Goal: Task Accomplishment & Management: Use online tool/utility

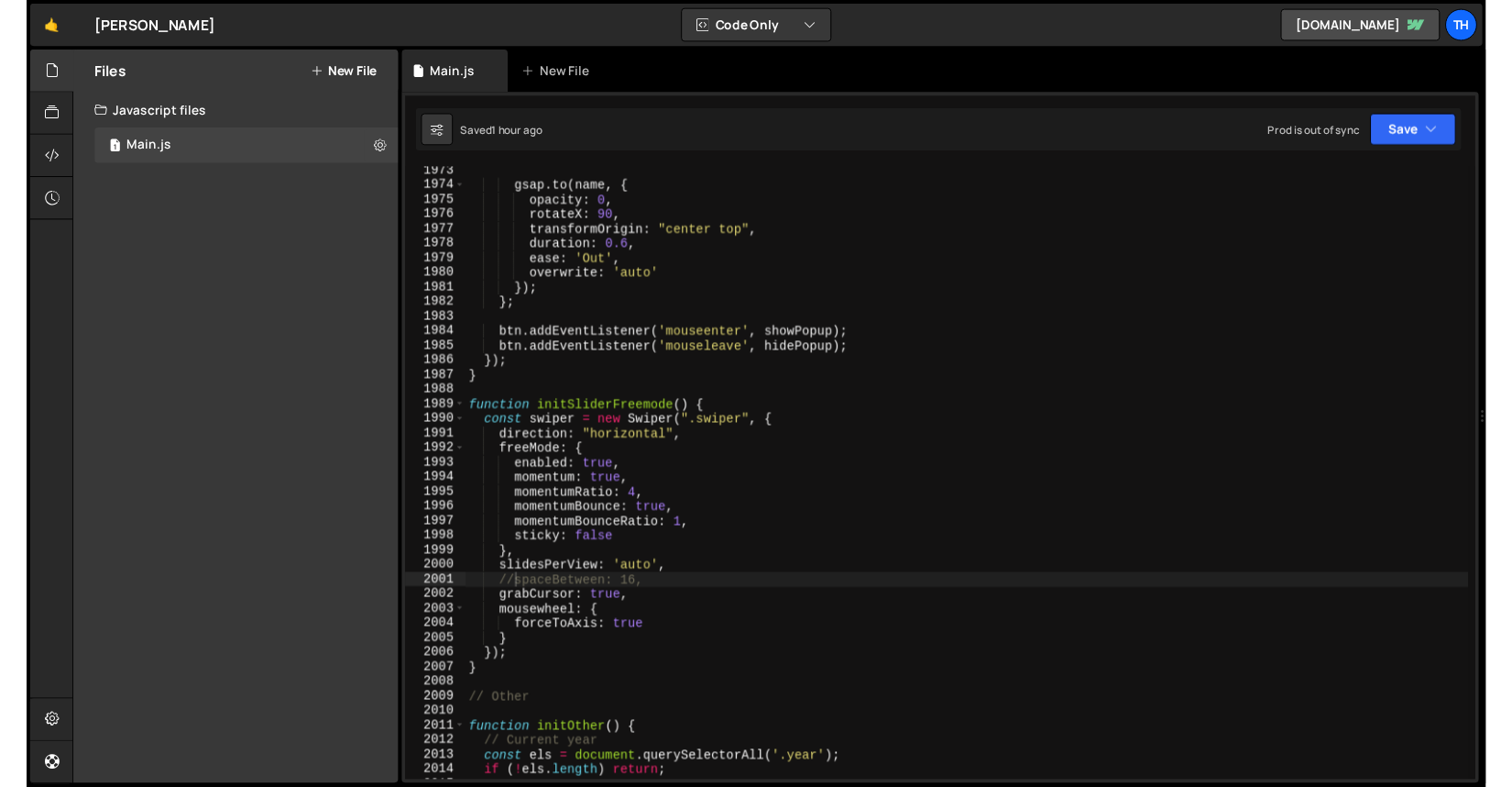
scroll to position [27181, 0]
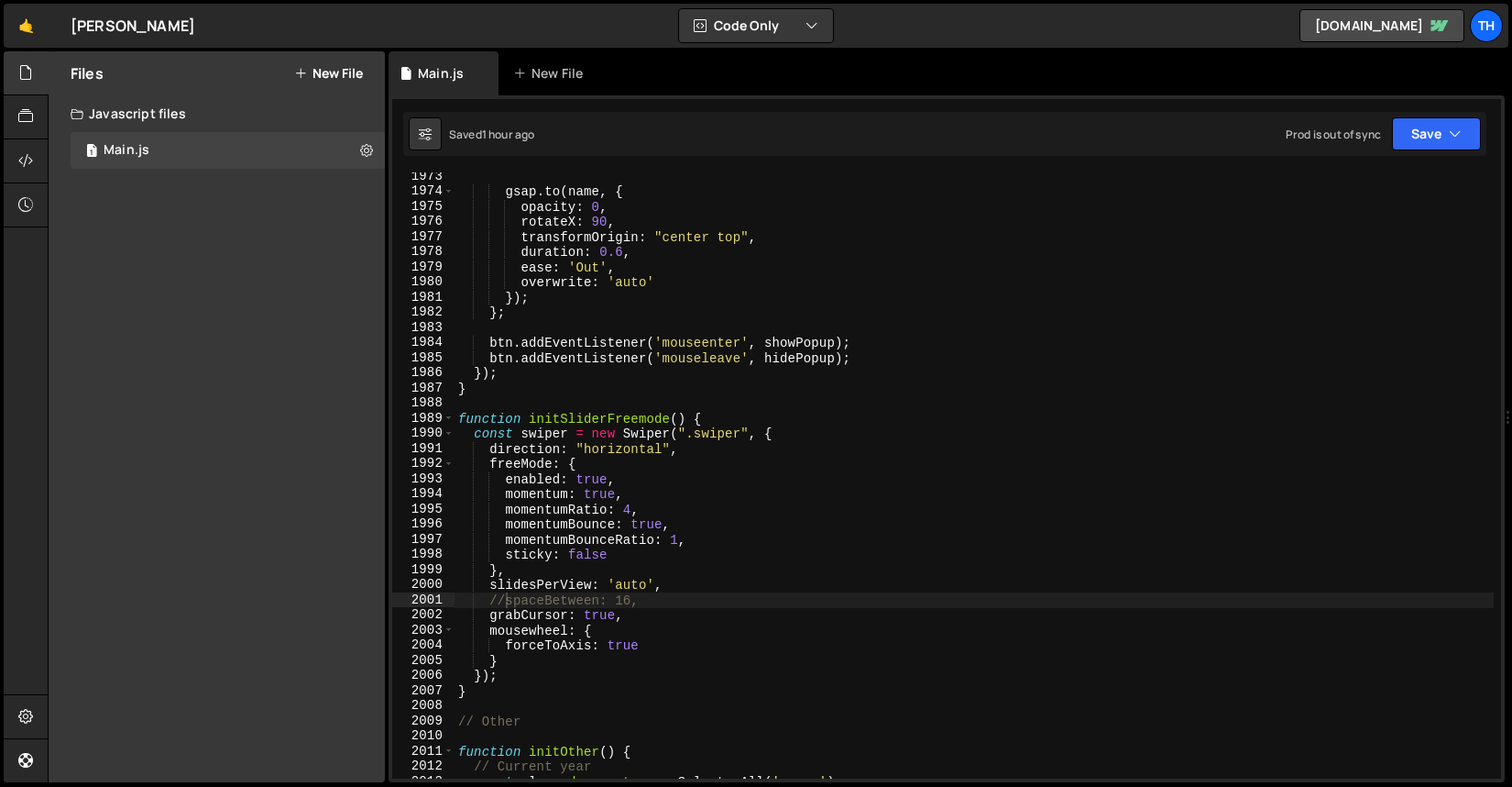
type textarea "rotateX: 90,"
click at [885, 217] on div "gsap . to ( name , { opacity : 0 , rotateX : 90 , transformOrigin : "center top…" at bounding box center [975, 486] width 1039 height 636
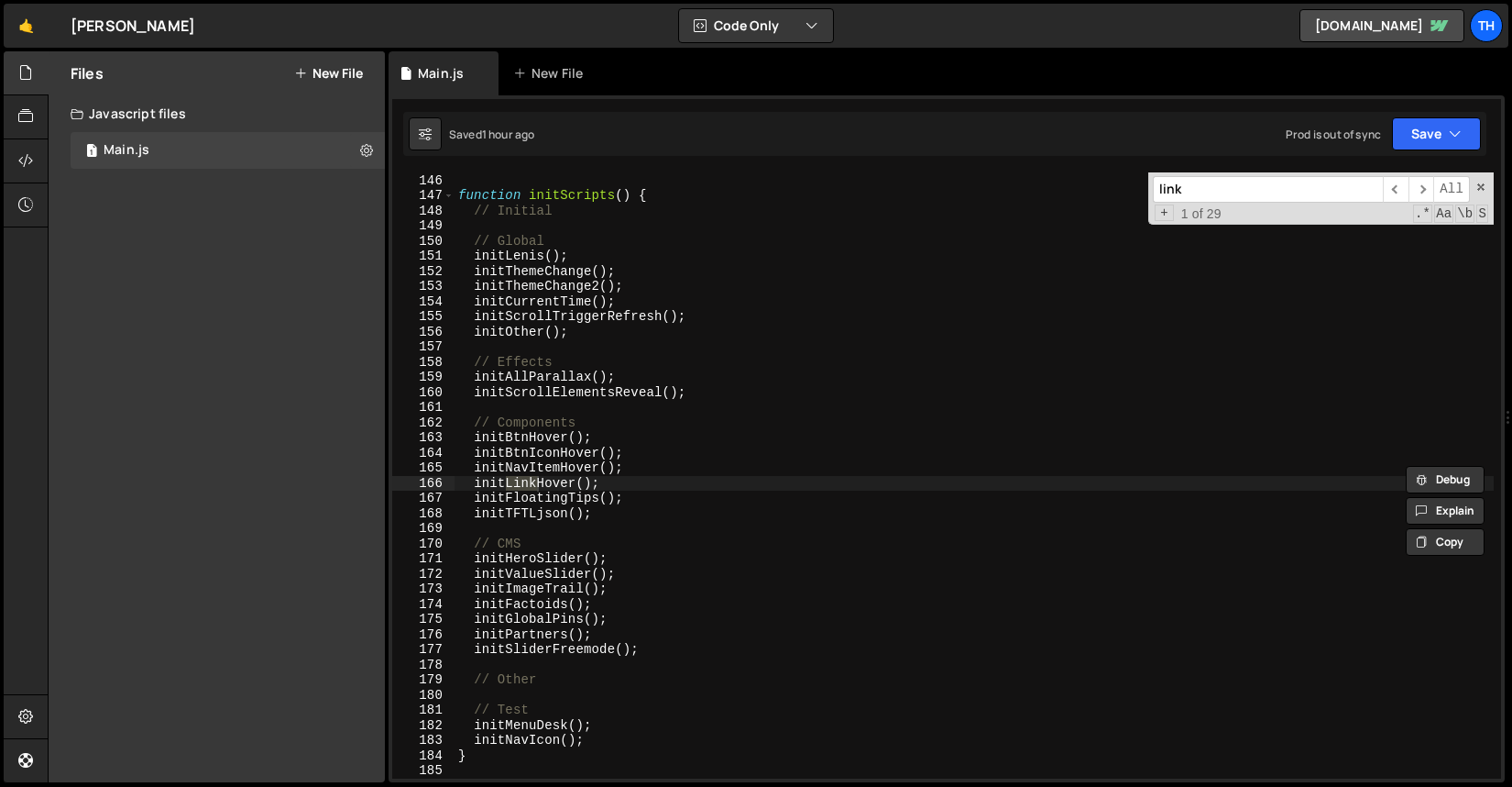
scroll to position [1997, 0]
type input "link"
type textarea "initLinkHover();"
click at [560, 484] on div "} function initScripts ( ) { // Initial // Global initLenis ( ) ; initThemeChan…" at bounding box center [975, 476] width 1039 height 636
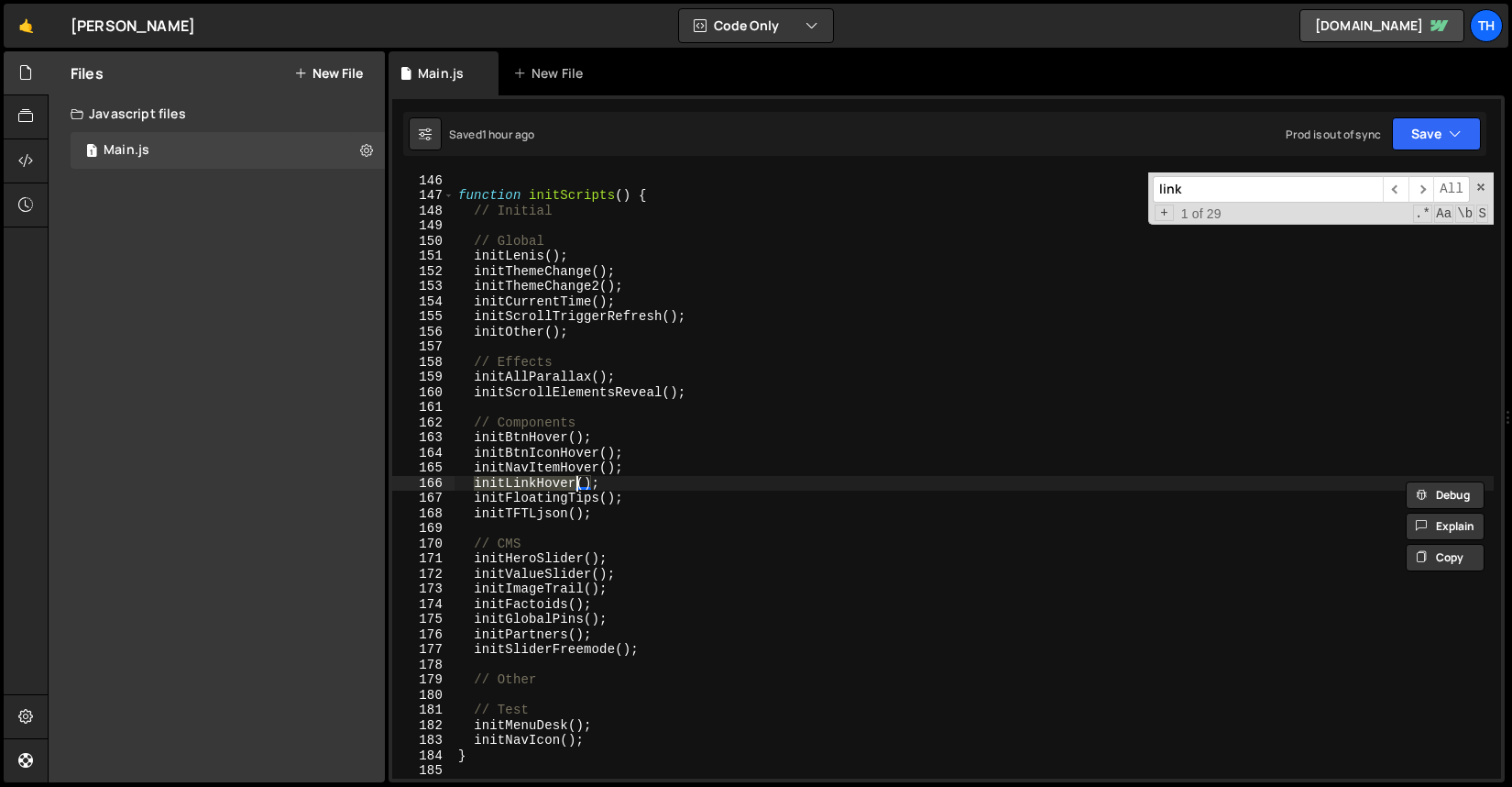
click at [1258, 208] on div "+ 1 of 29 .* Aa \b S" at bounding box center [1320, 214] width 336 height 16
click at [1258, 195] on input "link" at bounding box center [1267, 189] width 230 height 26
paste input "initLinkHover"
type input "initLinkHover"
click at [1424, 191] on span "​" at bounding box center [1422, 189] width 25 height 26
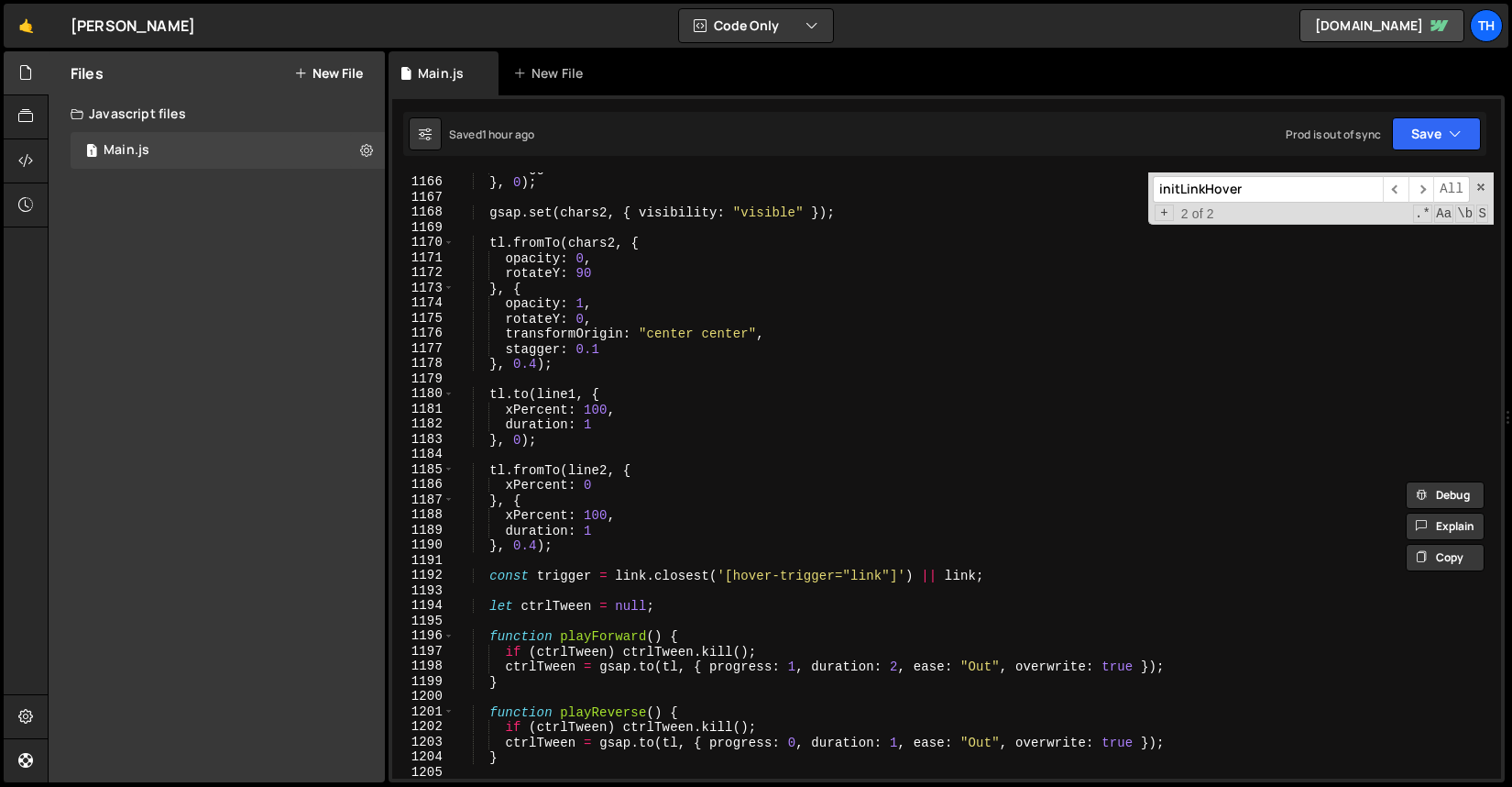
scroll to position [16077, 0]
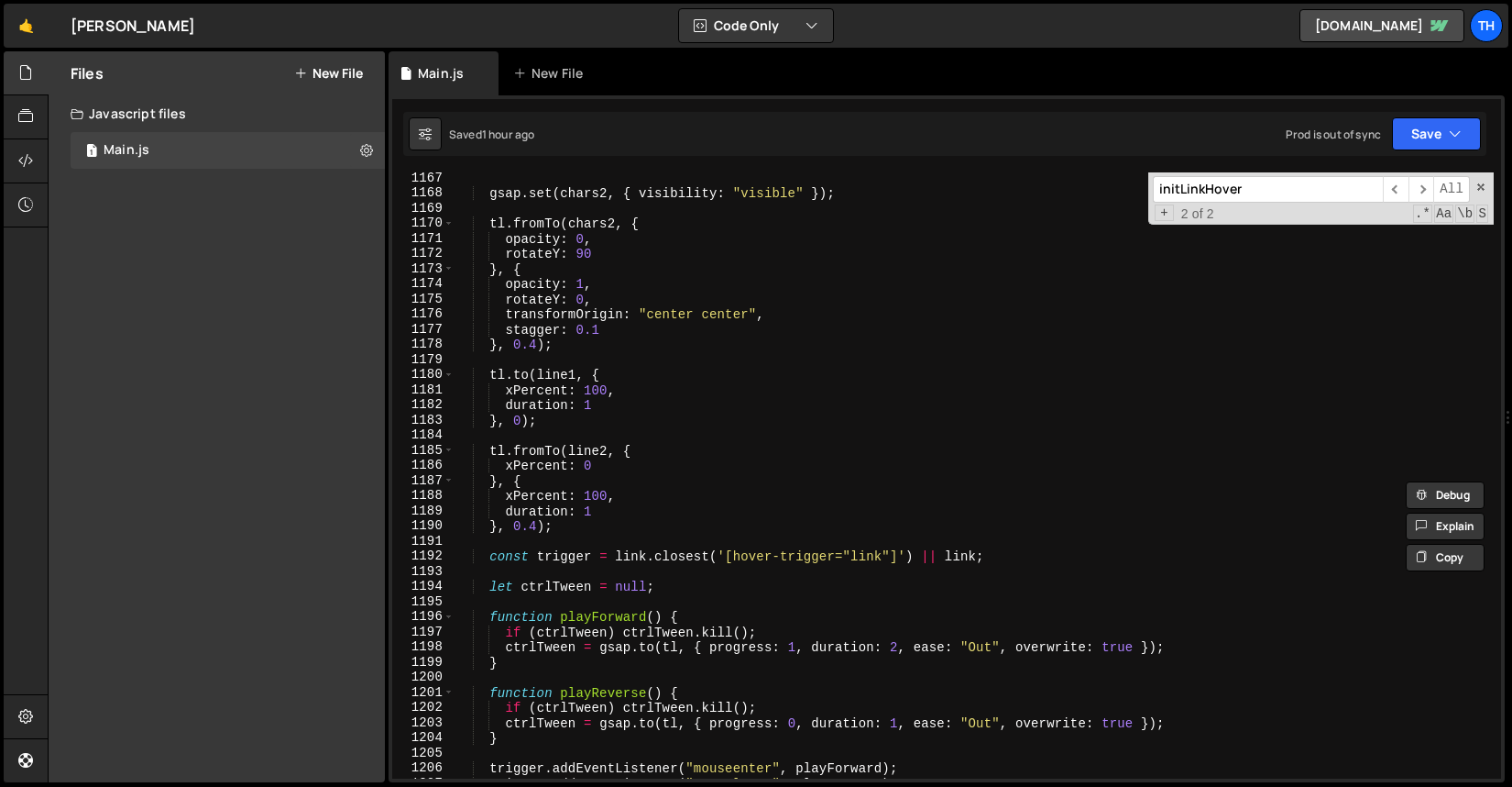
click at [837, 551] on div "gsap . set ( chars2 , { visibility : "visible" }) ; tl . fromTo ( chars2 , { op…" at bounding box center [975, 488] width 1039 height 636
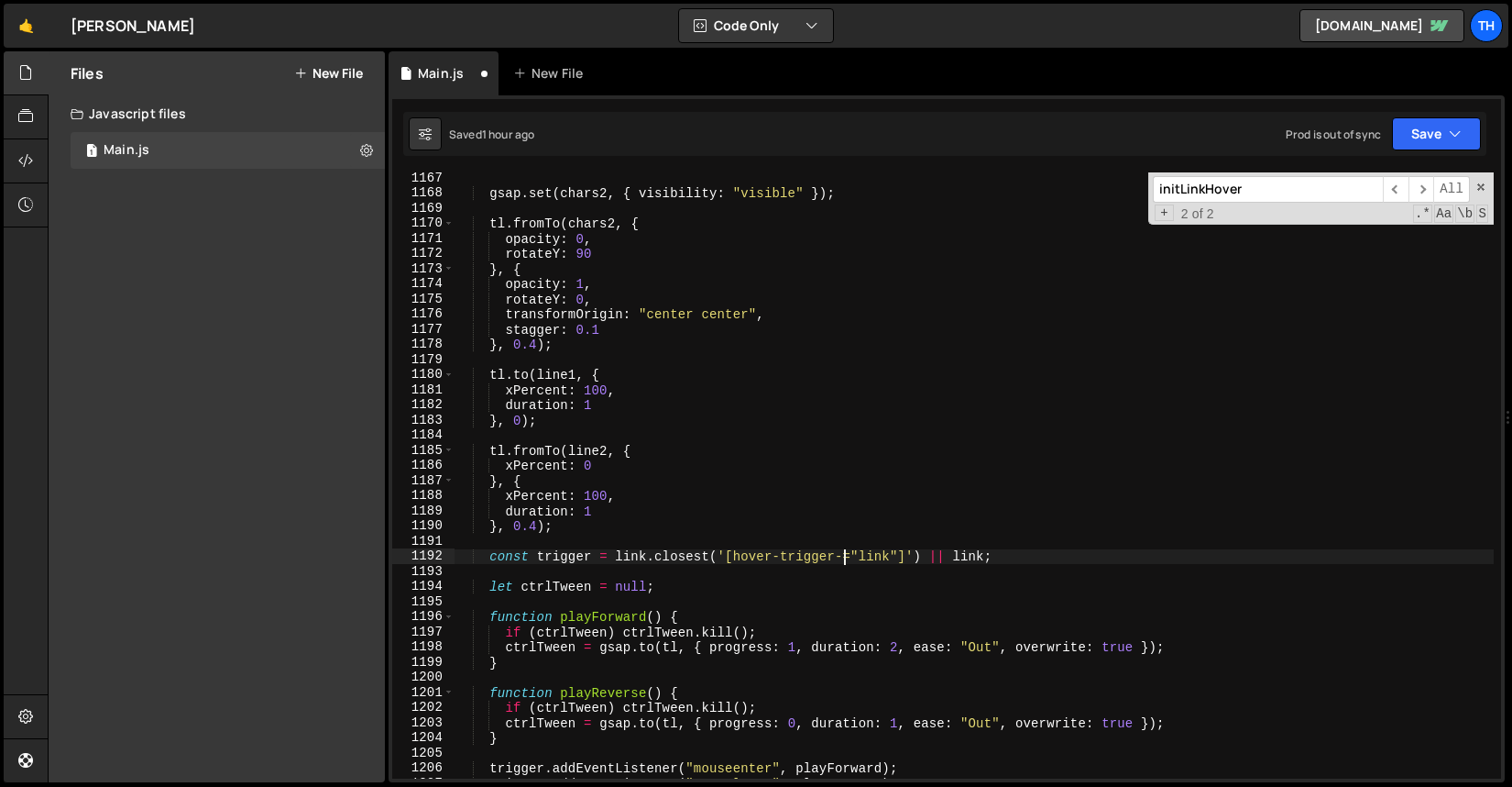
type textarea "const trigger = link.closest('[hover-trigger-2="link"]') || link;"
click at [853, 575] on div "gsap . set ( chars2 , { visibility : "visible" }) ; tl . fromTo ( chars2 , { op…" at bounding box center [975, 488] width 1039 height 636
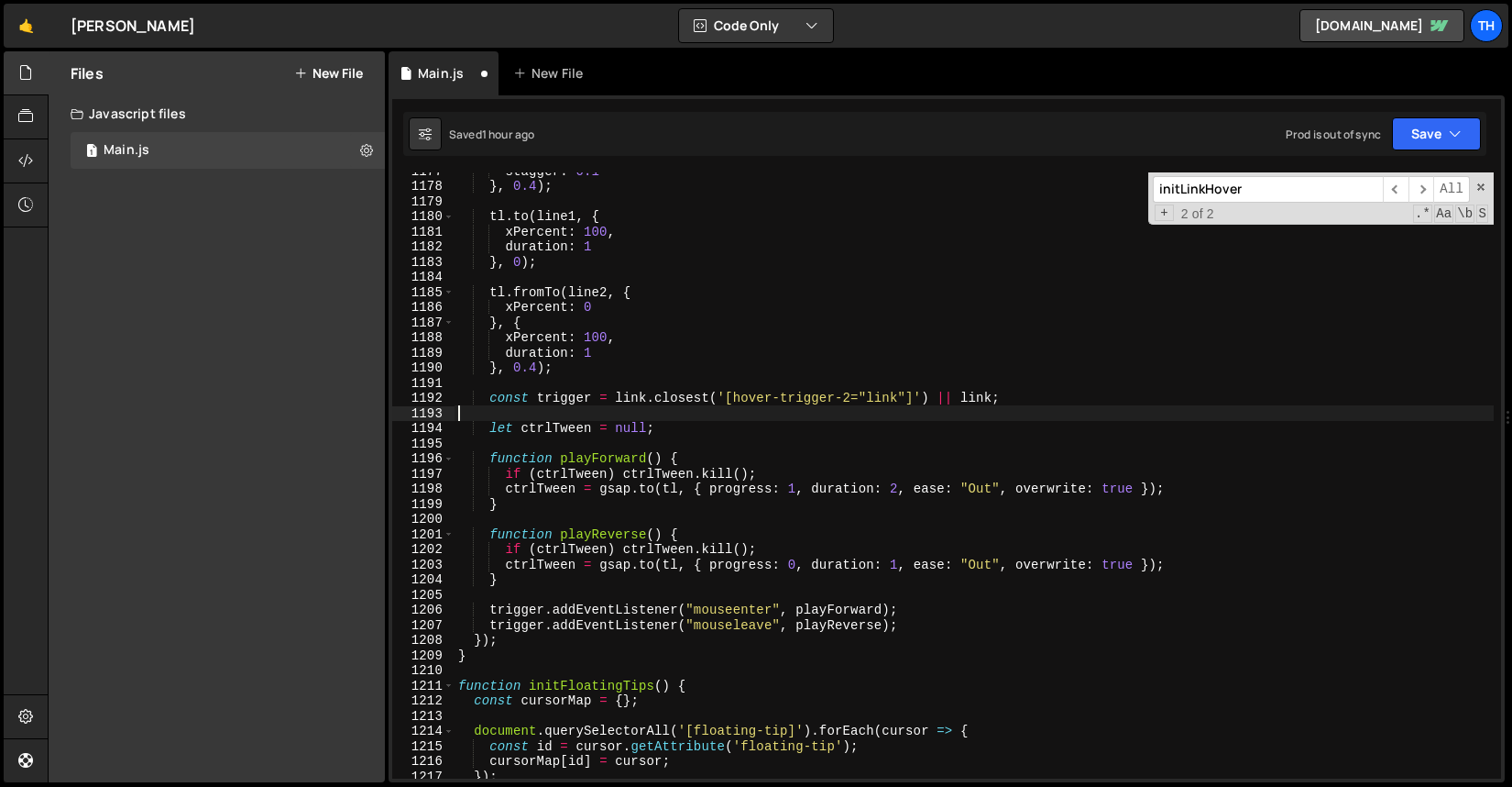
scroll to position [16213, 0]
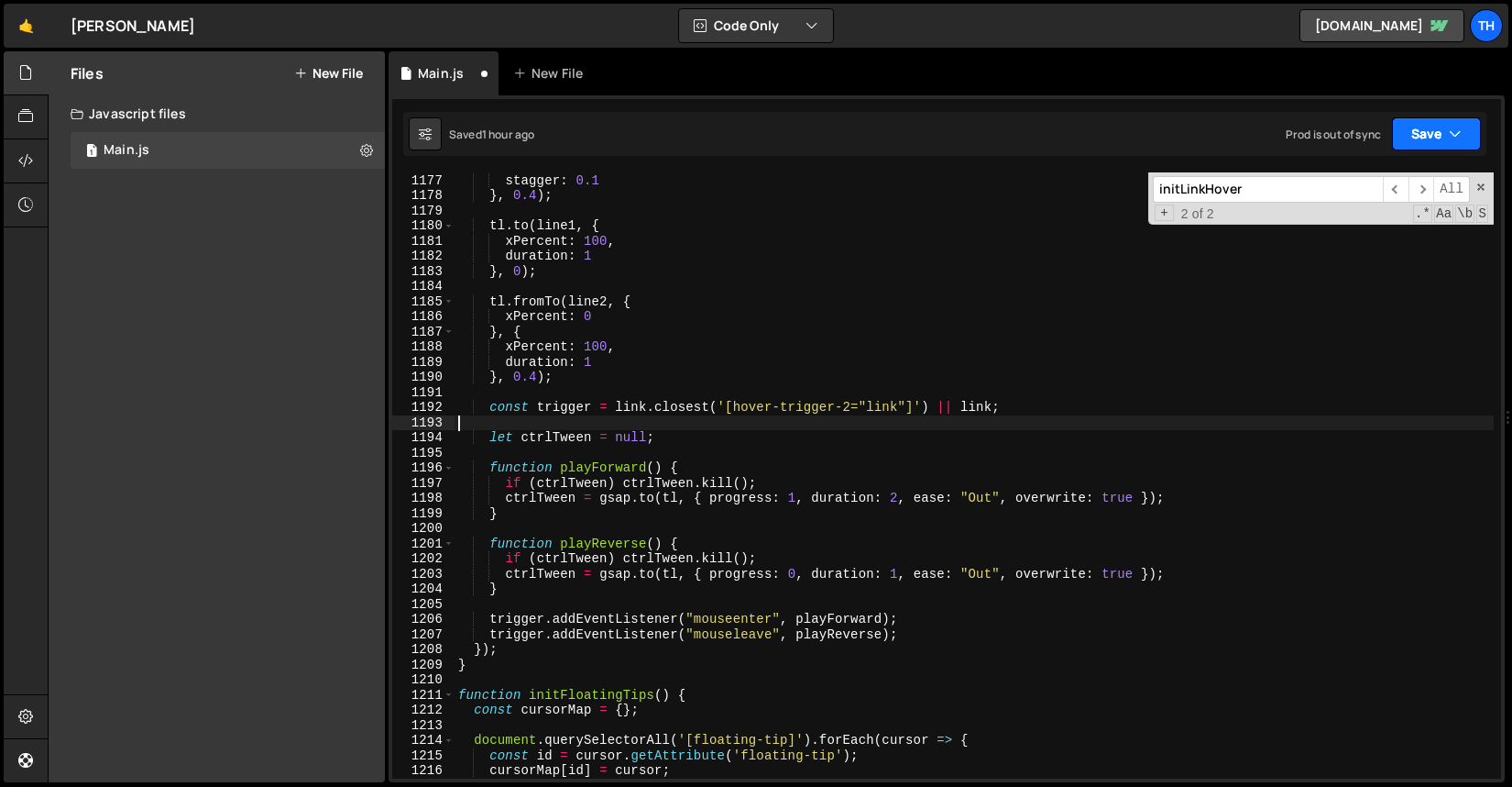
click at [1409, 142] on button "Save" at bounding box center [1437, 134] width 89 height 33
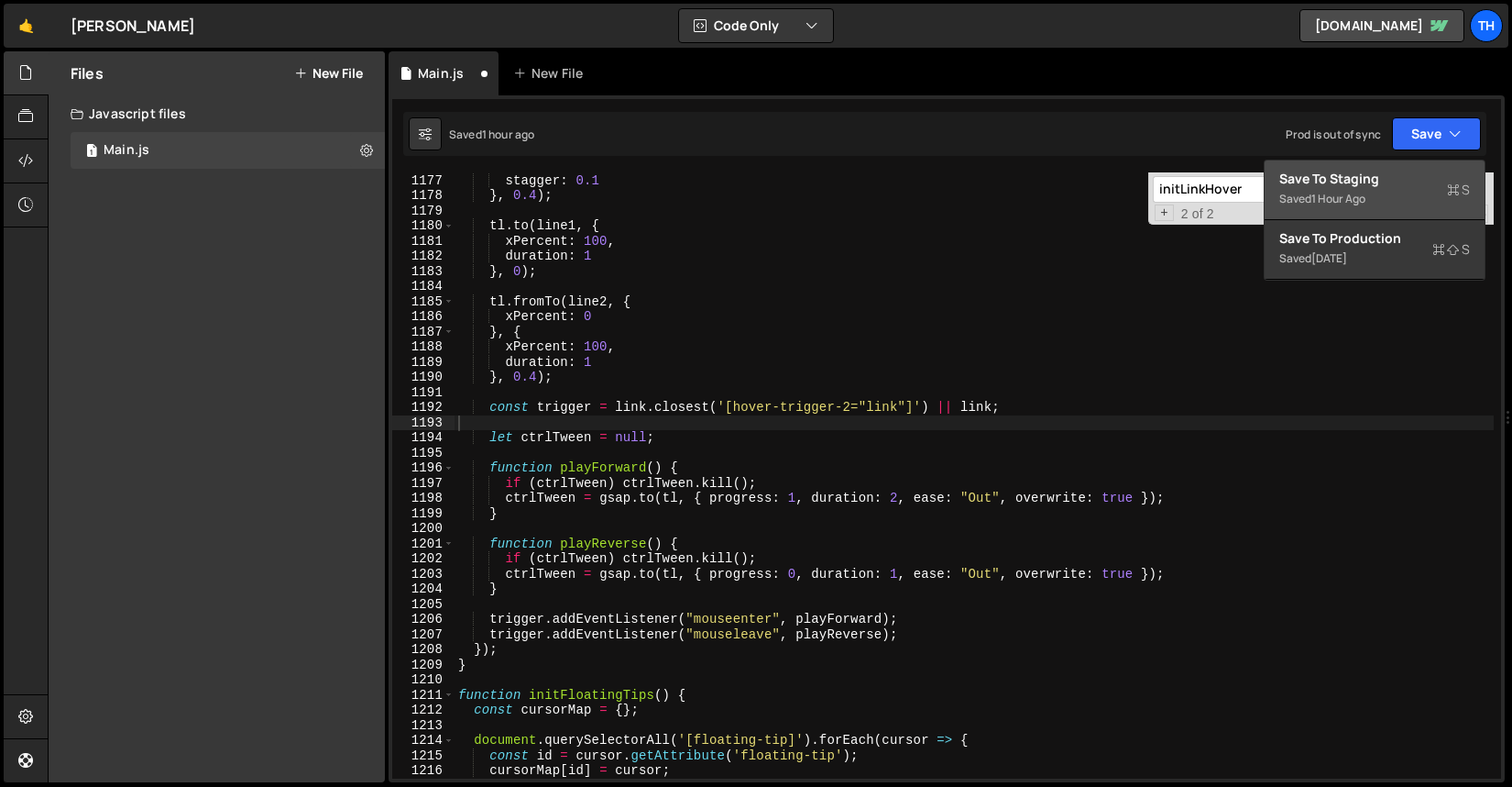
click at [1396, 179] on div "Save to Staging S" at bounding box center [1375, 178] width 191 height 19
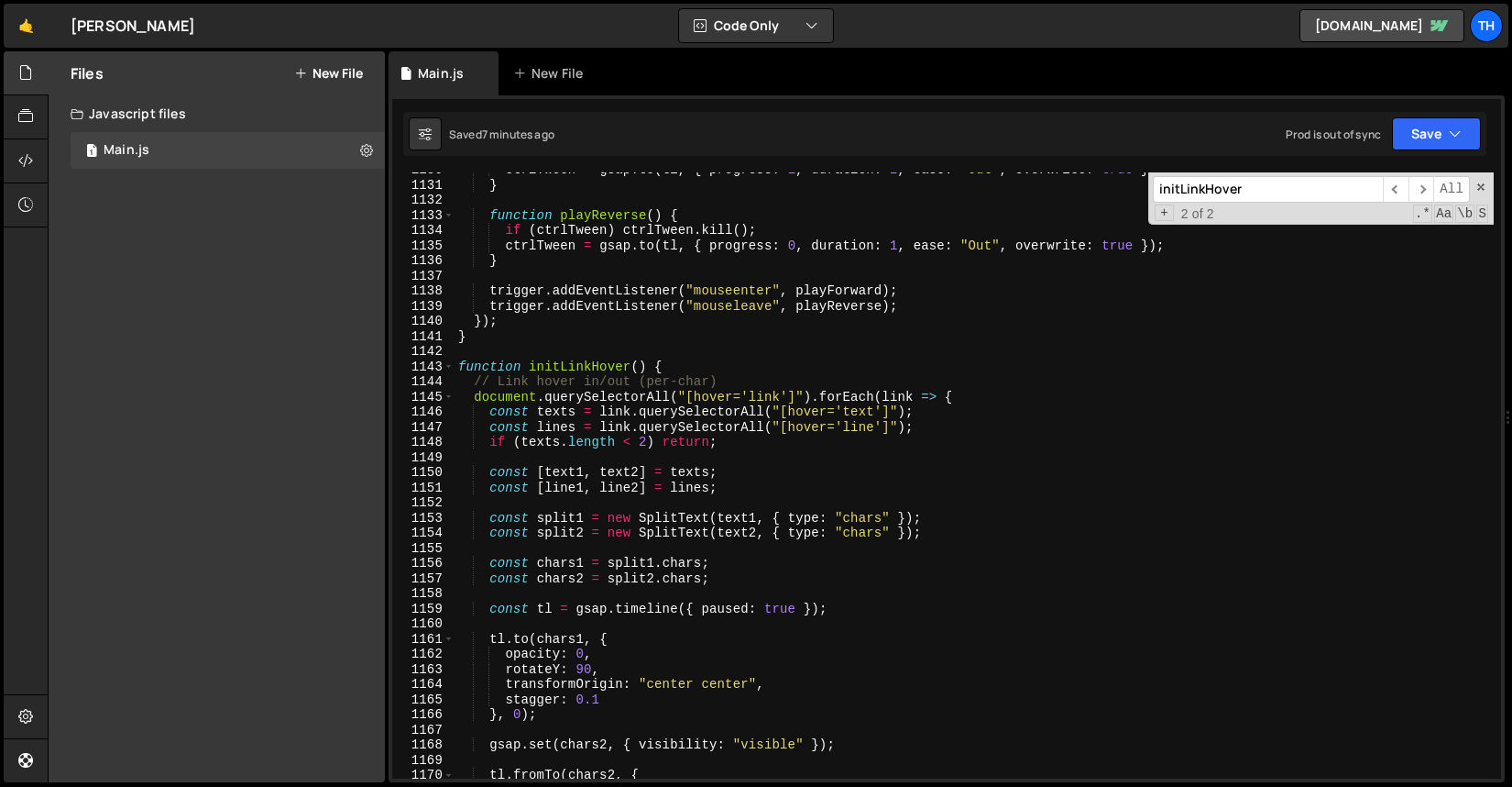
scroll to position [15415, 0]
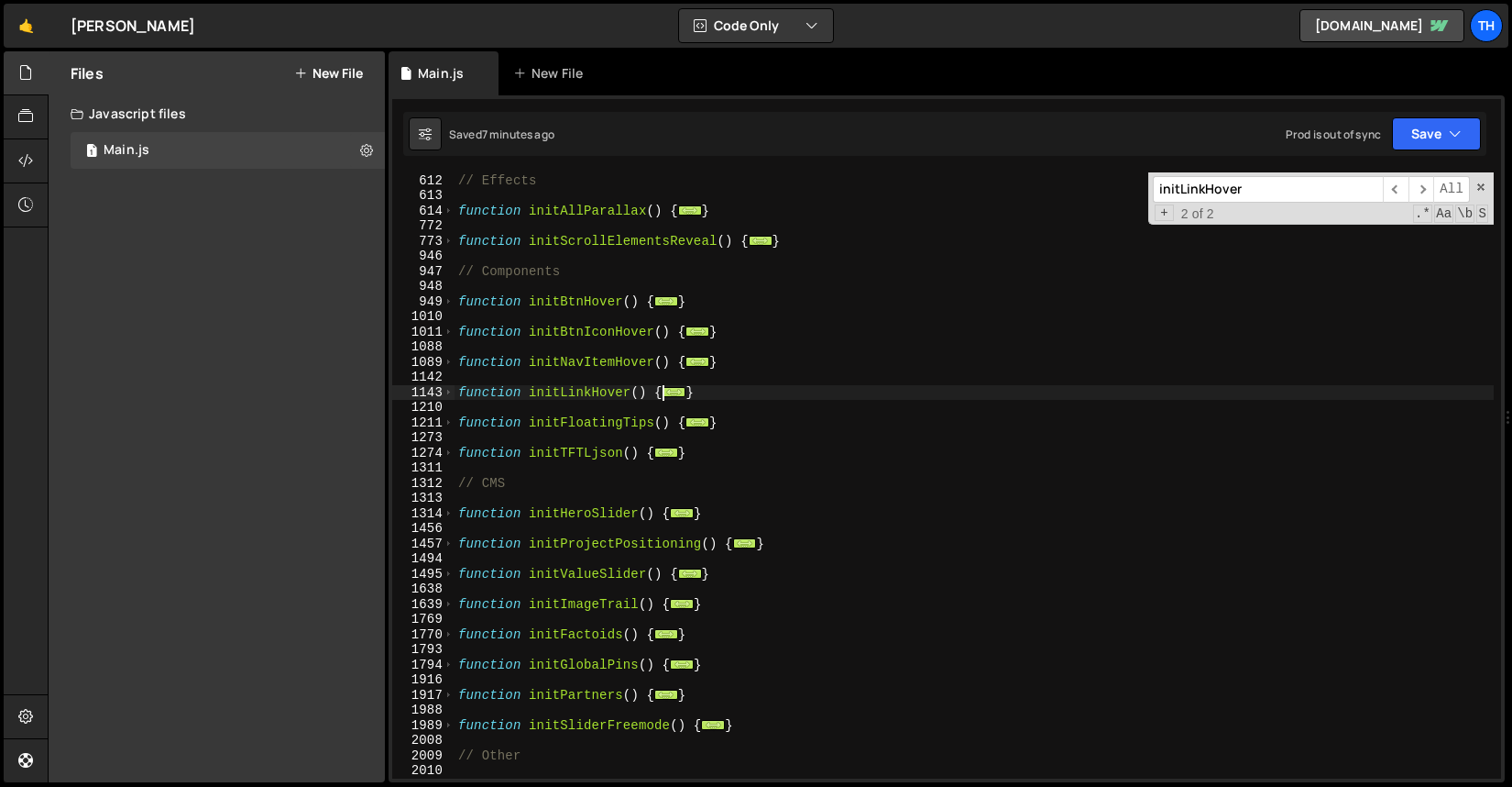
scroll to position [670, 0]
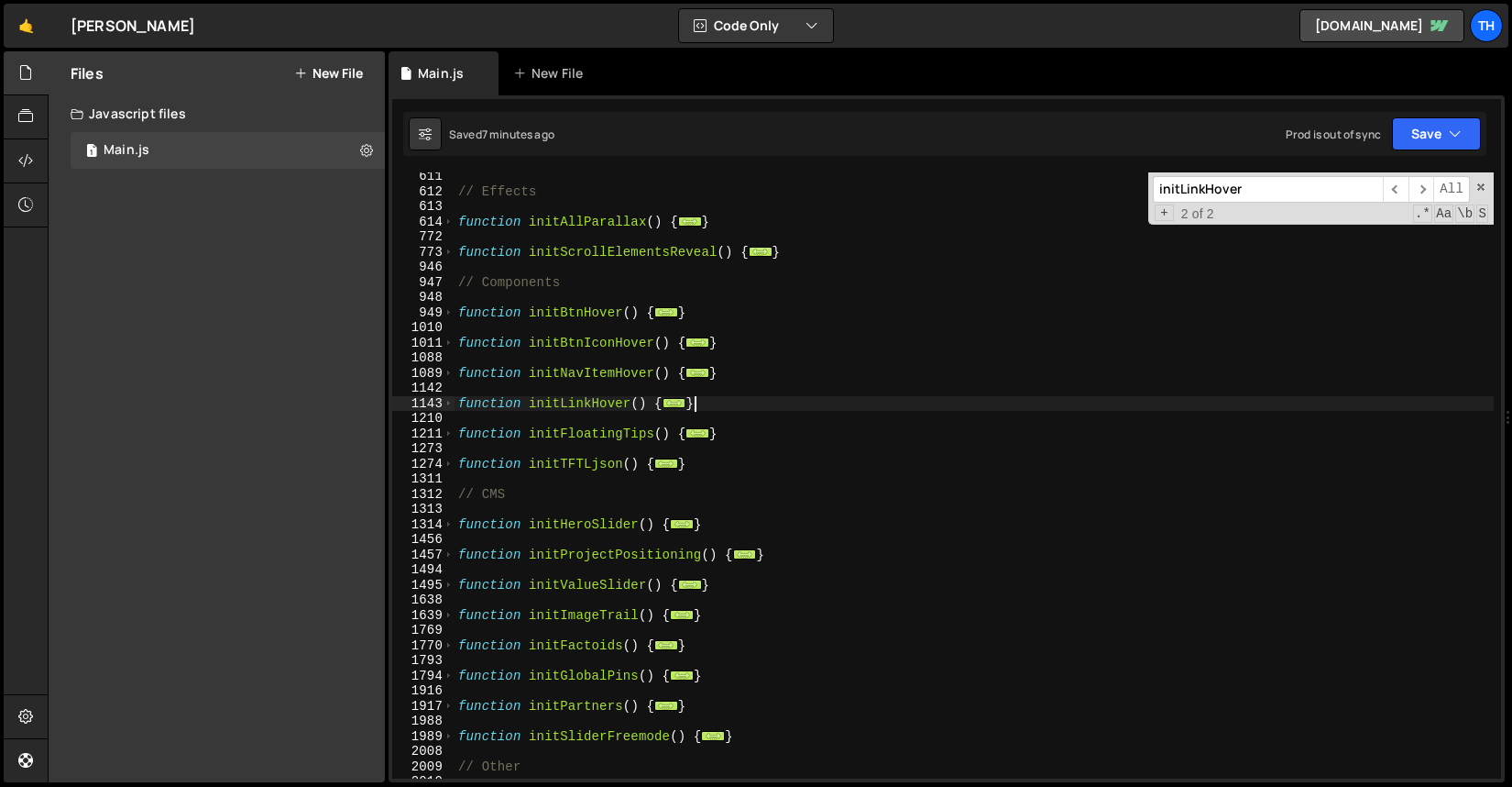
click at [706, 404] on div "// Effects function initAllParallax ( ) { ... } function initScrollElementsReve…" at bounding box center [975, 486] width 1039 height 636
drag, startPoint x: 725, startPoint y: 404, endPoint x: 320, endPoint y: 404, distance: 405.0
click at [320, 404] on div "Files New File Javascript files 1 Main.js 0 CSS files Copy share link Edit File…" at bounding box center [780, 416] width 1465 height 731
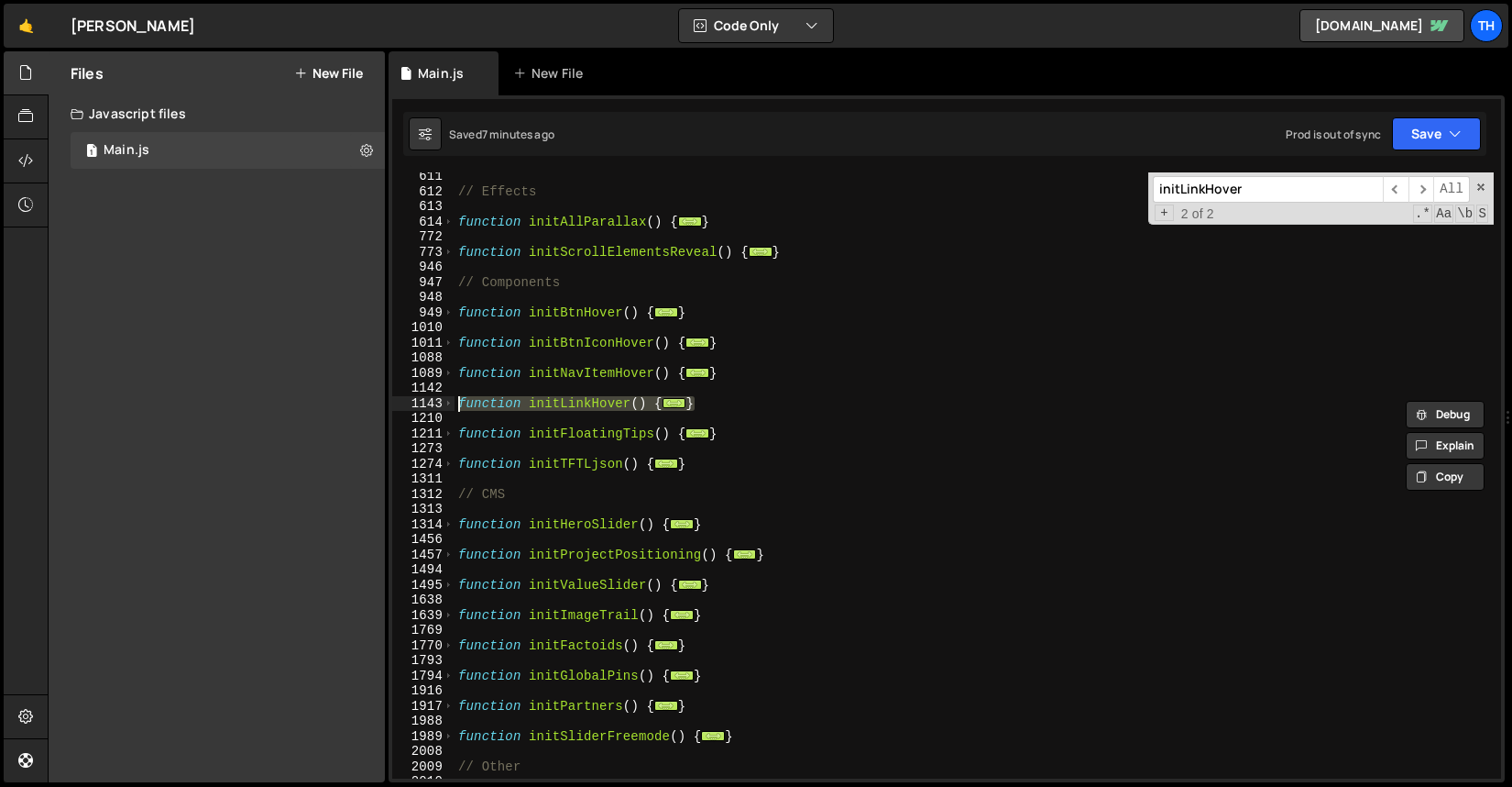
type textarea "}"
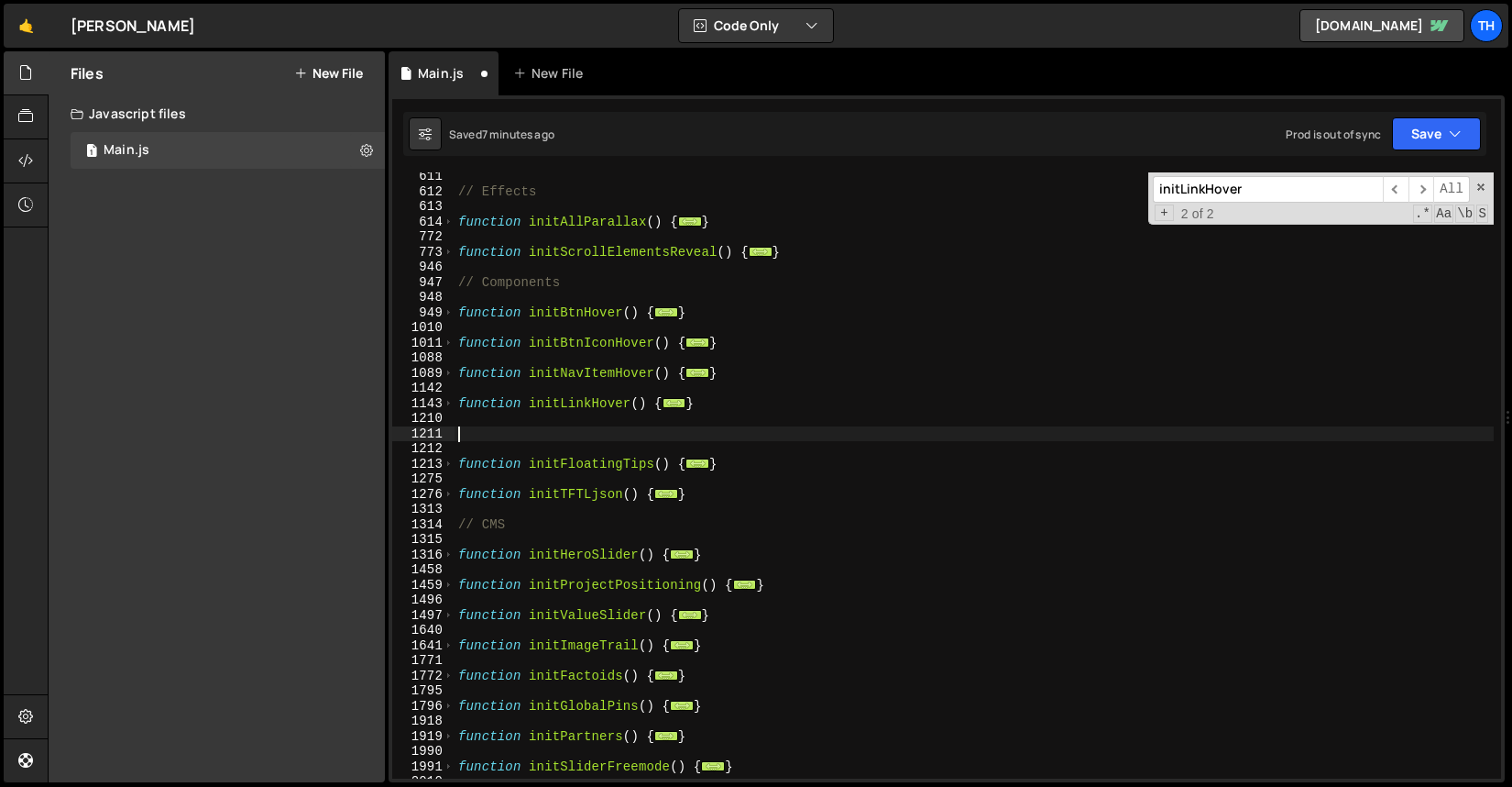
paste textarea "}"
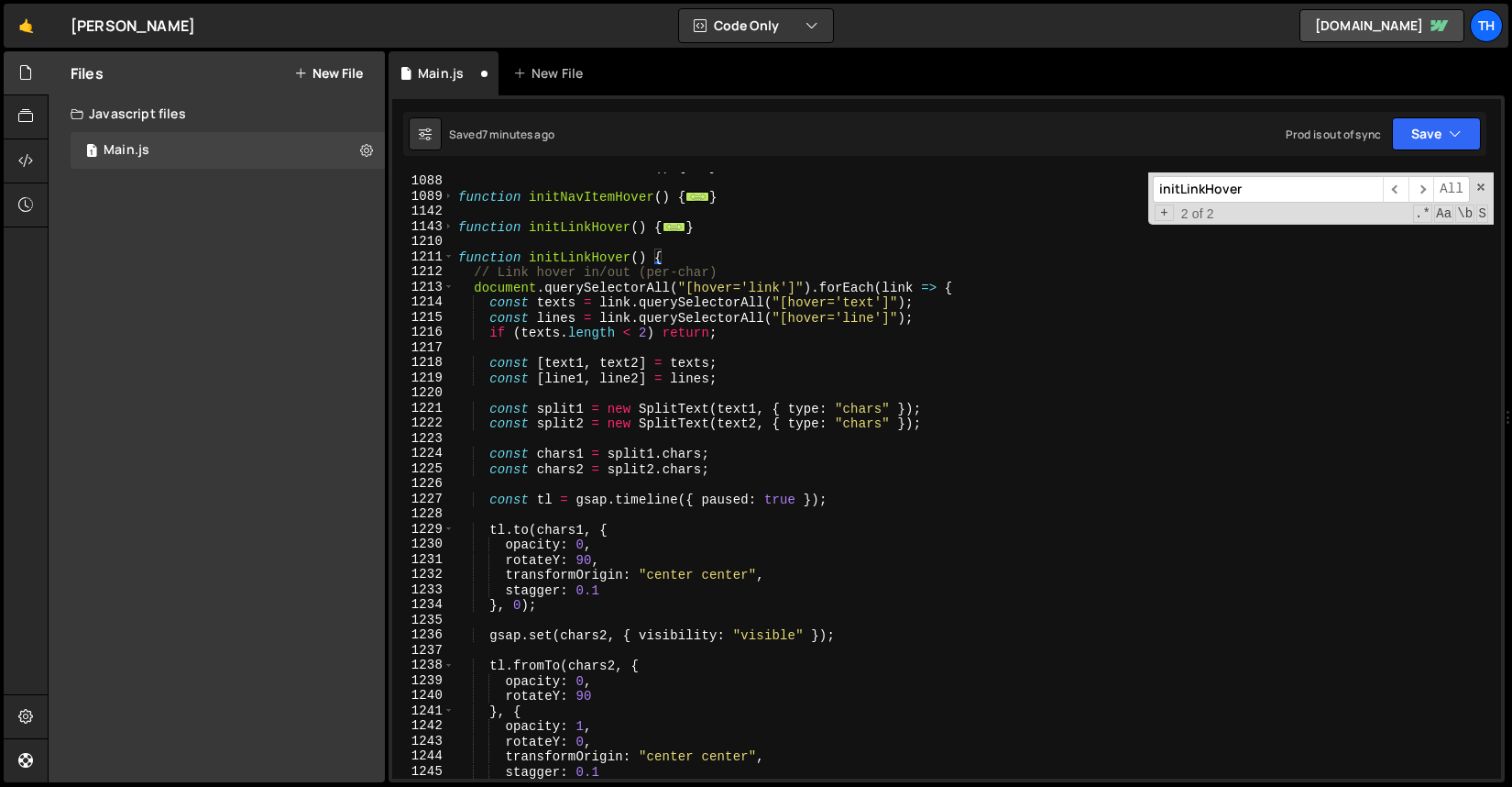
scroll to position [763, 0]
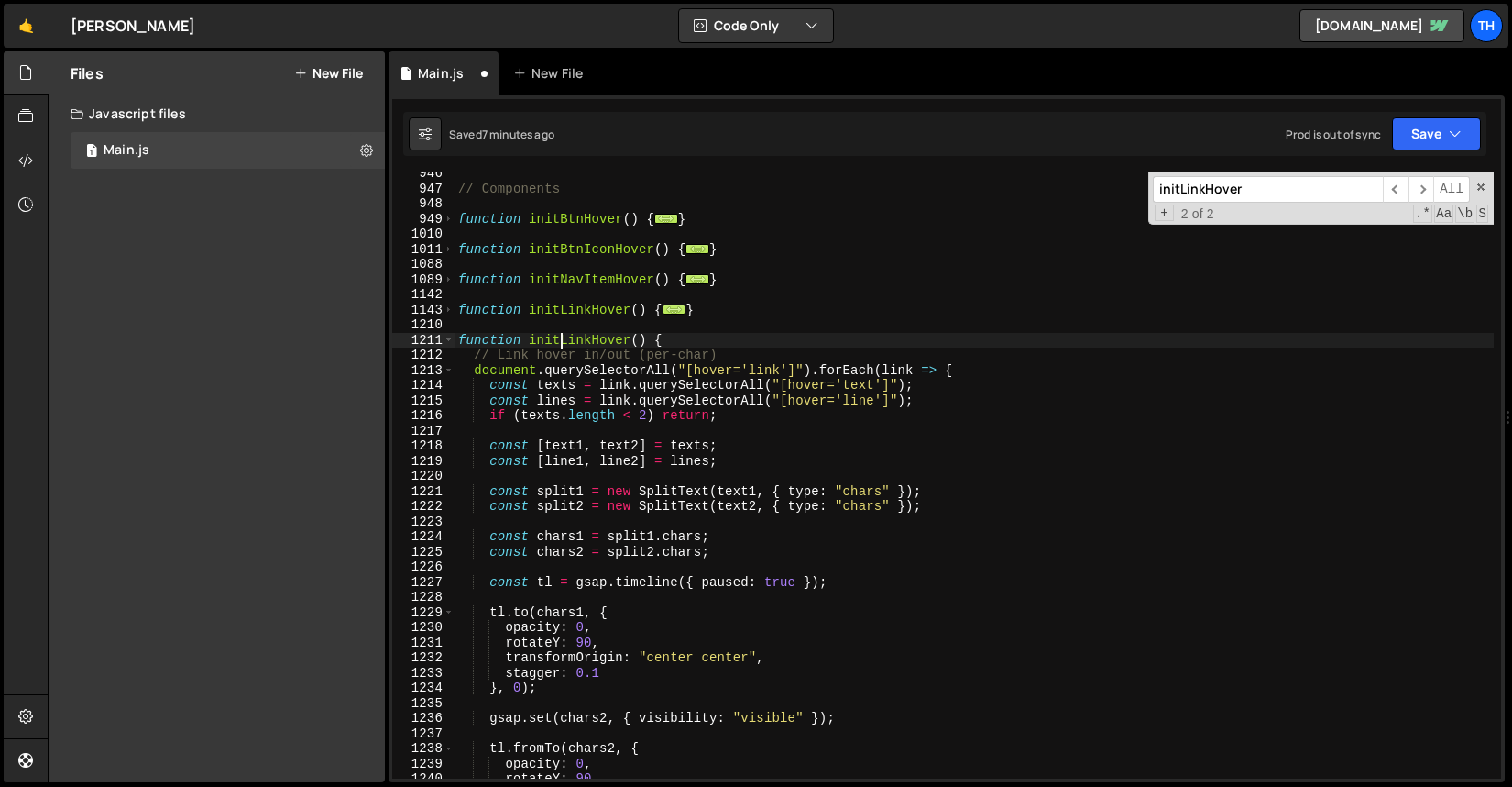
click at [557, 341] on div "// Components function initBtnHover ( ) { ... } function initBtnIconHover ( ) {…" at bounding box center [975, 485] width 1039 height 636
drag, startPoint x: 560, startPoint y: 339, endPoint x: 629, endPoint y: 340, distance: 69.0
click at [629, 340] on div "// Components function initBtnHover ( ) { ... } function initBtnIconHover ( ) {…" at bounding box center [975, 485] width 1039 height 636
click at [582, 342] on div "// Components function initBtnHover ( ) { ... } function initBtnIconHover ( ) {…" at bounding box center [975, 475] width 1039 height 606
click at [587, 342] on div "// Components function initBtnHover ( ) { ... } function initBtnIconHover ( ) {…" at bounding box center [975, 485] width 1039 height 636
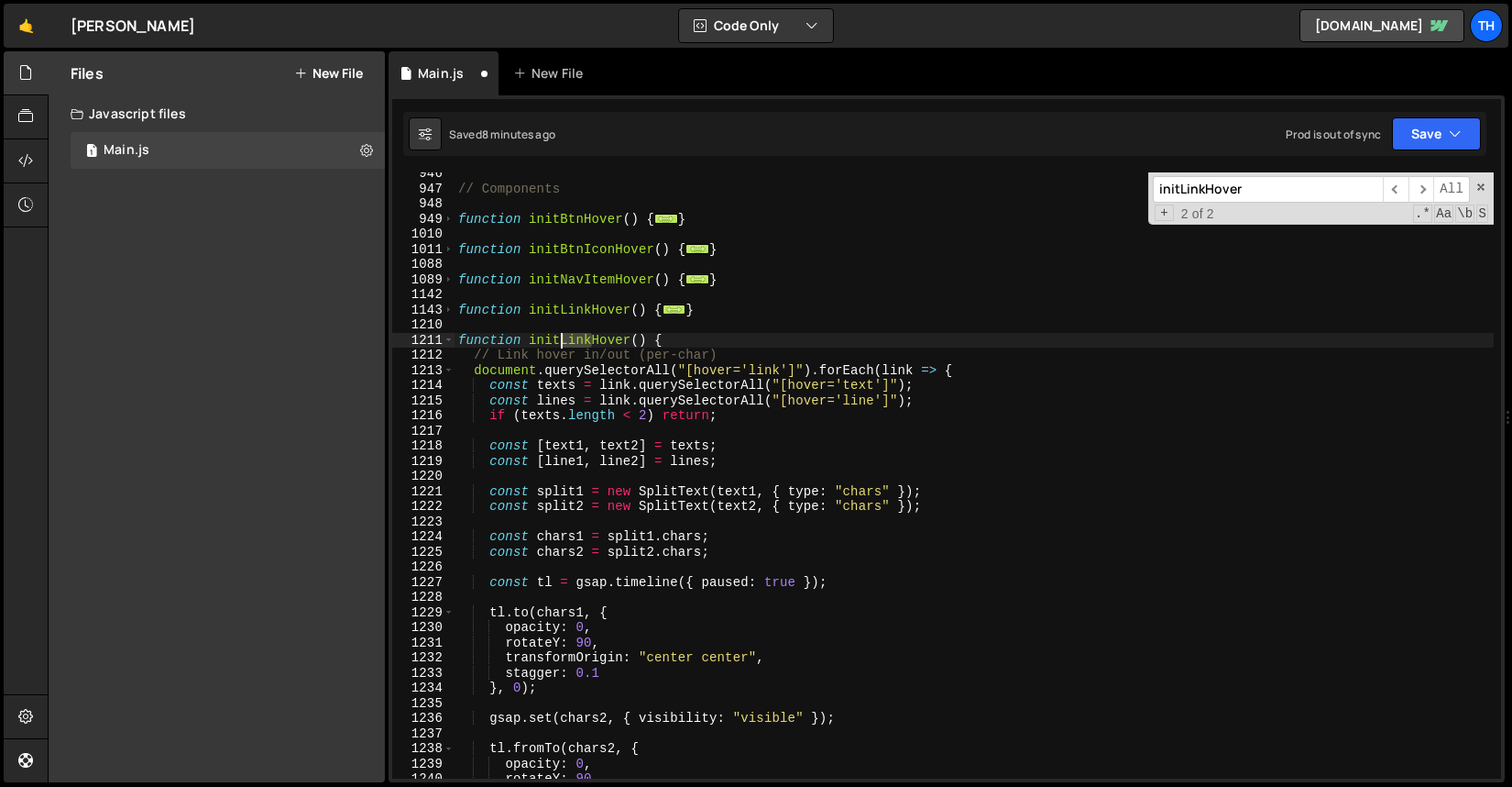
drag, startPoint x: 592, startPoint y: 340, endPoint x: 562, endPoint y: 333, distance: 30.8
click at [562, 333] on div "// Components function initBtnHover ( ) { ... } function initBtnIconHover ( ) {…" at bounding box center [975, 485] width 1039 height 636
click at [514, 355] on div "// Components function initBtnHover ( ) { ... } function initBtnIconHover ( ) {…" at bounding box center [975, 485] width 1039 height 636
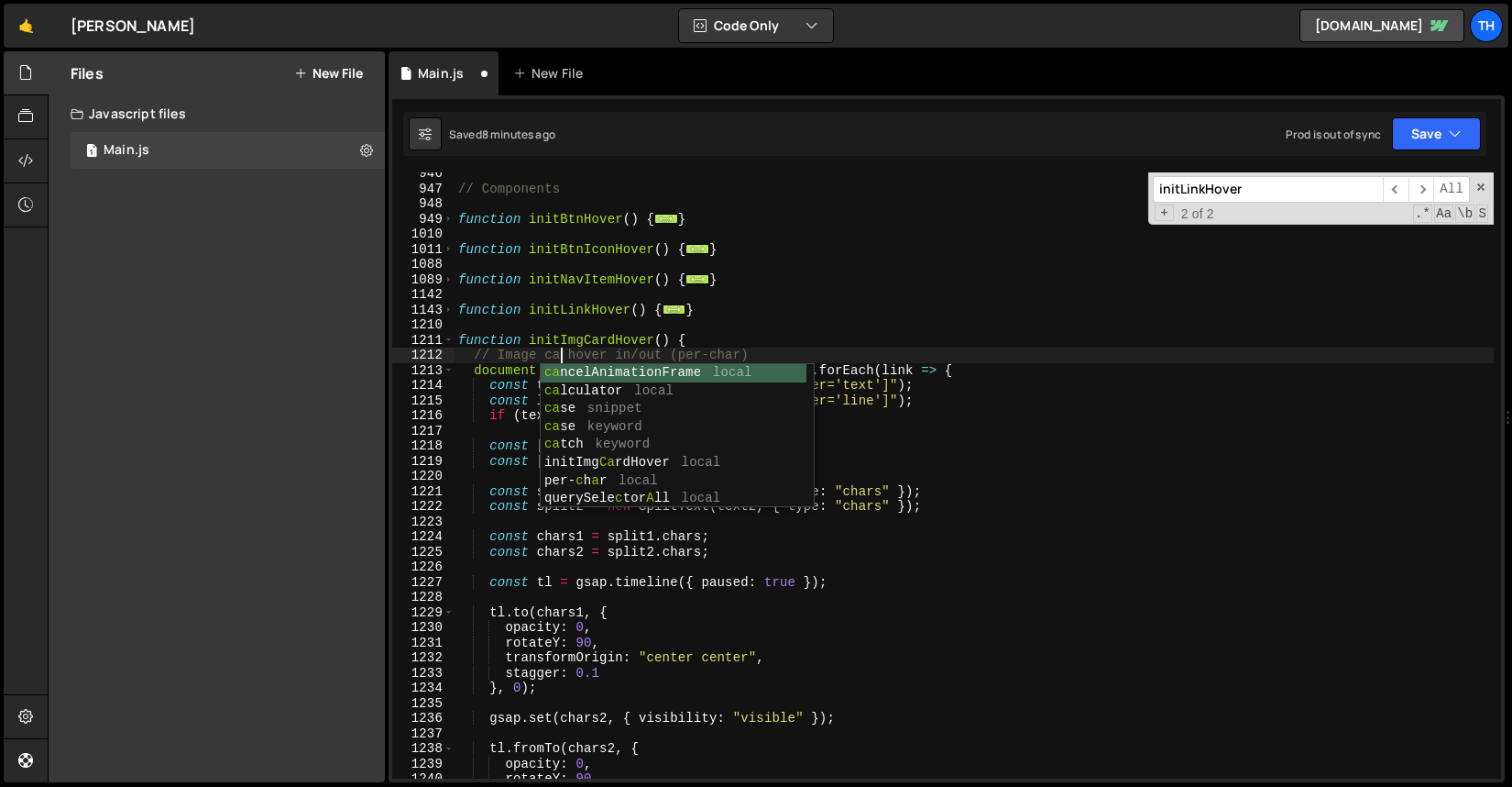
scroll to position [0, 7]
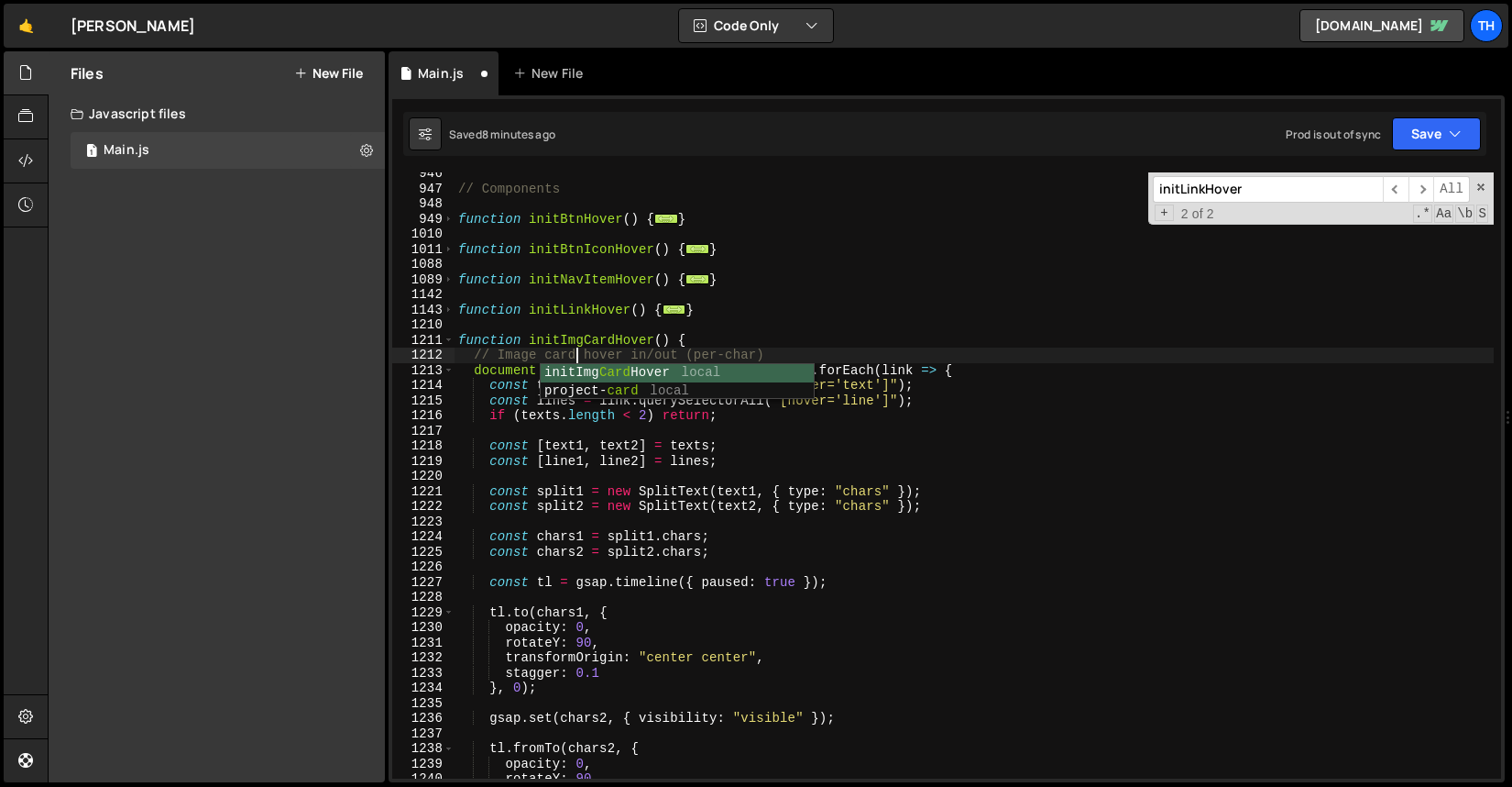
click at [750, 353] on div "// Components function initBtnHover ( ) { ... } function initBtnIconHover ( ) {…" at bounding box center [975, 485] width 1039 height 636
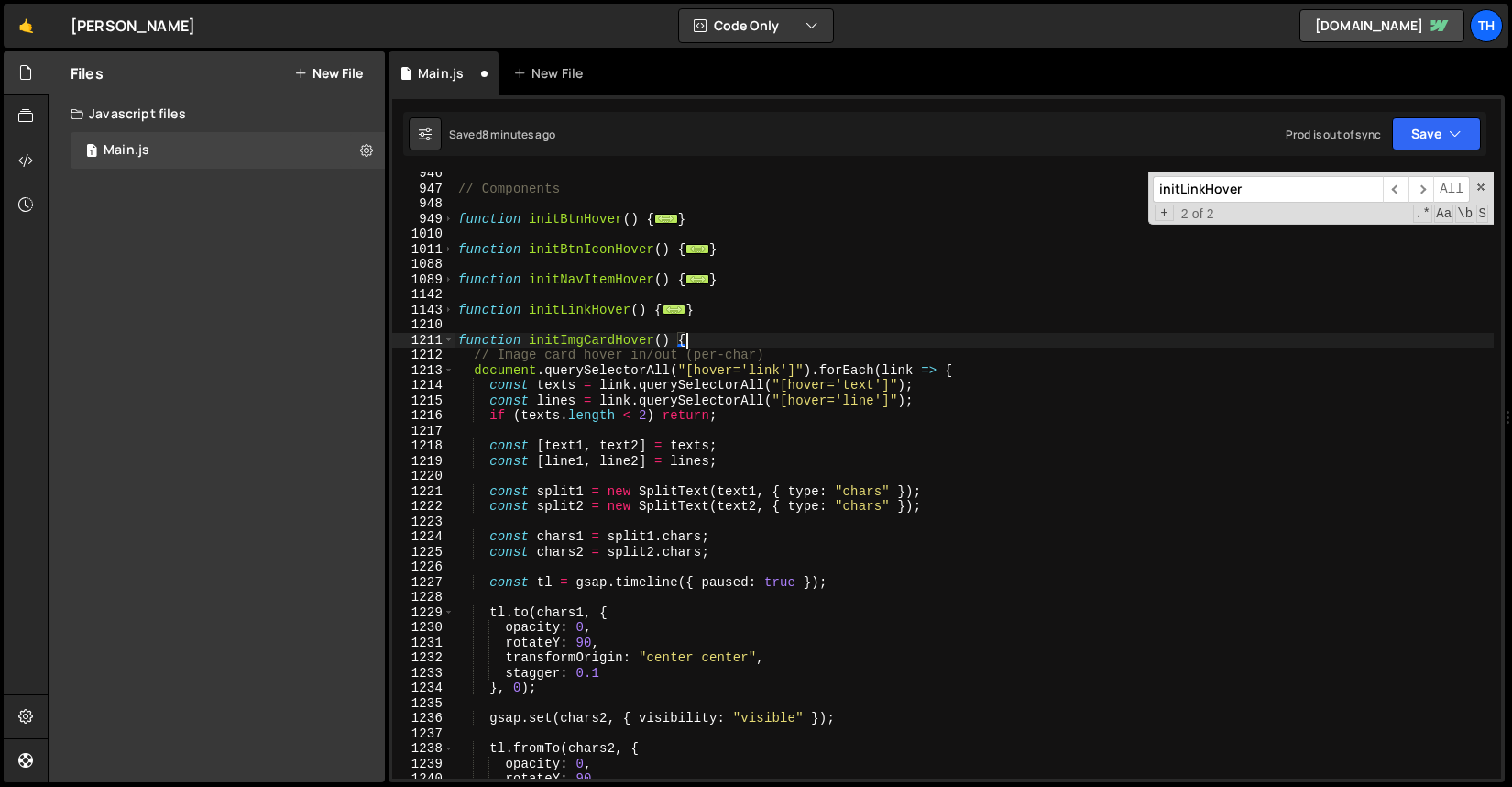
drag, startPoint x: 797, startPoint y: 340, endPoint x: 718, endPoint y: 344, distance: 79.1
click at [718, 344] on div "// Components function initBtnHover ( ) { ... } function initBtnIconHover ( ) {…" at bounding box center [975, 485] width 1039 height 636
drag, startPoint x: 678, startPoint y: 354, endPoint x: 860, endPoint y: 351, distance: 182.0
click at [860, 353] on div "// Components function initBtnHover ( ) { ... } function initBtnIconHover ( ) {…" at bounding box center [975, 485] width 1039 height 636
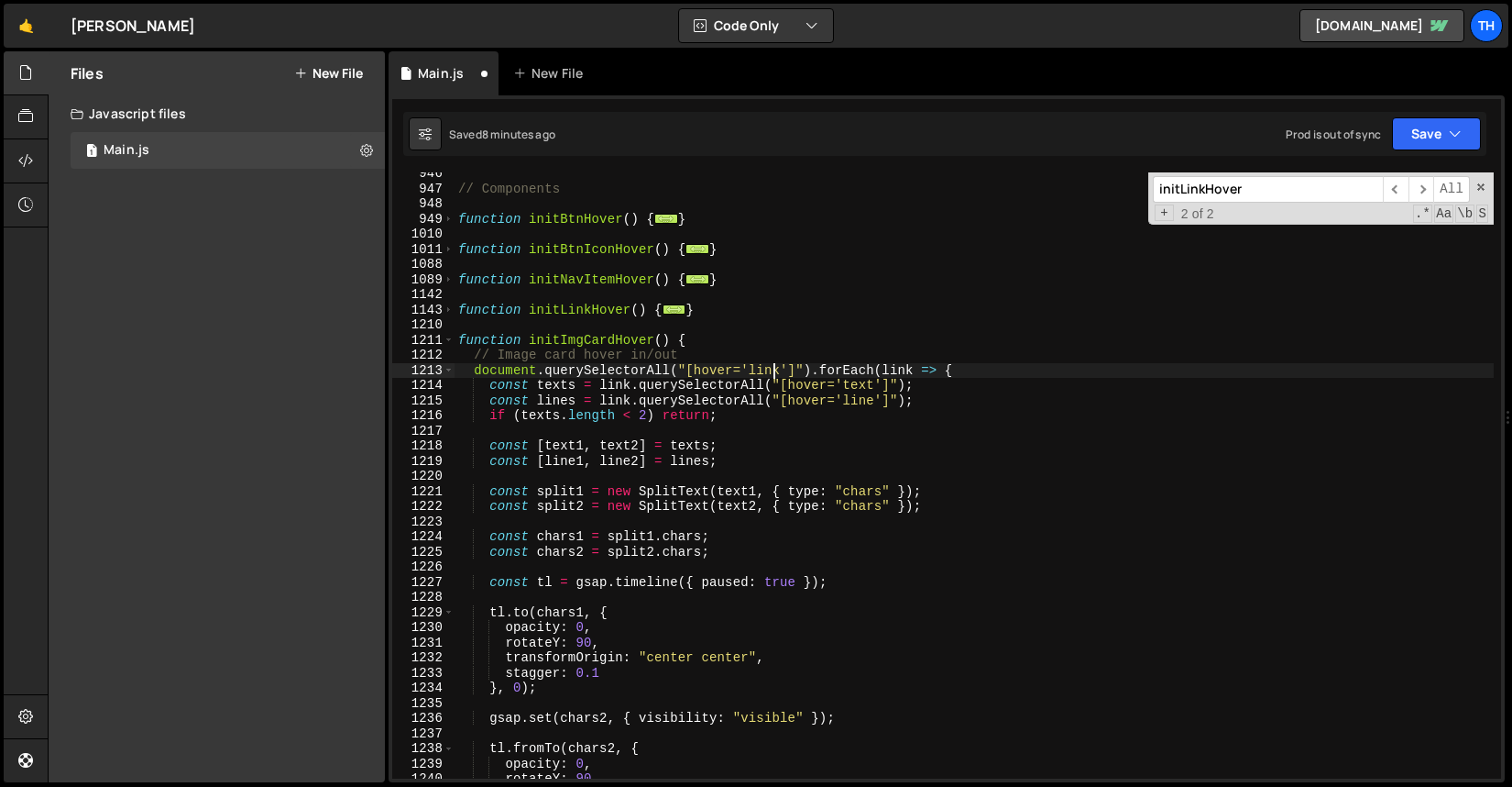
click at [771, 375] on div "// Components function initBtnHover ( ) { ... } function initBtnIconHover ( ) {…" at bounding box center [975, 485] width 1039 height 636
type textarea "document.querySelectorAll("[hover='img-card']").forEach(link => {"
click at [643, 427] on div "// Components function initBtnHover ( ) { ... } function initBtnIconHover ( ) {…" at bounding box center [975, 485] width 1039 height 636
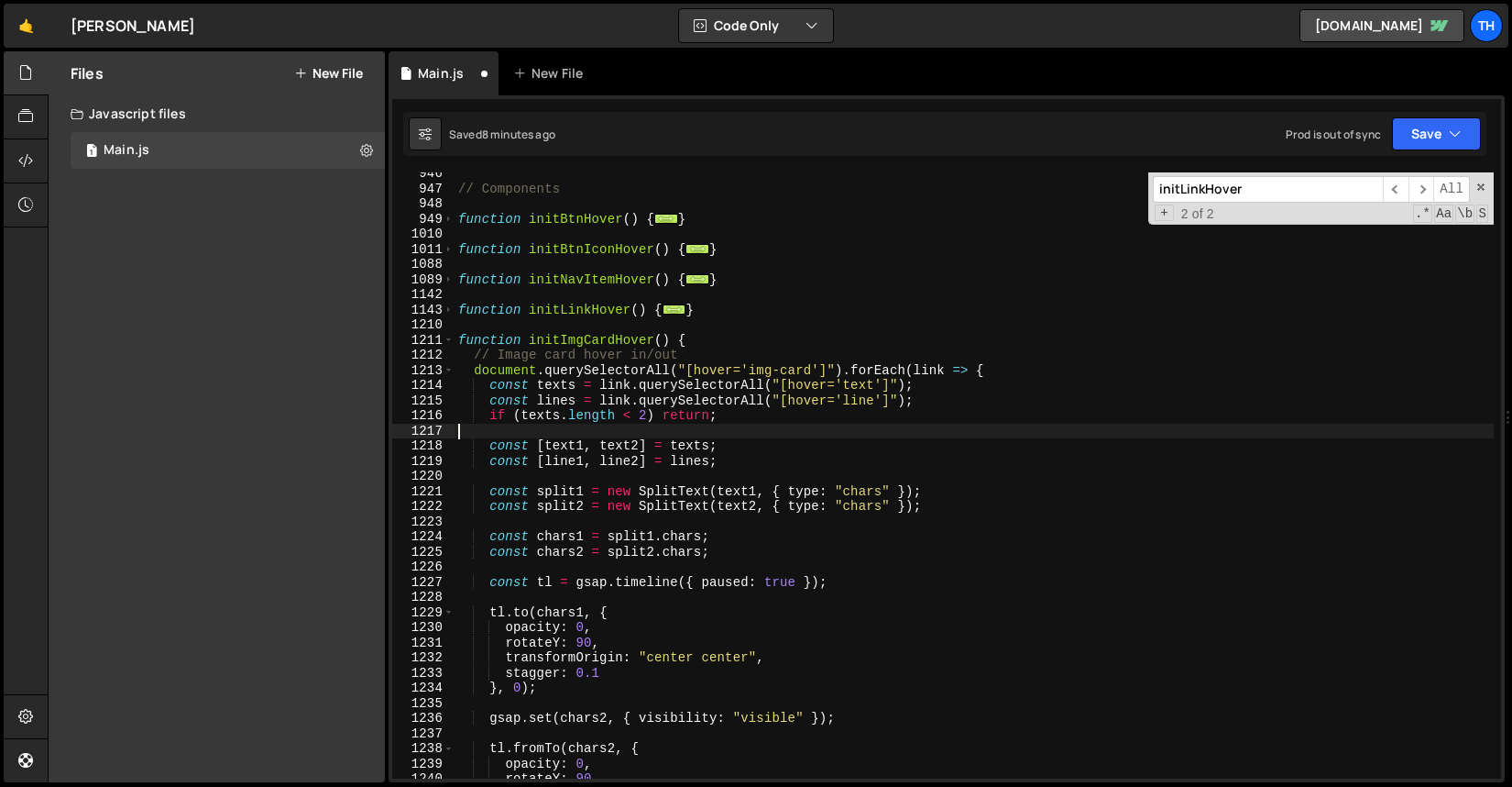
scroll to position [0, 0]
click at [562, 388] on div "// Components function initBtnHover ( ) { ... } function initBtnIconHover ( ) {…" at bounding box center [975, 485] width 1039 height 636
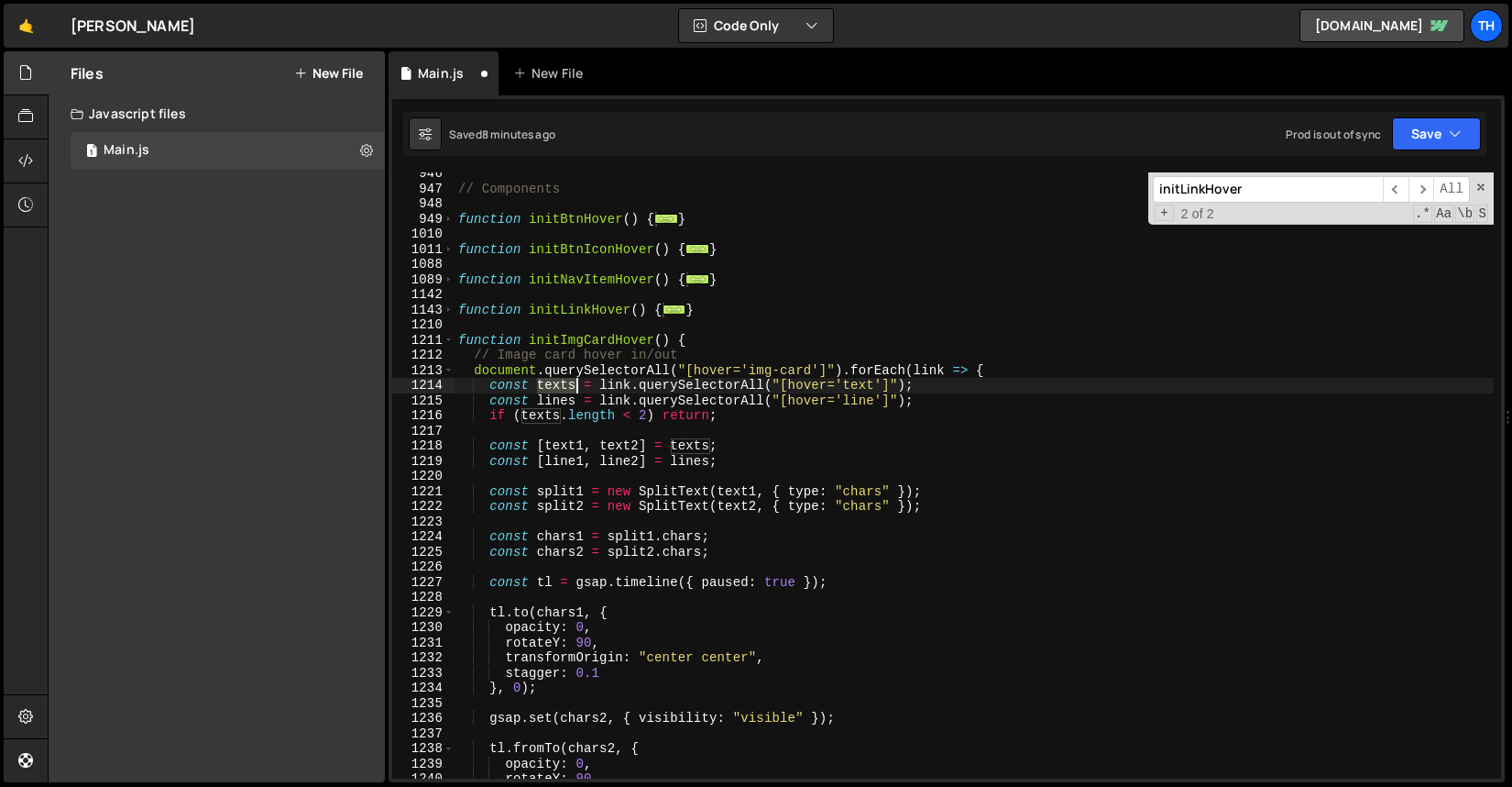
click at [562, 388] on div "// Components function initBtnHover ( ) { ... } function initBtnIconHover ( ) {…" at bounding box center [975, 485] width 1039 height 636
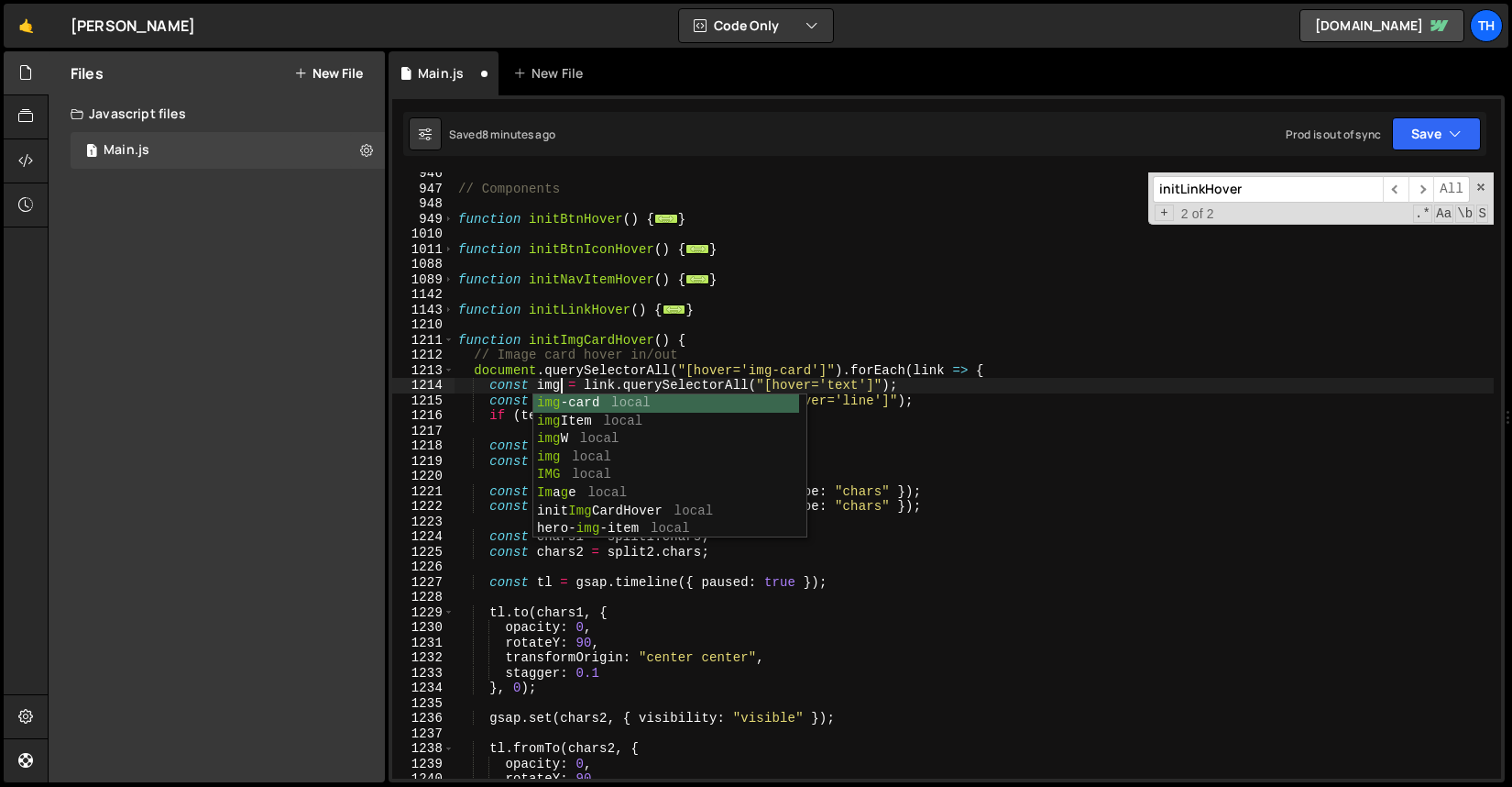
scroll to position [0, 7]
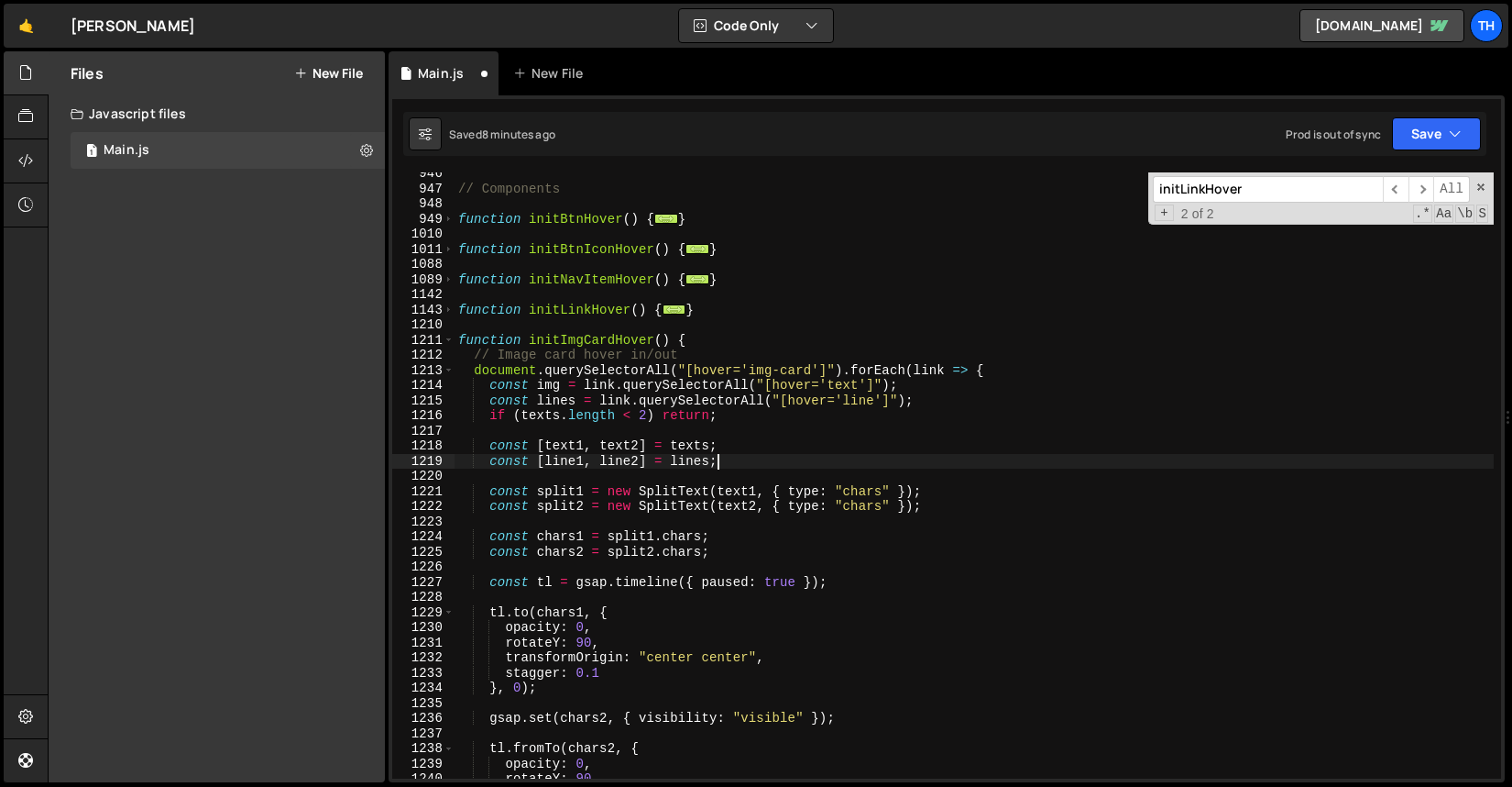
click at [867, 468] on div "// Components function initBtnHover ( ) { ... } function initBtnIconHover ( ) {…" at bounding box center [975, 485] width 1039 height 636
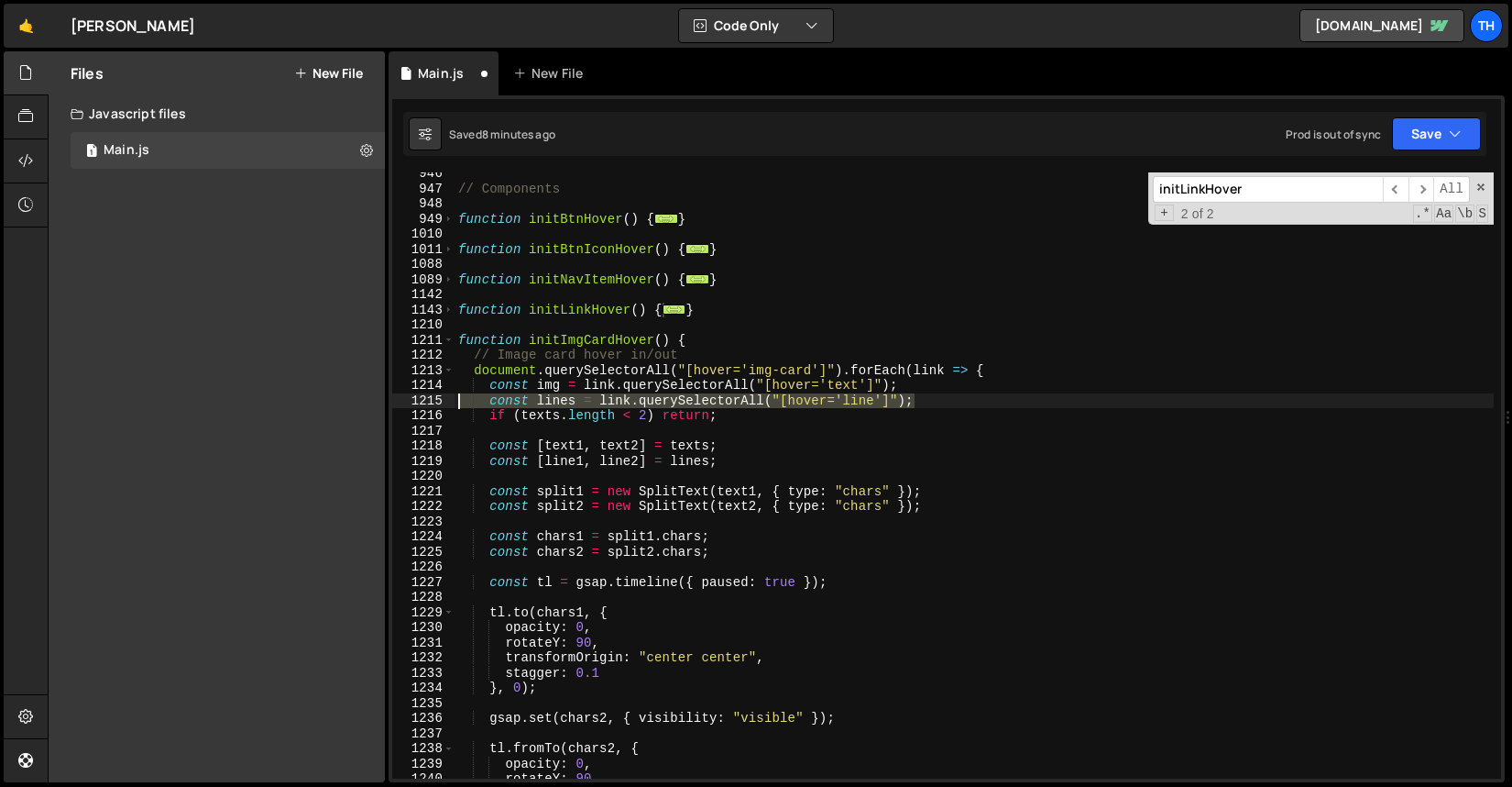
drag, startPoint x: 940, startPoint y: 401, endPoint x: 383, endPoint y: 399, distance: 557.0
click at [383, 399] on div "Files New File Javascript files 1 Main.js 0 CSS files Copy share link Edit File…" at bounding box center [780, 416] width 1465 height 731
type textarea "const lines = link.querySelectorAll("[hover='line']");"
click at [925, 375] on div "// Components function initBtnHover ( ) { ... } function initBtnIconHover ( ) {…" at bounding box center [975, 485] width 1039 height 636
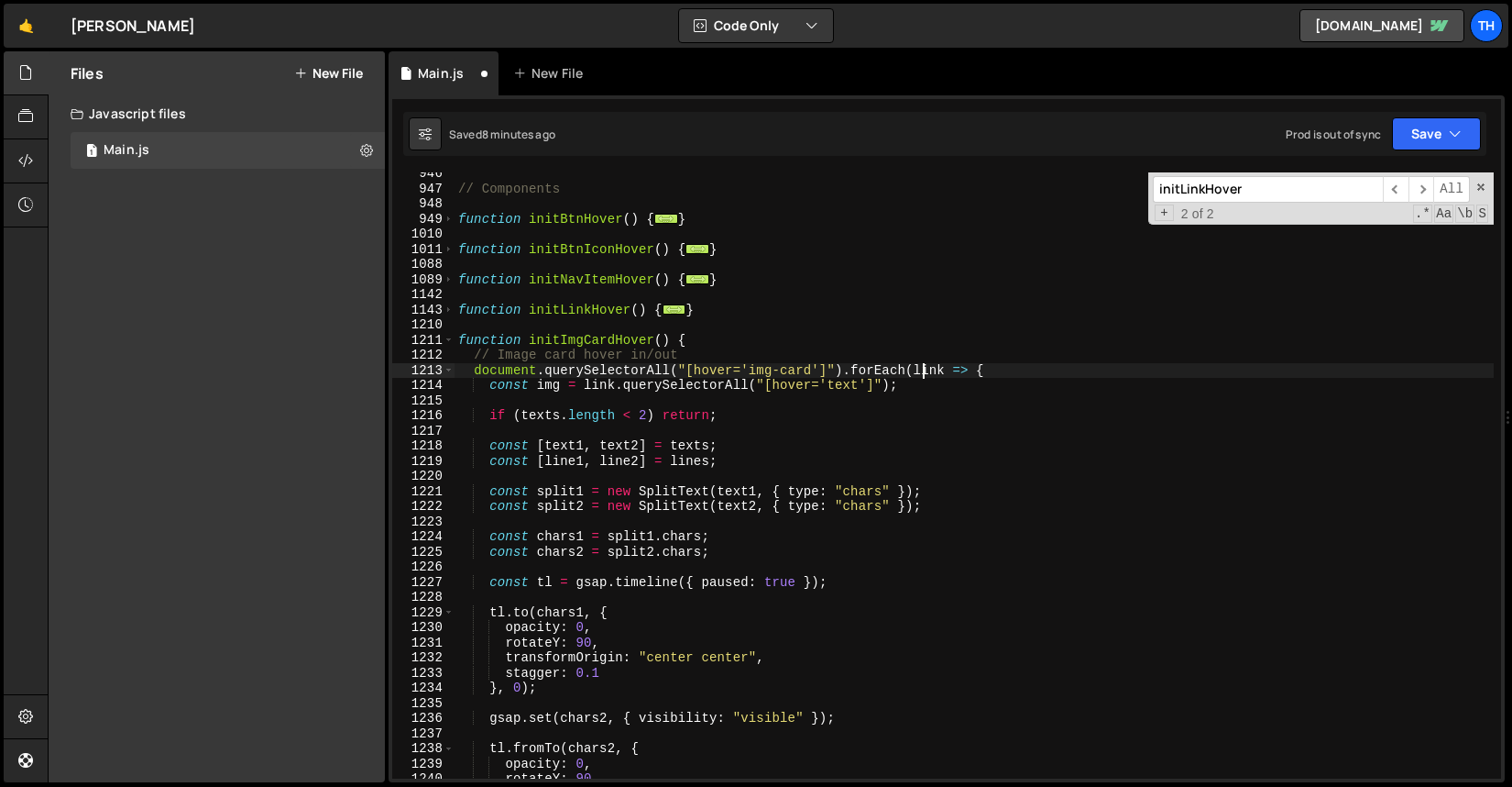
click at [925, 375] on div "// Components function initBtnHover ( ) { ... } function initBtnIconHover ( ) {…" at bounding box center [975, 485] width 1039 height 636
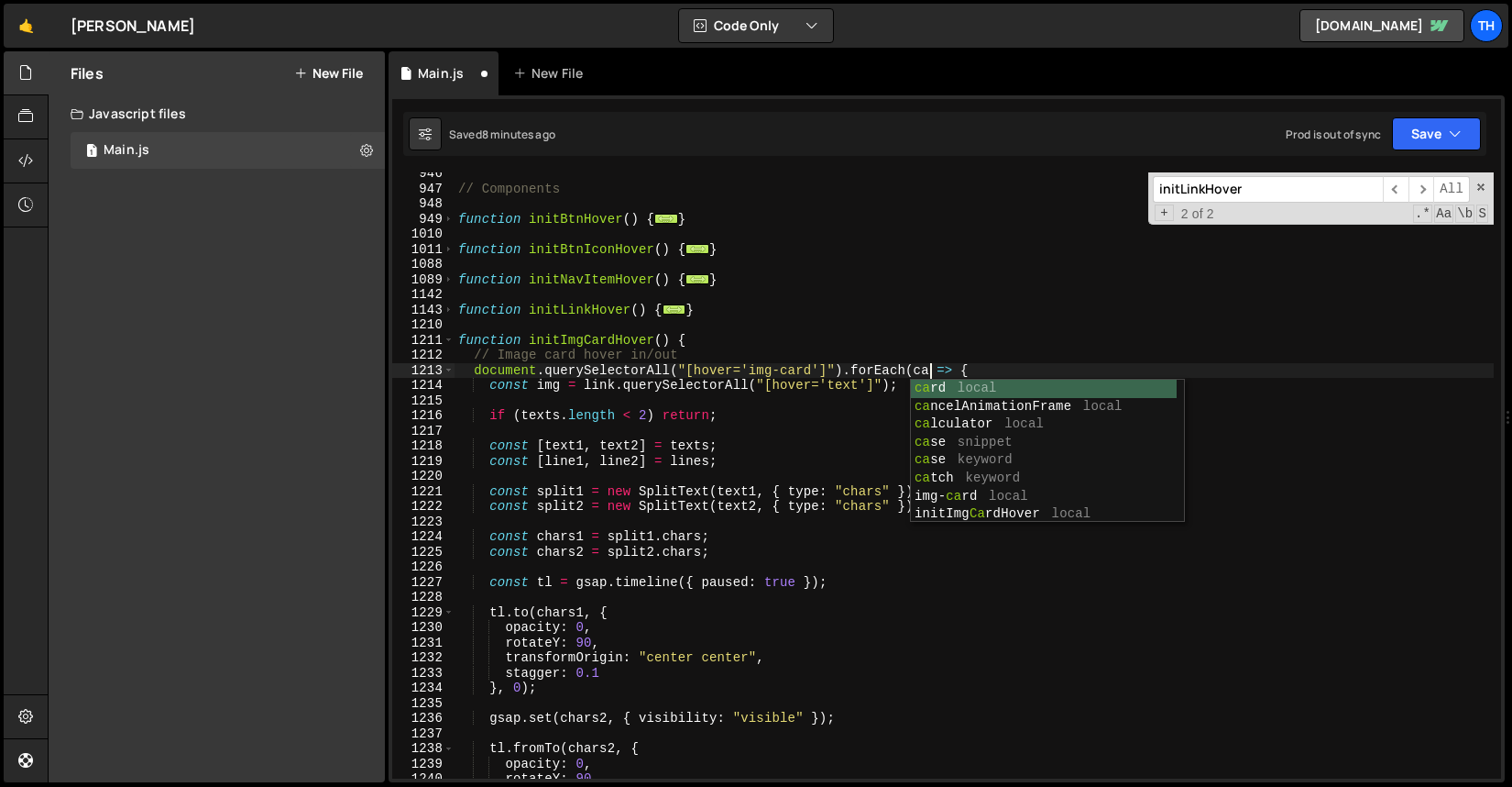
scroll to position [0, 34]
click at [602, 386] on div "// Components function initBtnHover ( ) { ... } function initBtnIconHover ( ) {…" at bounding box center [975, 485] width 1039 height 636
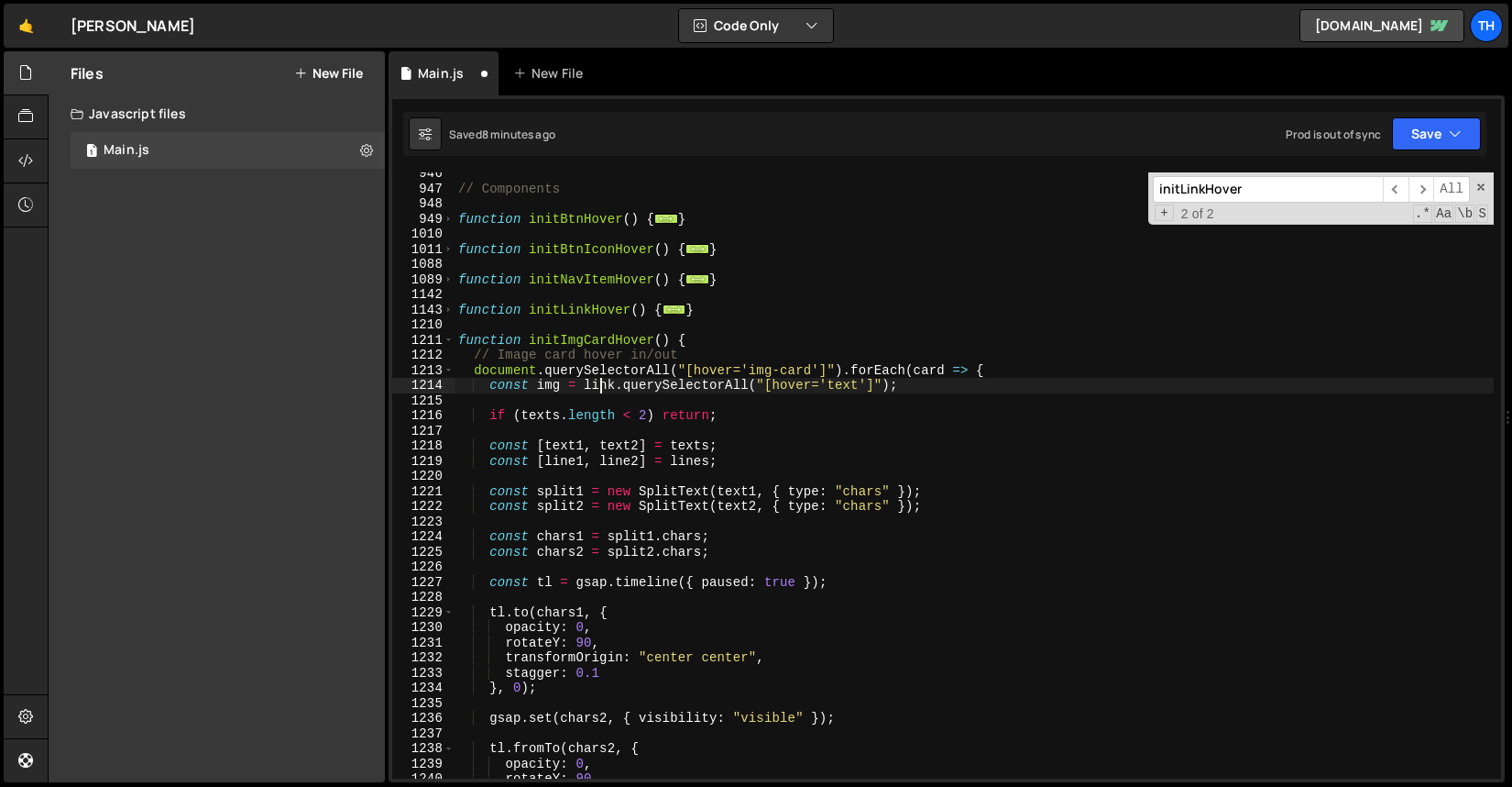
click at [602, 386] on div "// Components function initBtnHover ( ) { ... } function initBtnIconHover ( ) {…" at bounding box center [975, 485] width 1039 height 636
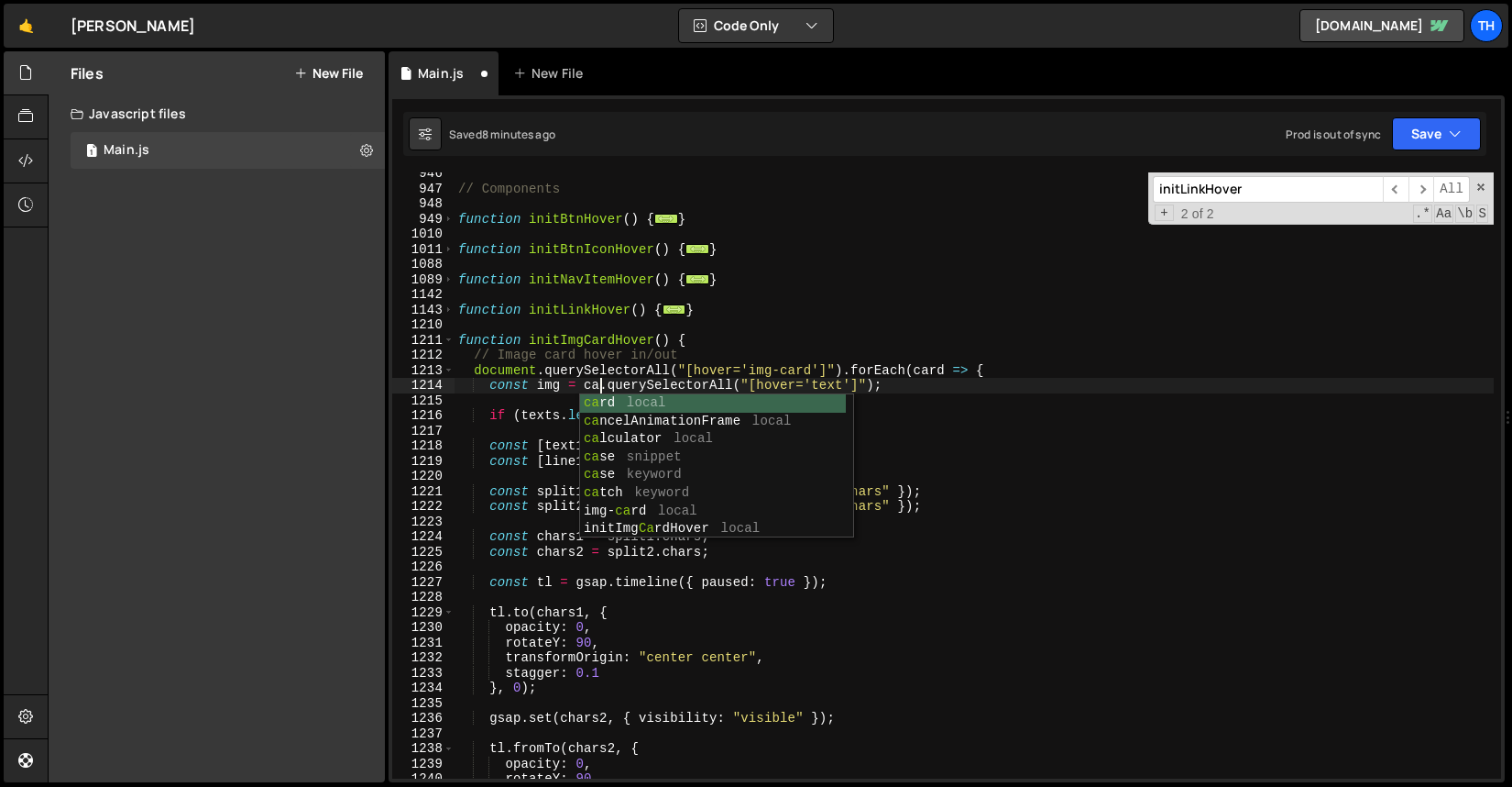
scroll to position [0, 10]
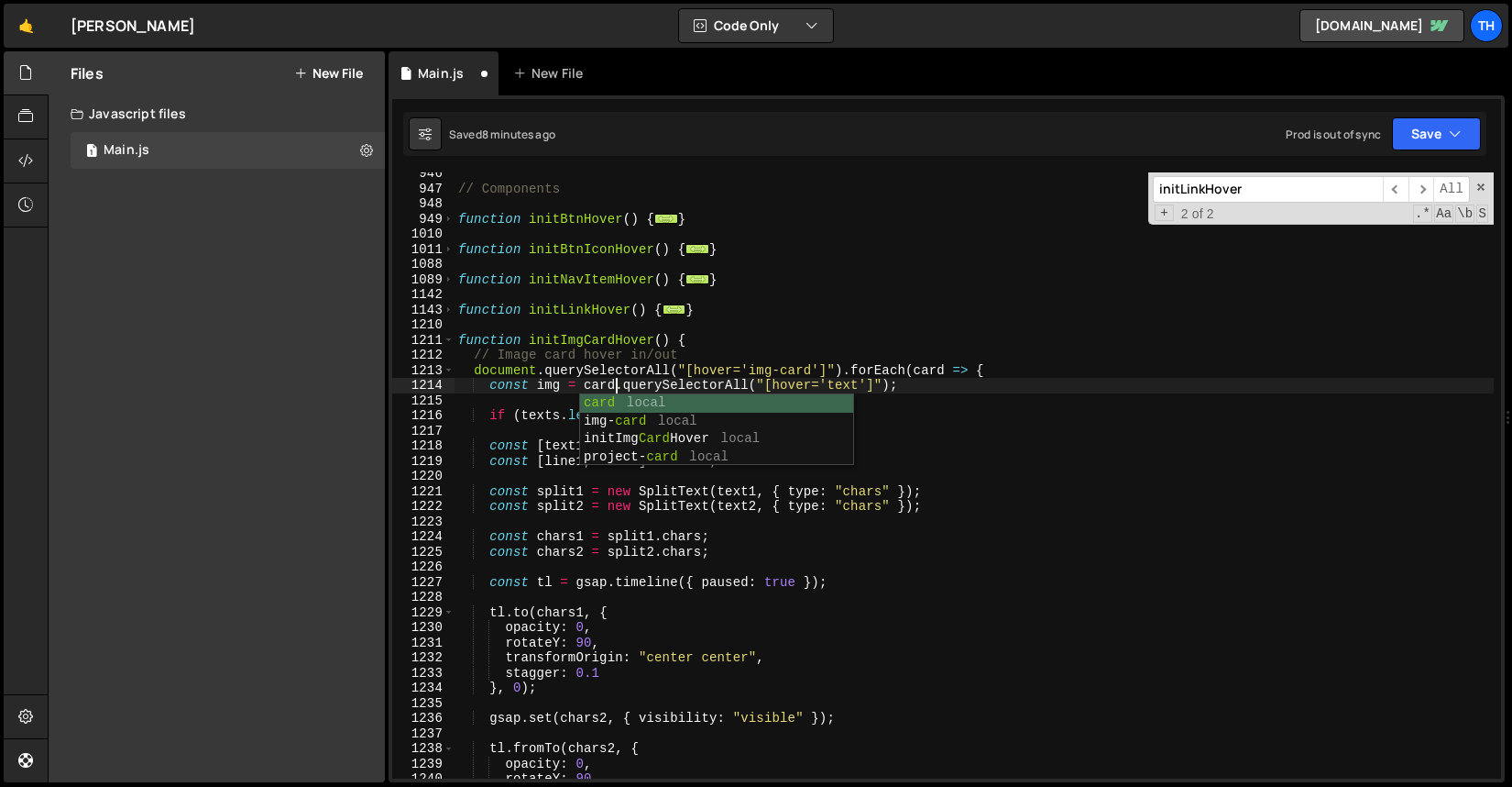
click at [650, 334] on div "// Components function initBtnHover ( ) { ... } function initBtnIconHover ( ) {…" at bounding box center [975, 485] width 1039 height 636
type textarea "function initImgCardHover() {"
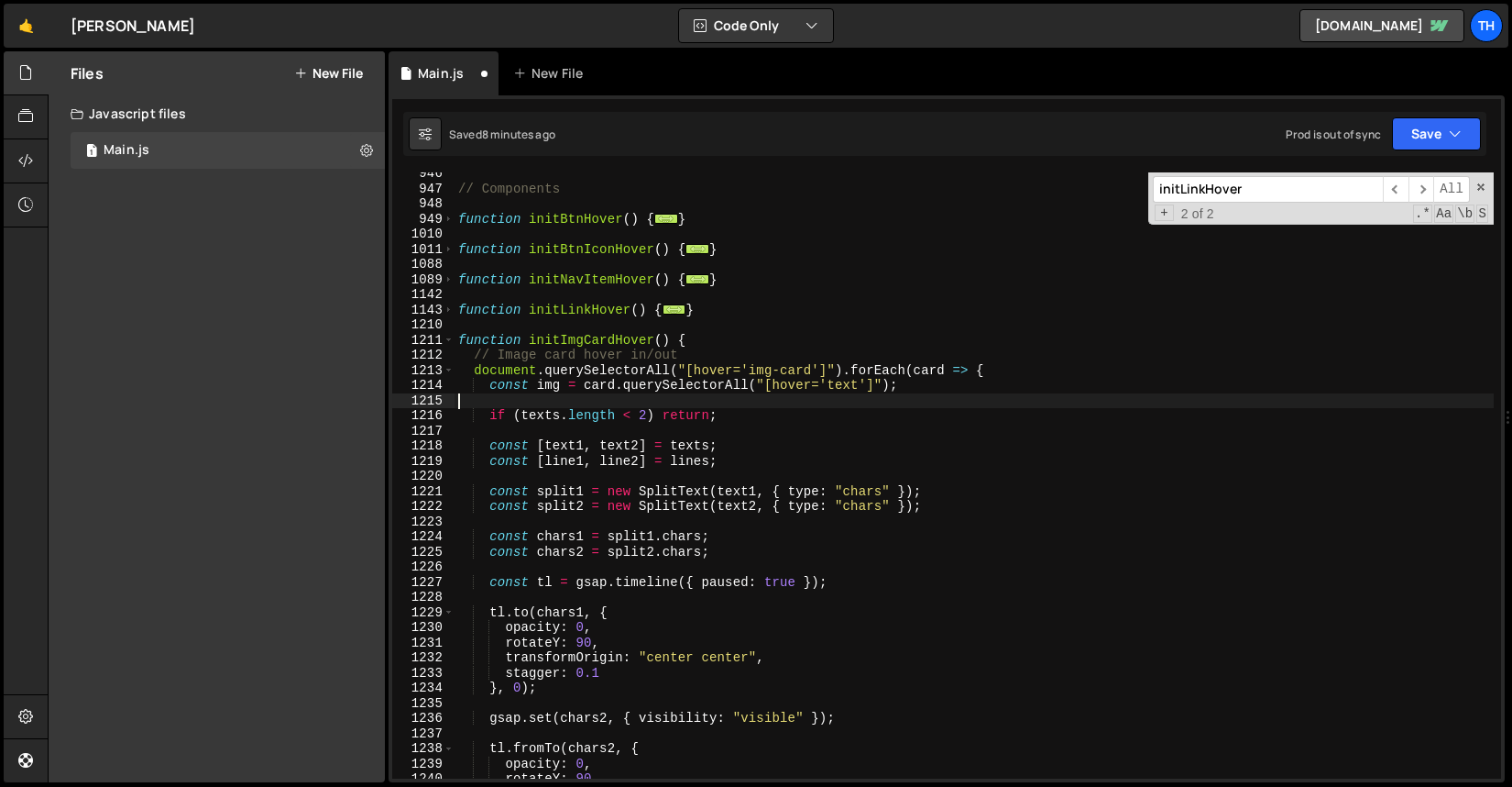
click at [791, 403] on div "// Components function initBtnHover ( ) { ... } function initBtnIconHover ( ) {…" at bounding box center [975, 485] width 1039 height 636
click at [850, 389] on div "// Components function initBtnHover ( ) { ... } function initBtnIconHover ( ) {…" at bounding box center [975, 485] width 1039 height 636
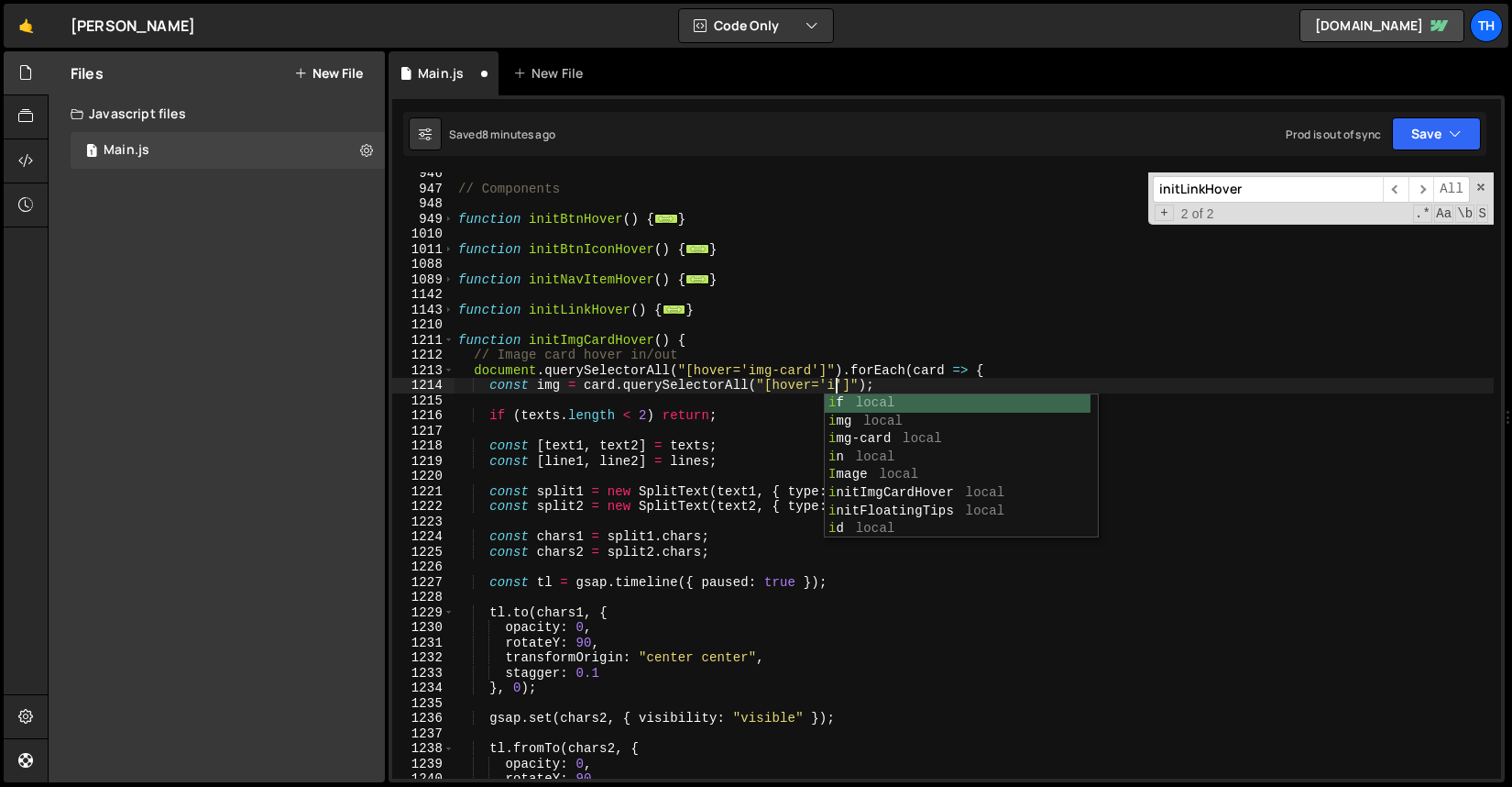
scroll to position [0, 26]
type textarea "const img = card.querySelectorAll("[hover='img']");"
click at [745, 400] on div "// Components function initBtnHover ( ) { ... } function initBtnIconHover ( ) {…" at bounding box center [975, 485] width 1039 height 636
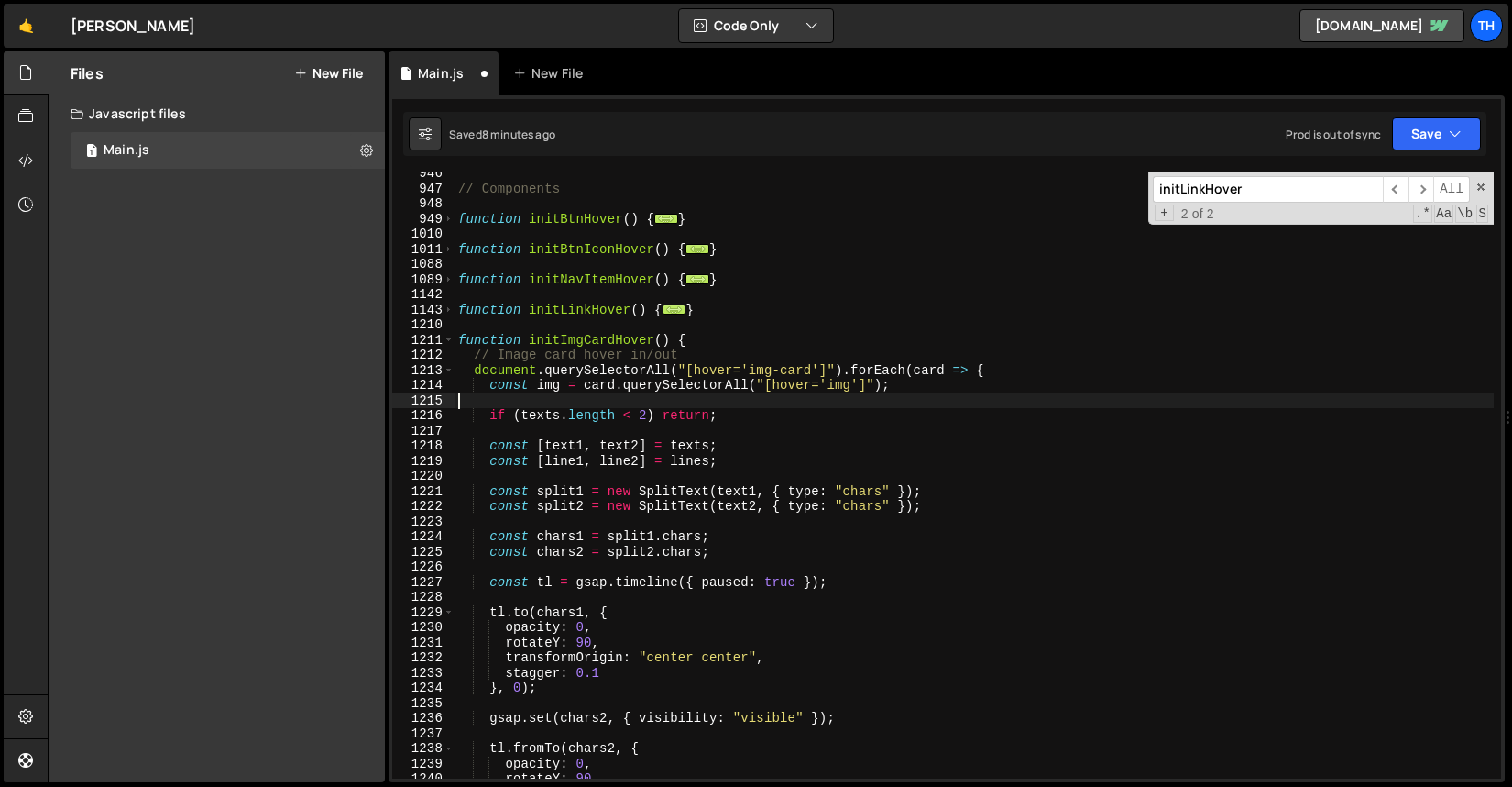
scroll to position [0, 0]
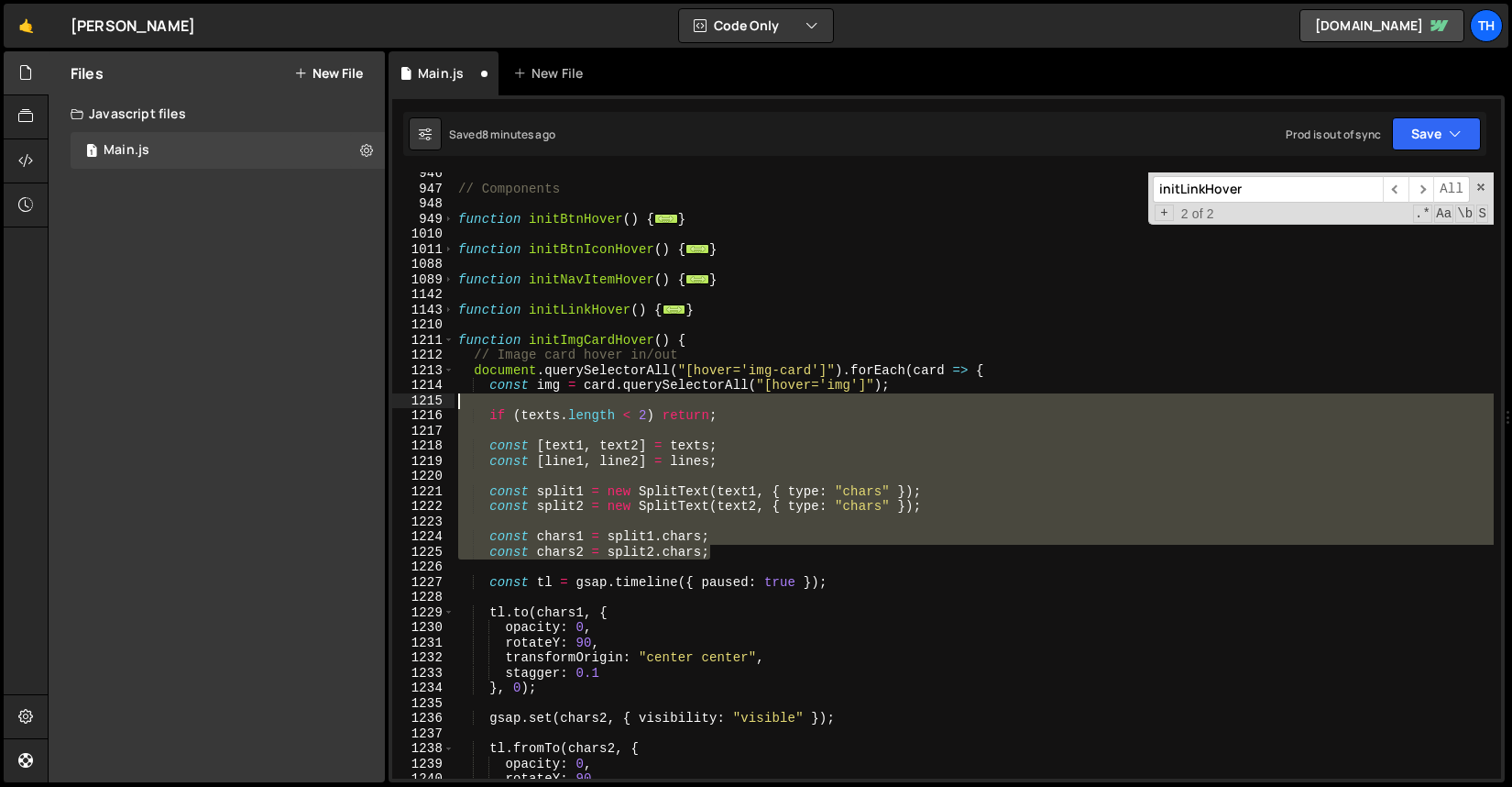
drag, startPoint x: 820, startPoint y: 558, endPoint x: 390, endPoint y: 399, distance: 458.5
click at [390, 399] on div "946 947 948 949 1010 1011 1088 1089 1142 1143 1210 1211 1212 1213 1214 1215 121…" at bounding box center [946, 439] width 1117 height 687
type textarea "if (texts.length < 2) return;"
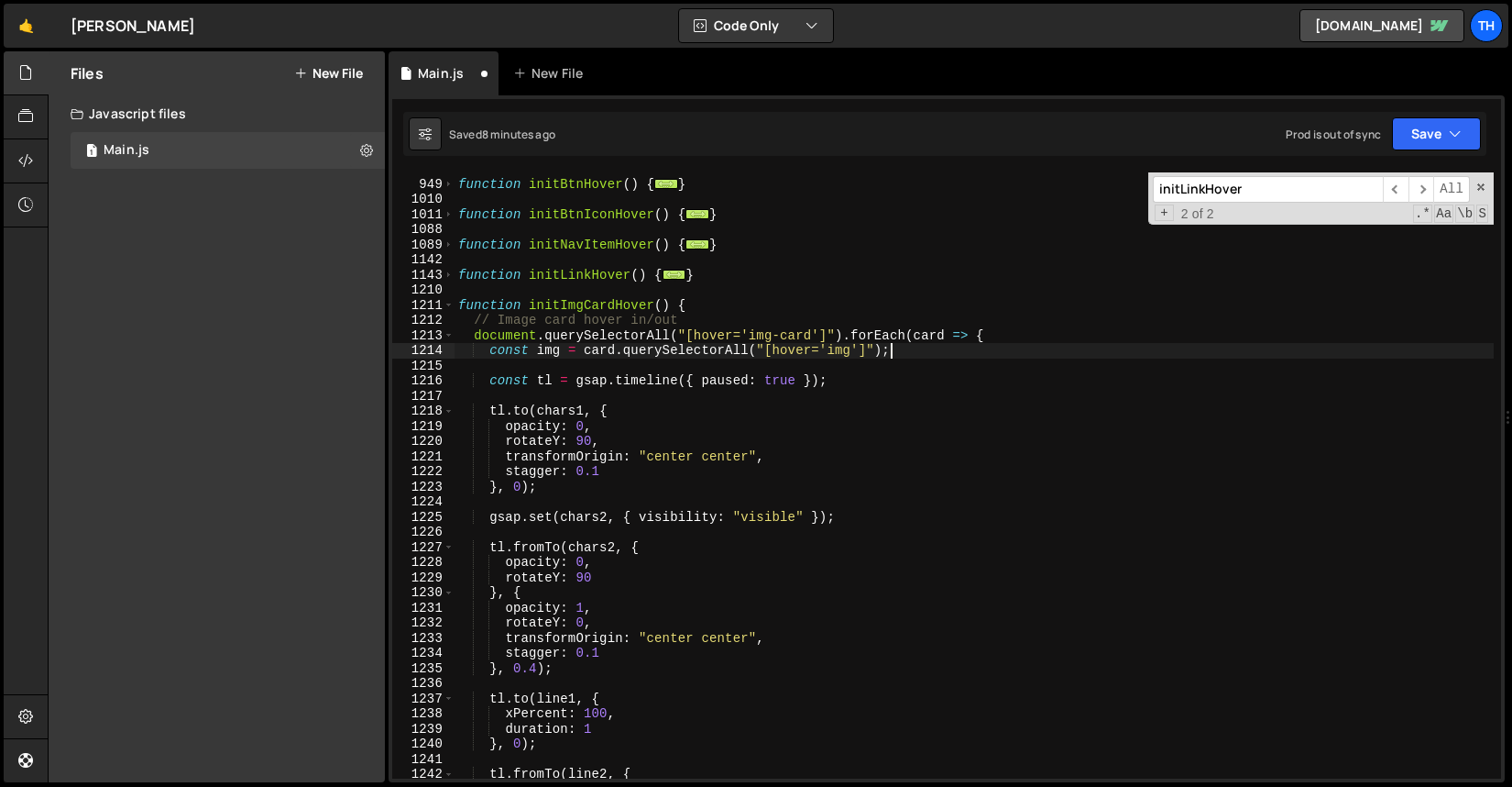
scroll to position [816, 0]
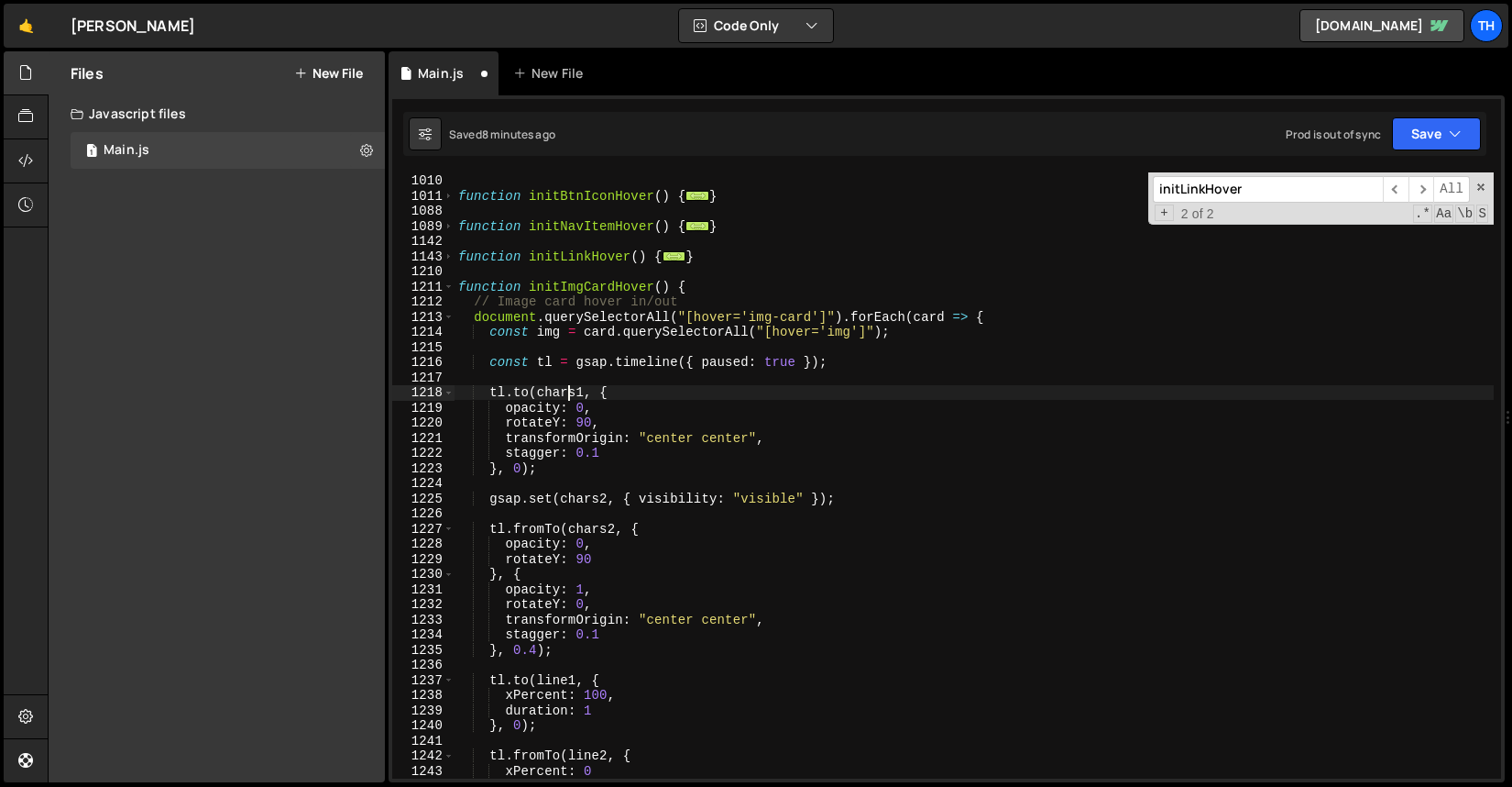
click at [566, 394] on div "function initBtnHover ( ) { ... } function initBtnIconHover ( ) { ... } functio…" at bounding box center [975, 476] width 1039 height 636
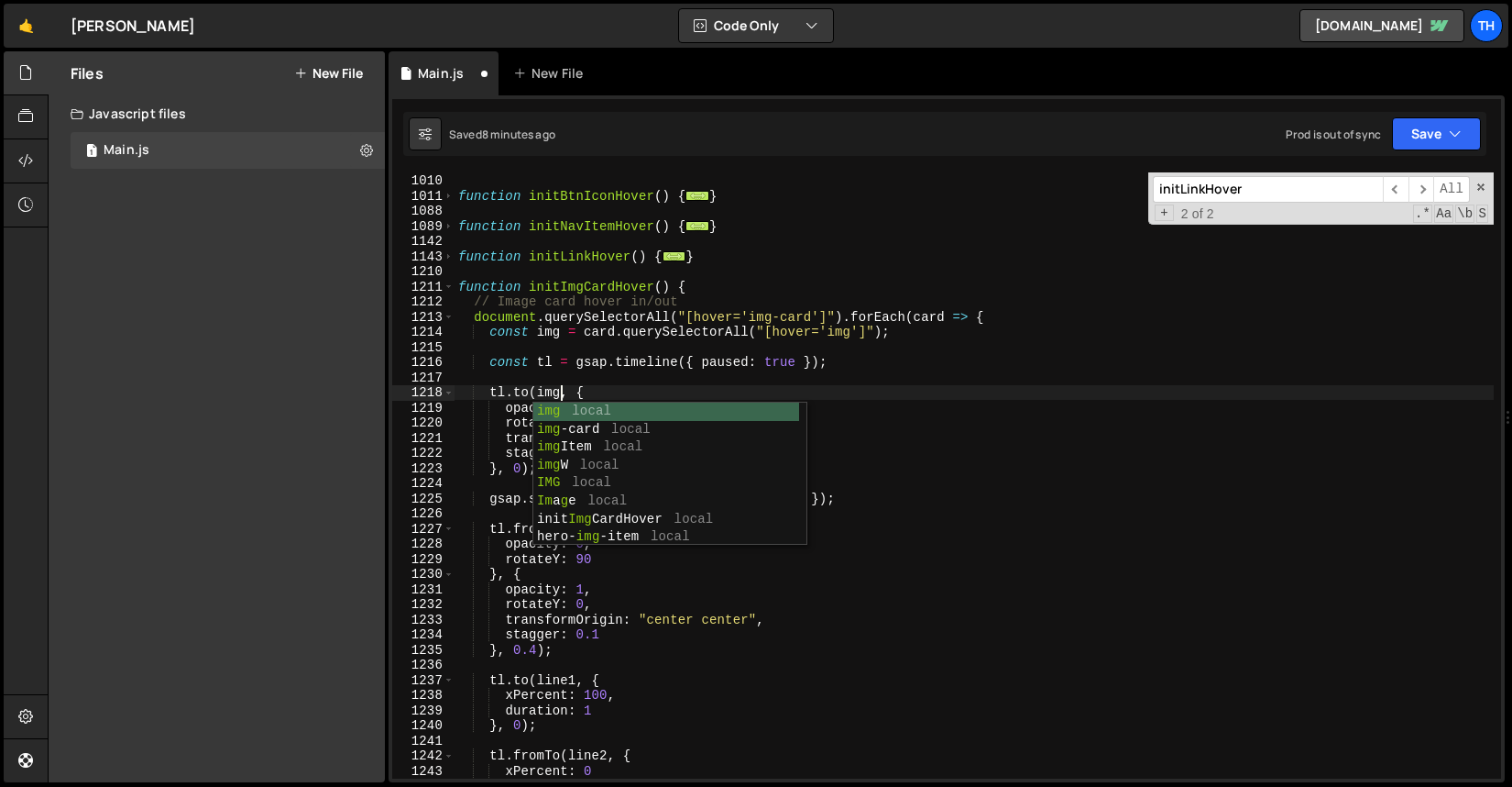
scroll to position [0, 7]
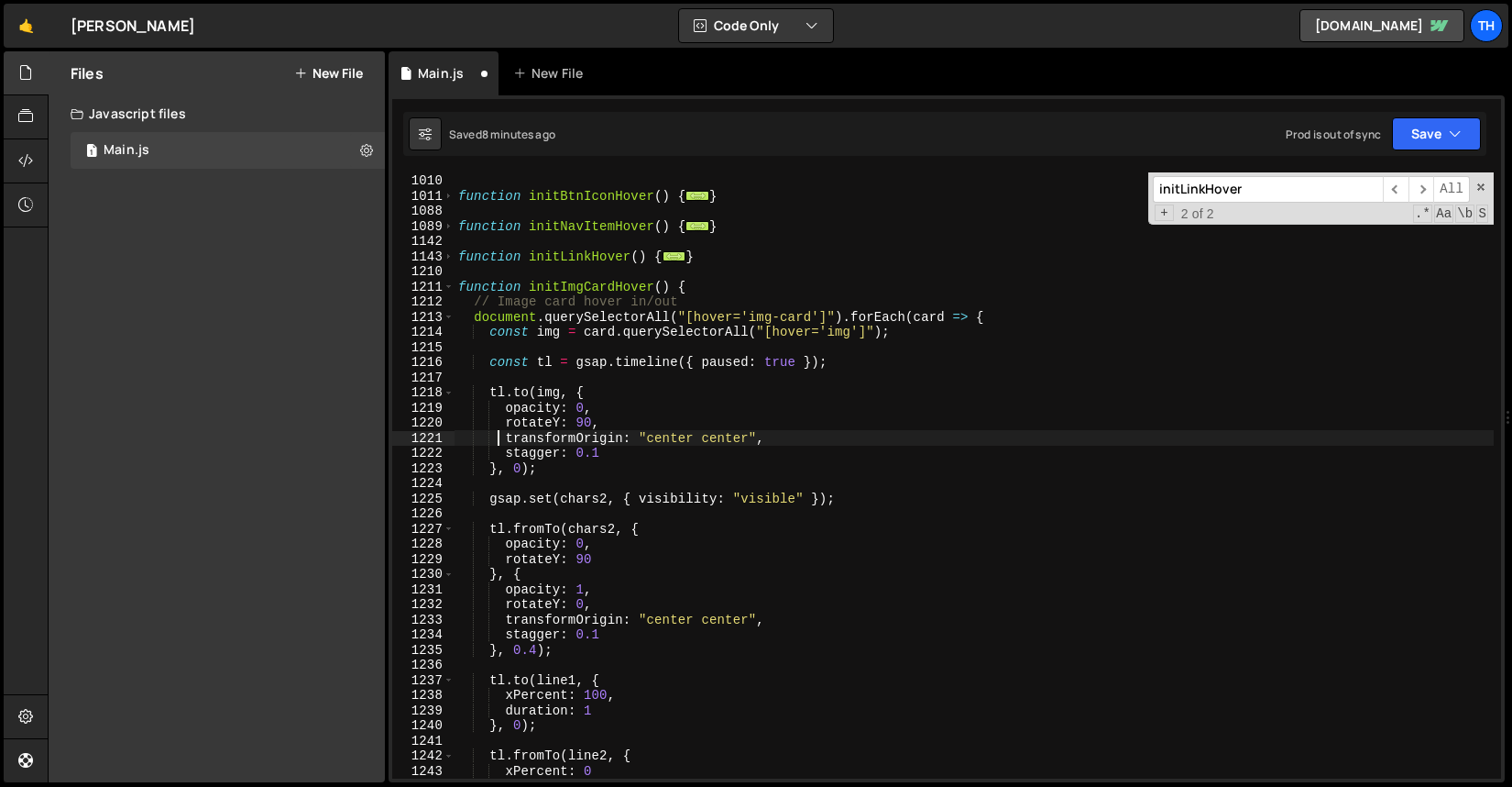
click at [495, 438] on div "function initBtnHover ( ) { ... } function initBtnIconHover ( ) { ... } functio…" at bounding box center [975, 476] width 1039 height 636
click at [530, 406] on div "function initBtnHover ( ) { ... } function initBtnIconHover ( ) { ... } functio…" at bounding box center [975, 476] width 1039 height 636
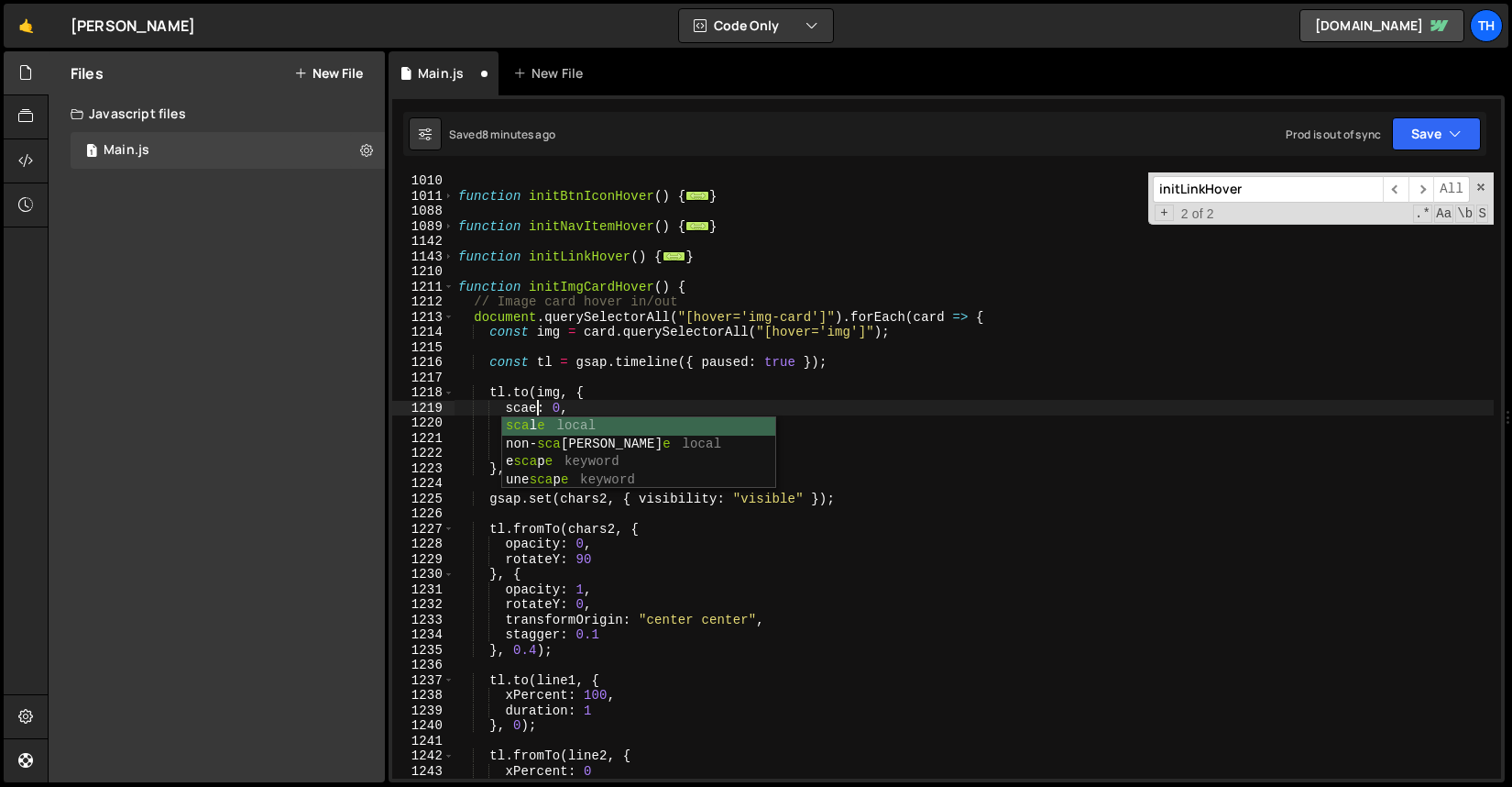
scroll to position [0, 5]
click at [569, 405] on div "function initBtnHover ( ) { ... } function initBtnIconHover ( ) { ... } functio…" at bounding box center [975, 476] width 1039 height 636
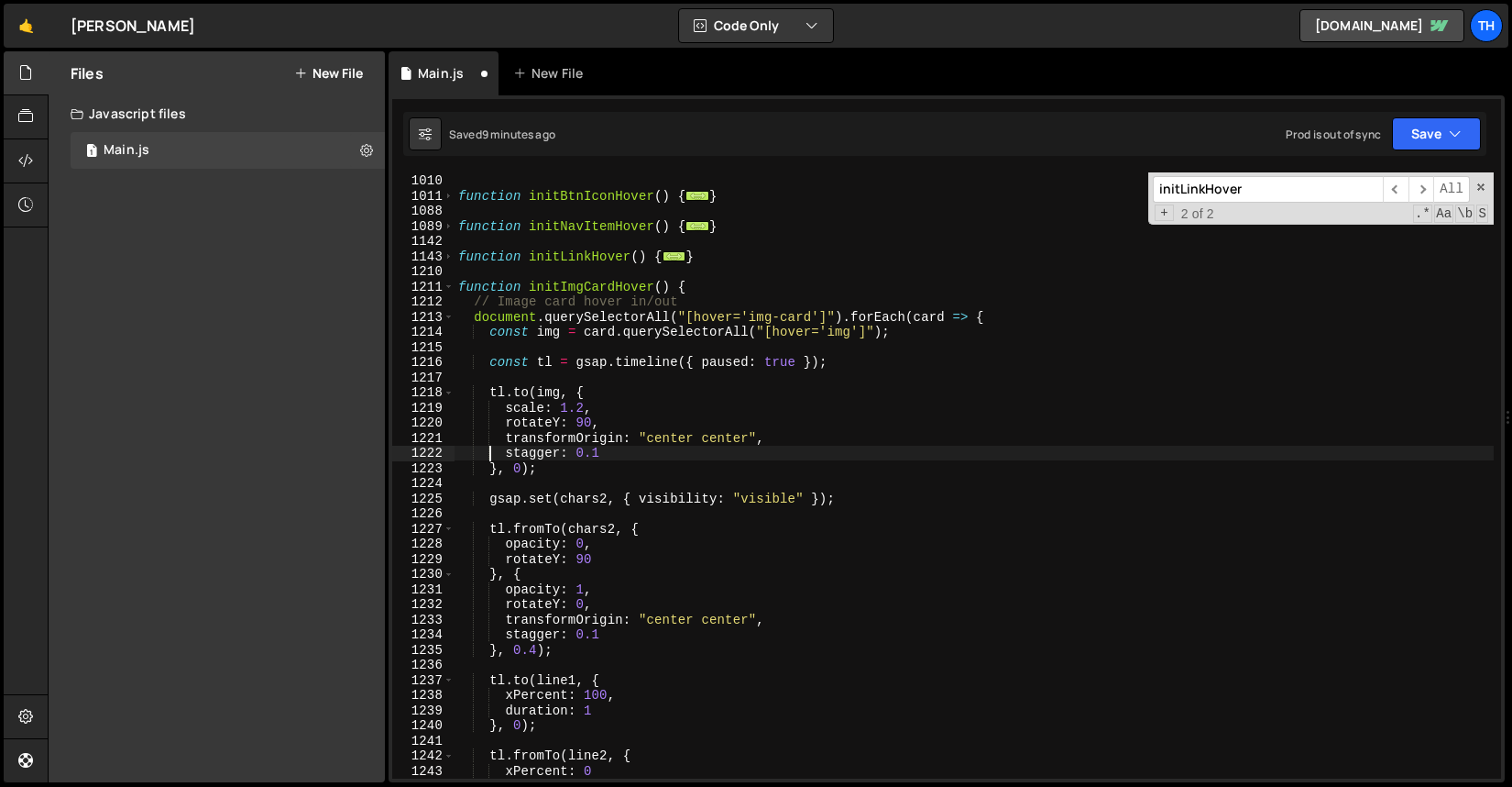
click at [487, 459] on div "function initBtnHover ( ) { ... } function initBtnIconHover ( ) { ... } functio…" at bounding box center [975, 476] width 1039 height 636
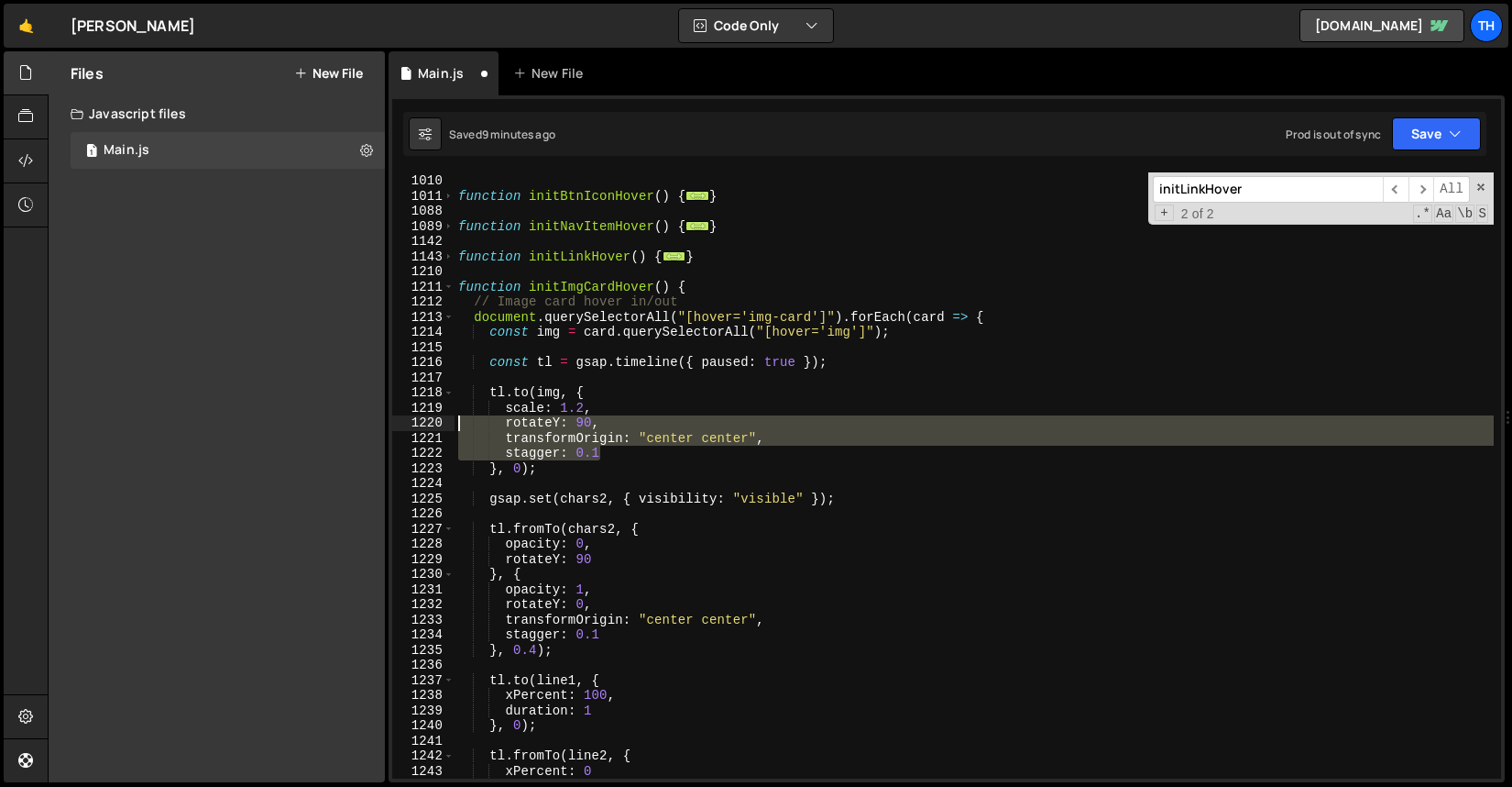
drag, startPoint x: 710, startPoint y: 448, endPoint x: 350, endPoint y: 421, distance: 361.0
click at [350, 421] on div "Files New File Javascript files 1 Main.js 0 CSS files Copy share link Edit File…" at bounding box center [780, 416] width 1465 height 731
type textarea "rotateY: 90, transformOrigin: "center center","
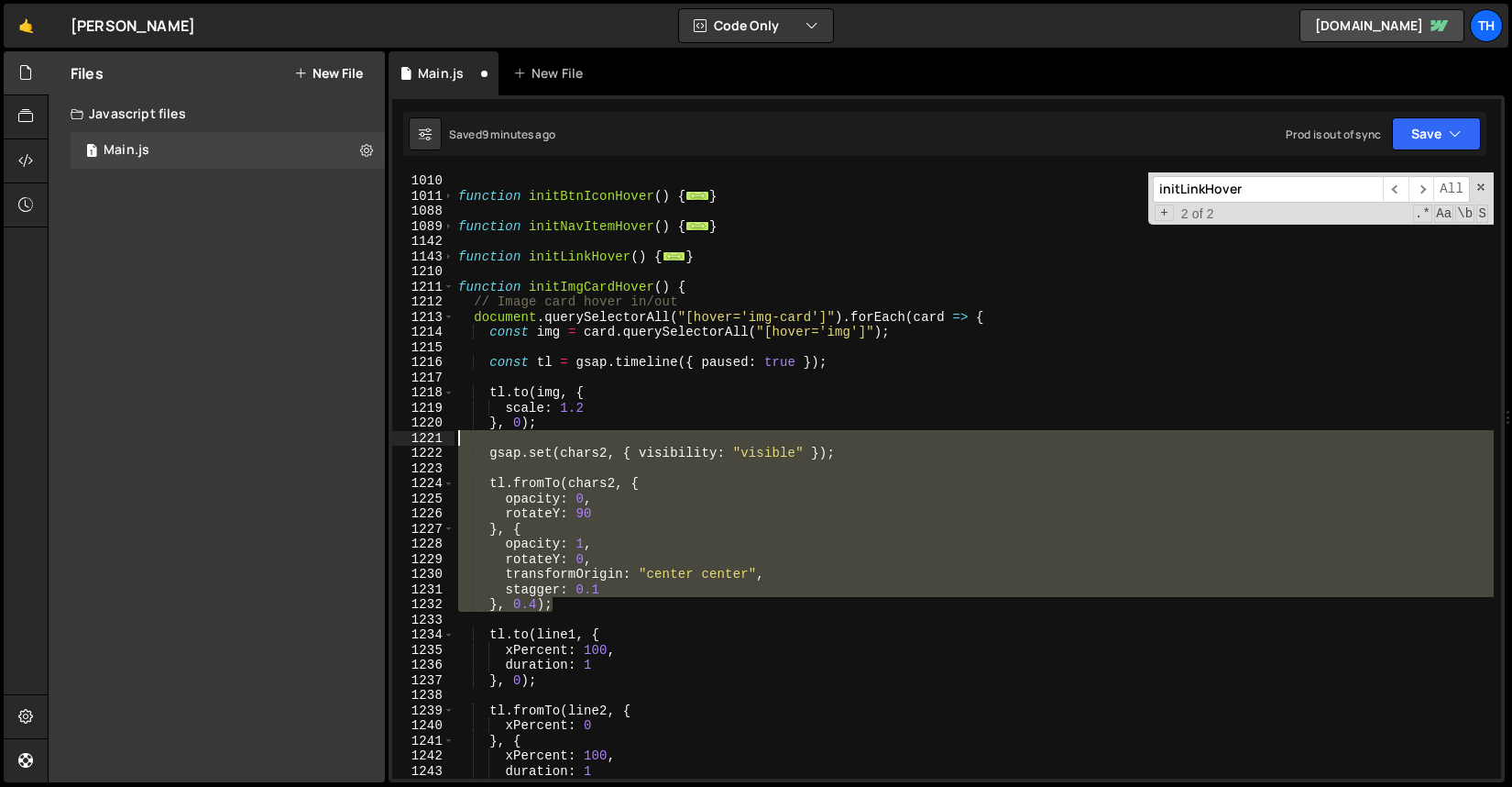
drag, startPoint x: 572, startPoint y: 608, endPoint x: 388, endPoint y: 442, distance: 247.8
click at [389, 442] on div "scale: 1.2 949 1010 1011 1088 1089 1142 1143 1210 1211 1212 1213 1214 1215 1216…" at bounding box center [946, 439] width 1117 height 687
type textarea "gsap.set(chars2, { visibility: "visible" });"
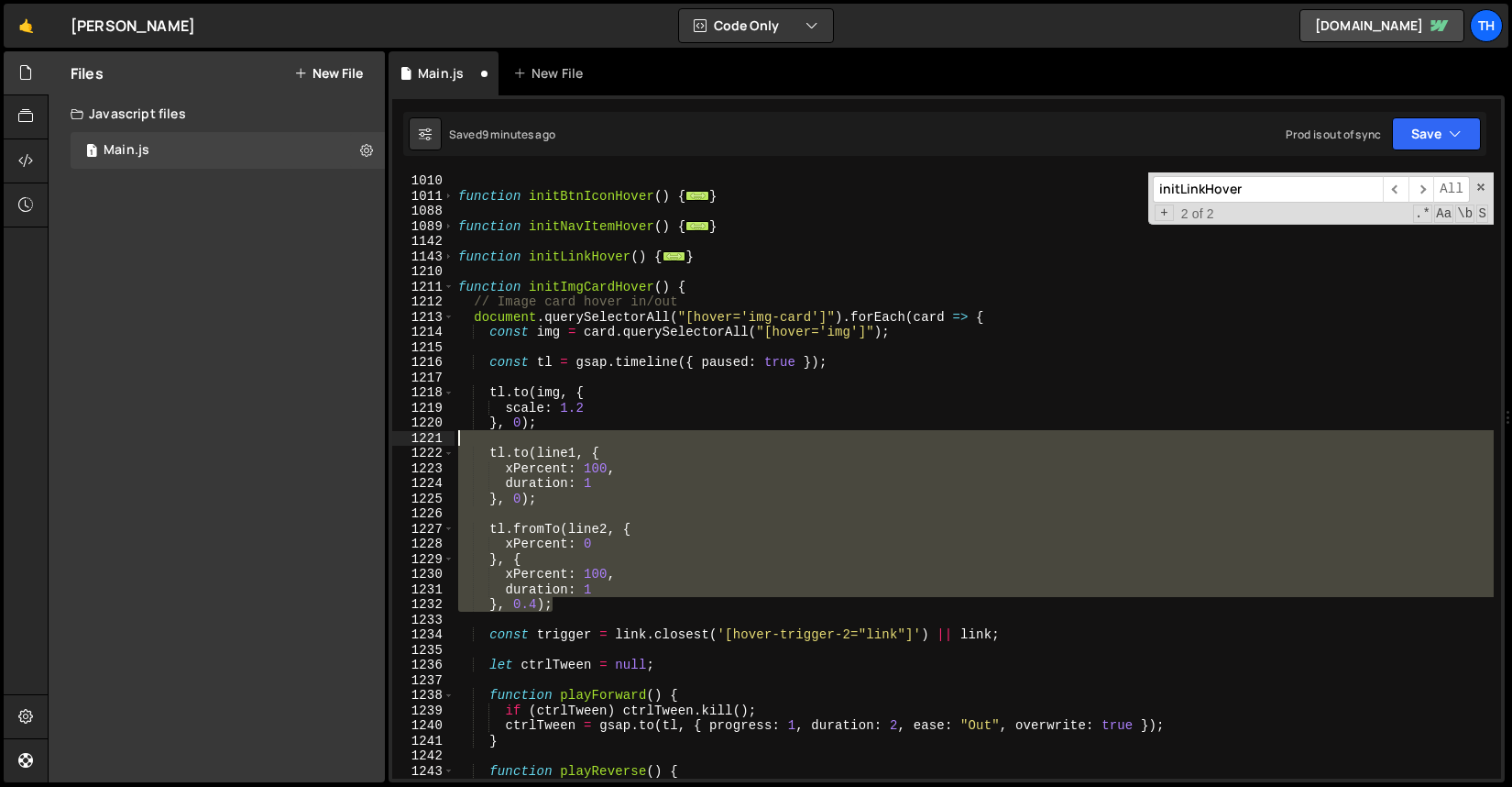
drag, startPoint x: 572, startPoint y: 598, endPoint x: 397, endPoint y: 440, distance: 235.8
click at [397, 440] on div "}, 0); 949 1010 1011 1088 1089 1142 1143 1210 1211 1212 1213 1214 1215 1216 121…" at bounding box center [946, 475] width 1109 height 606
type textarea "[DOMAIN_NAME](line1, {"
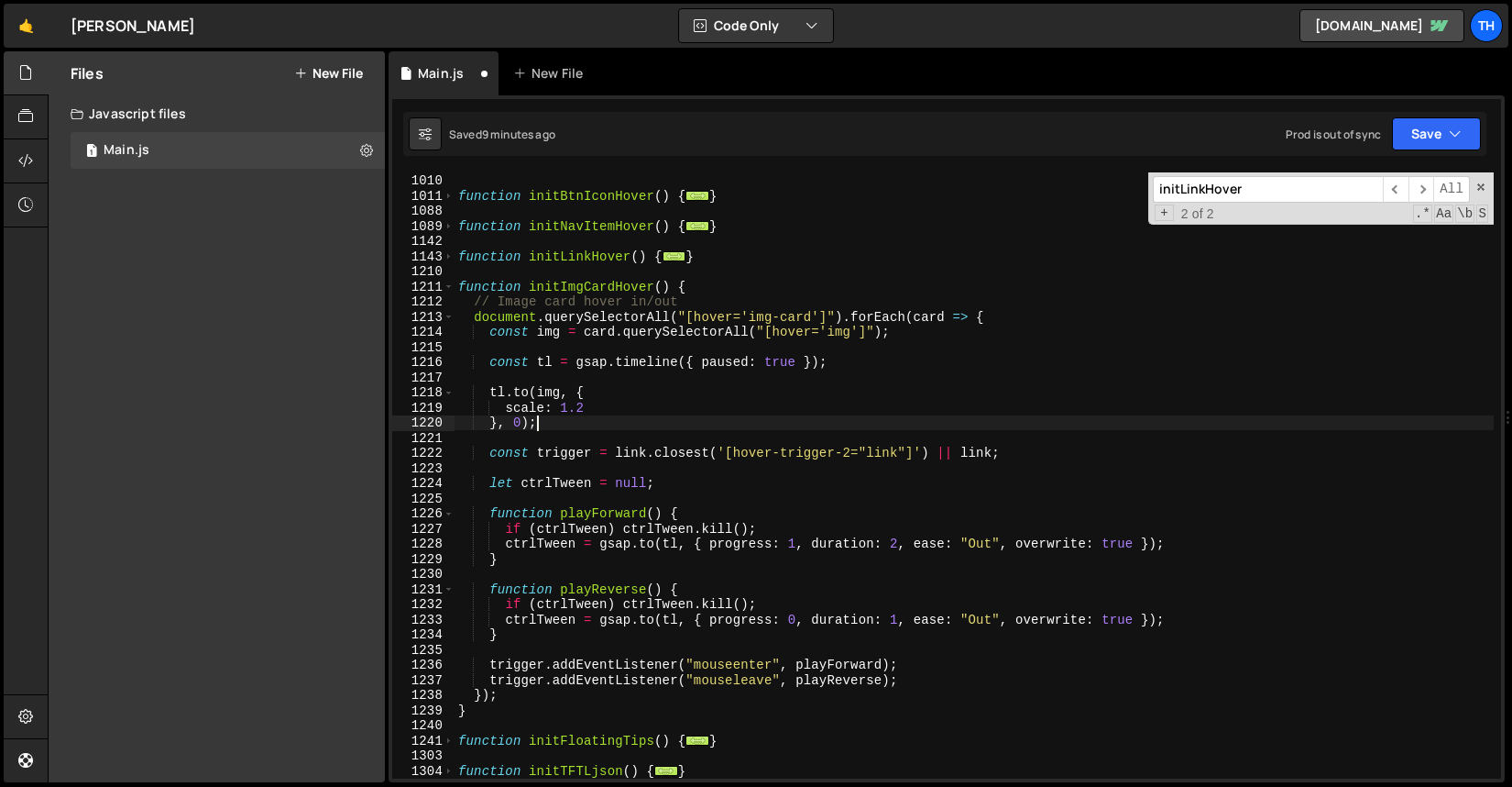
click at [853, 455] on div "function initBtnHover ( ) { ... } function initBtnIconHover ( ) { ... } functio…" at bounding box center [975, 476] width 1039 height 636
click at [893, 456] on div "function initBtnHover ( ) { ... } function initBtnIconHover ( ) { ... } functio…" at bounding box center [975, 476] width 1039 height 636
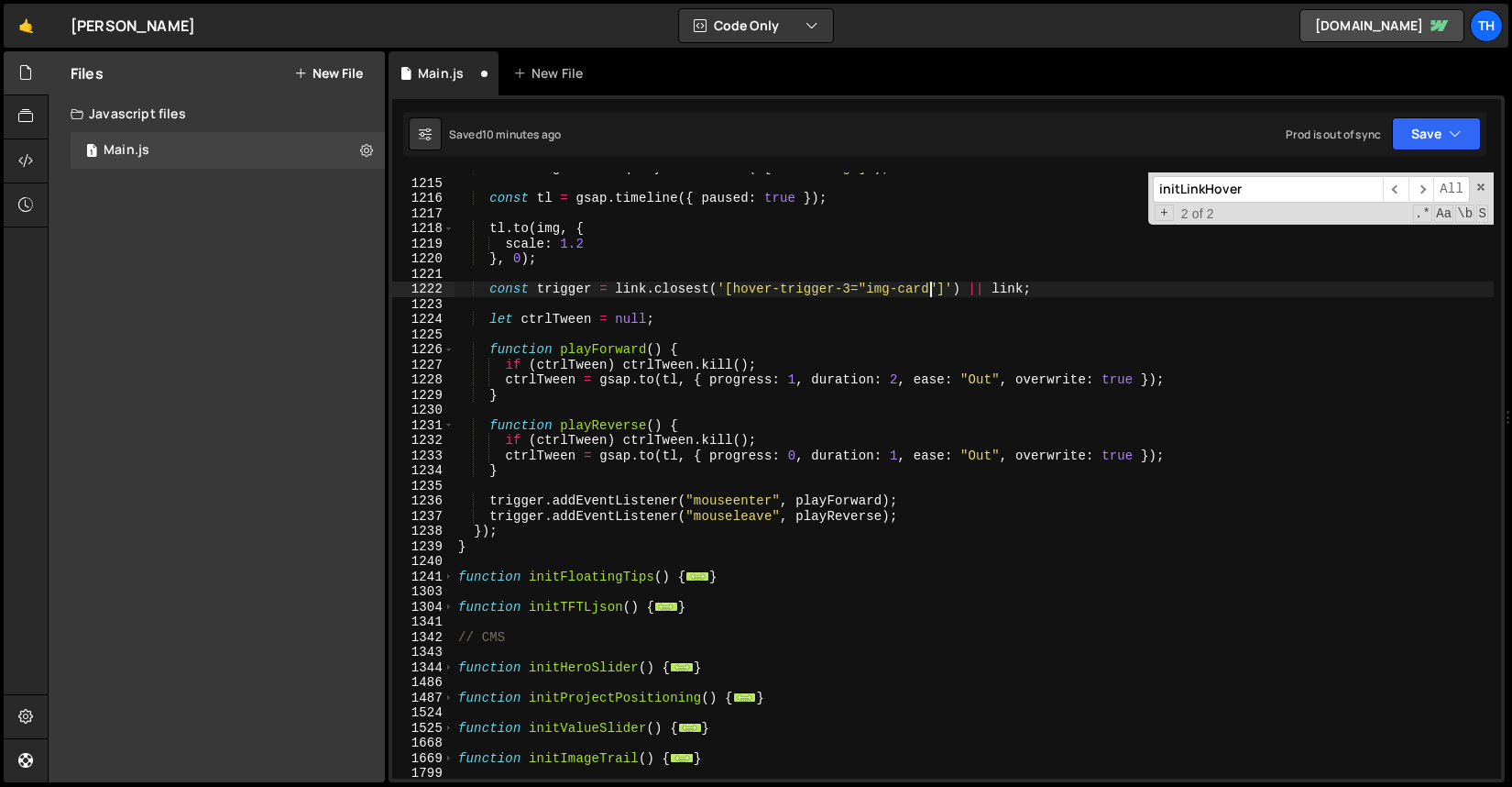
scroll to position [975, 0]
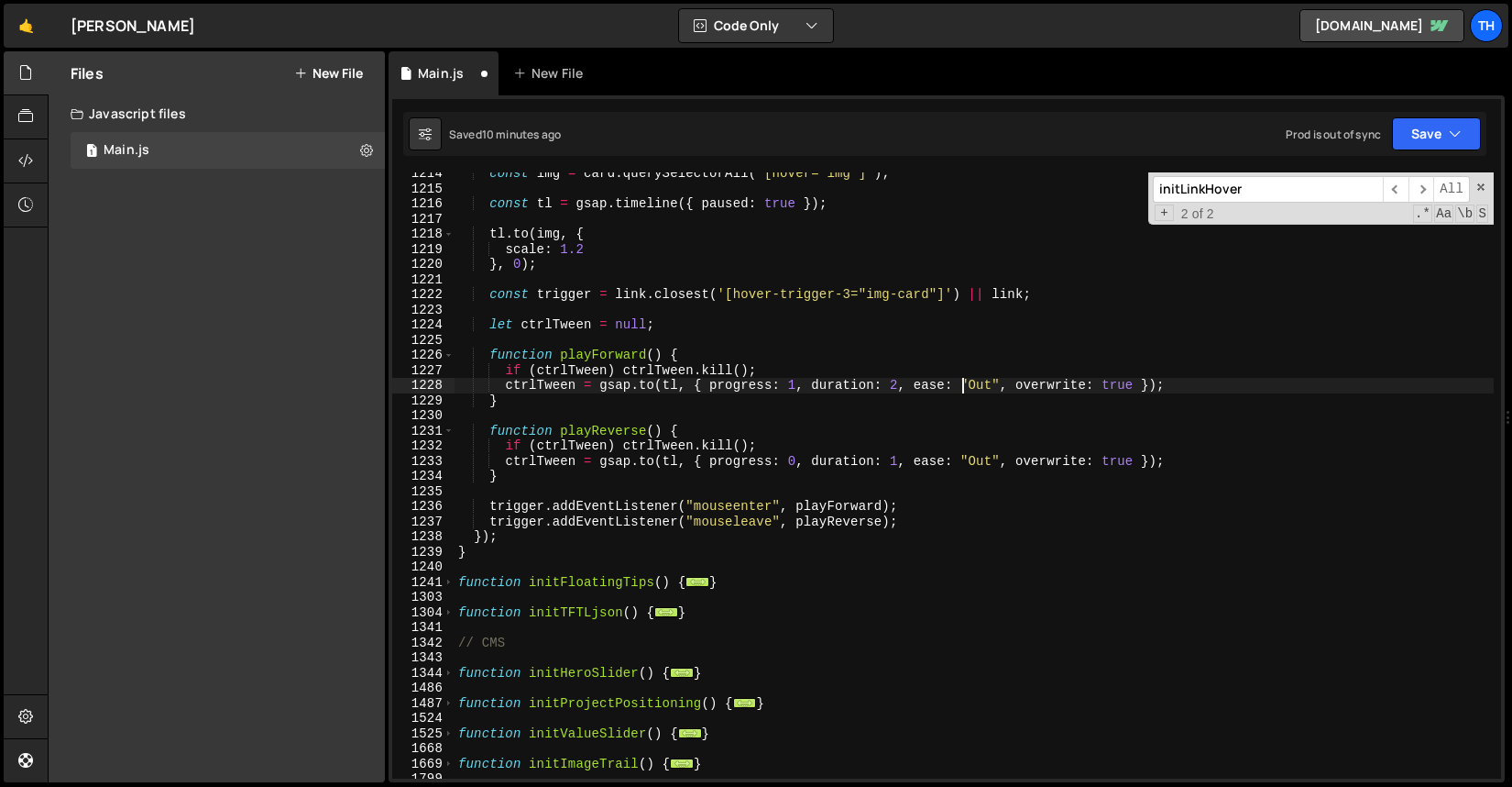
click at [962, 386] on div "const img = card . querySelectorAll ( "[hover='img']" ) ; const tl = gsap . tim…" at bounding box center [975, 485] width 1039 height 636
type textarea "ctrlTween = [DOMAIN_NAME](tl, { progress: 1, duration: 2, ease: "Out", overwrit…"
click at [895, 384] on div "const img = card . querySelectorAll ( "[hover='img']" ) ; const tl = gsap . tim…" at bounding box center [975, 485] width 1039 height 636
click at [988, 494] on div "const img = card . querySelectorAll ( "[hover='img']" ) ; const tl = gsap . tim…" at bounding box center [975, 485] width 1039 height 636
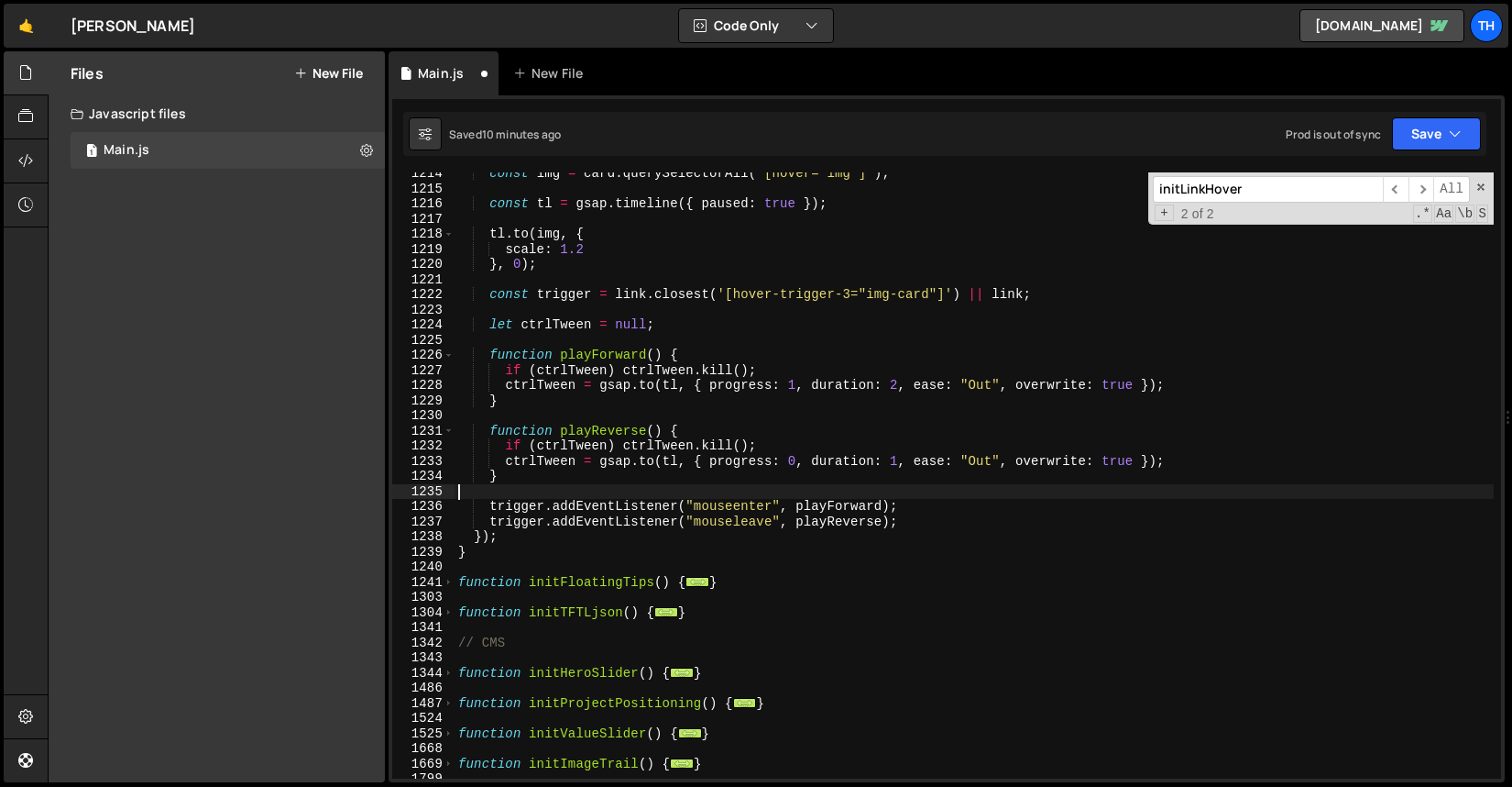
scroll to position [0, 0]
click at [1420, 144] on button "Save" at bounding box center [1437, 134] width 89 height 33
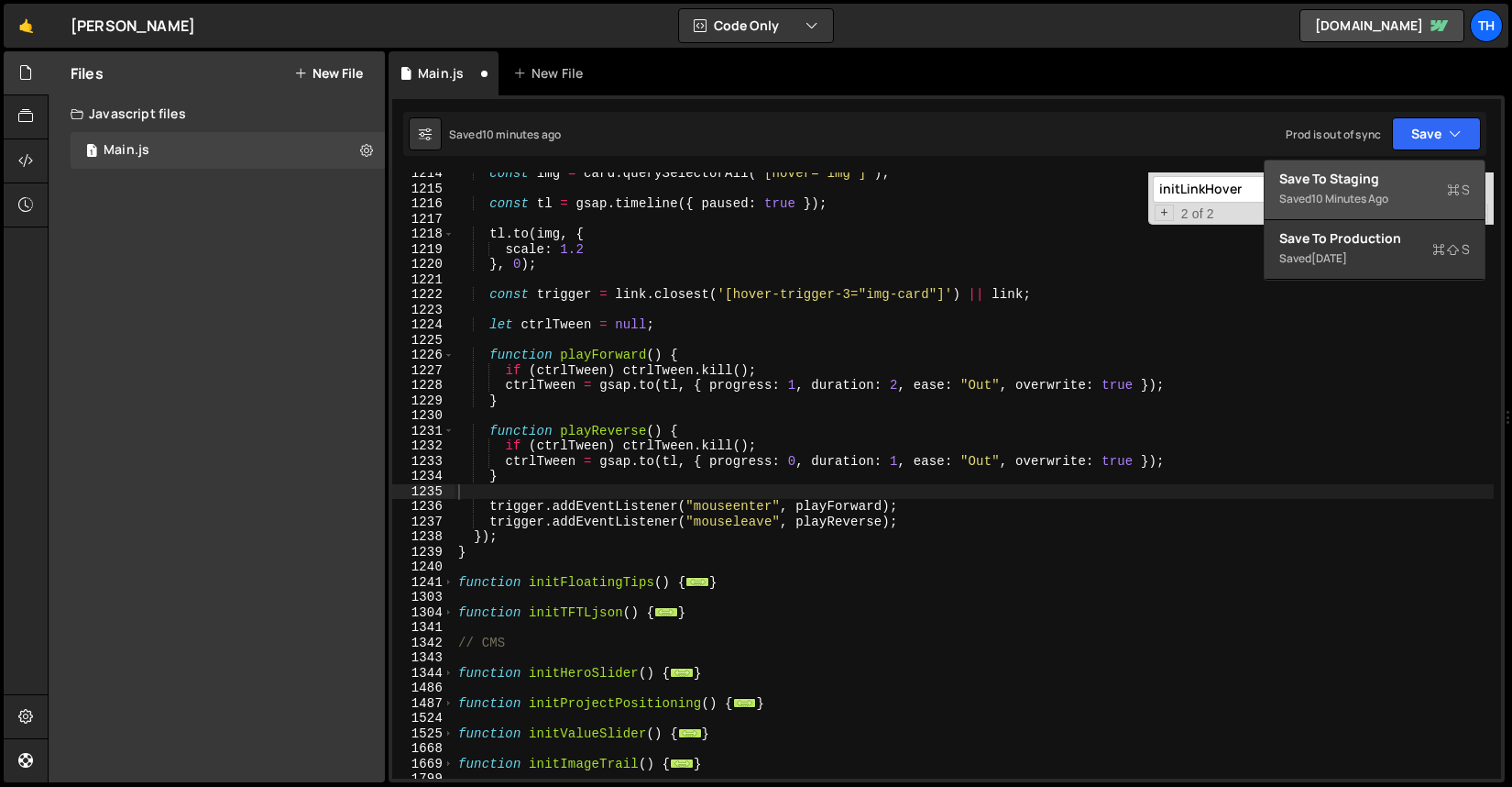
click at [1397, 177] on div "Save to Staging S" at bounding box center [1375, 178] width 191 height 19
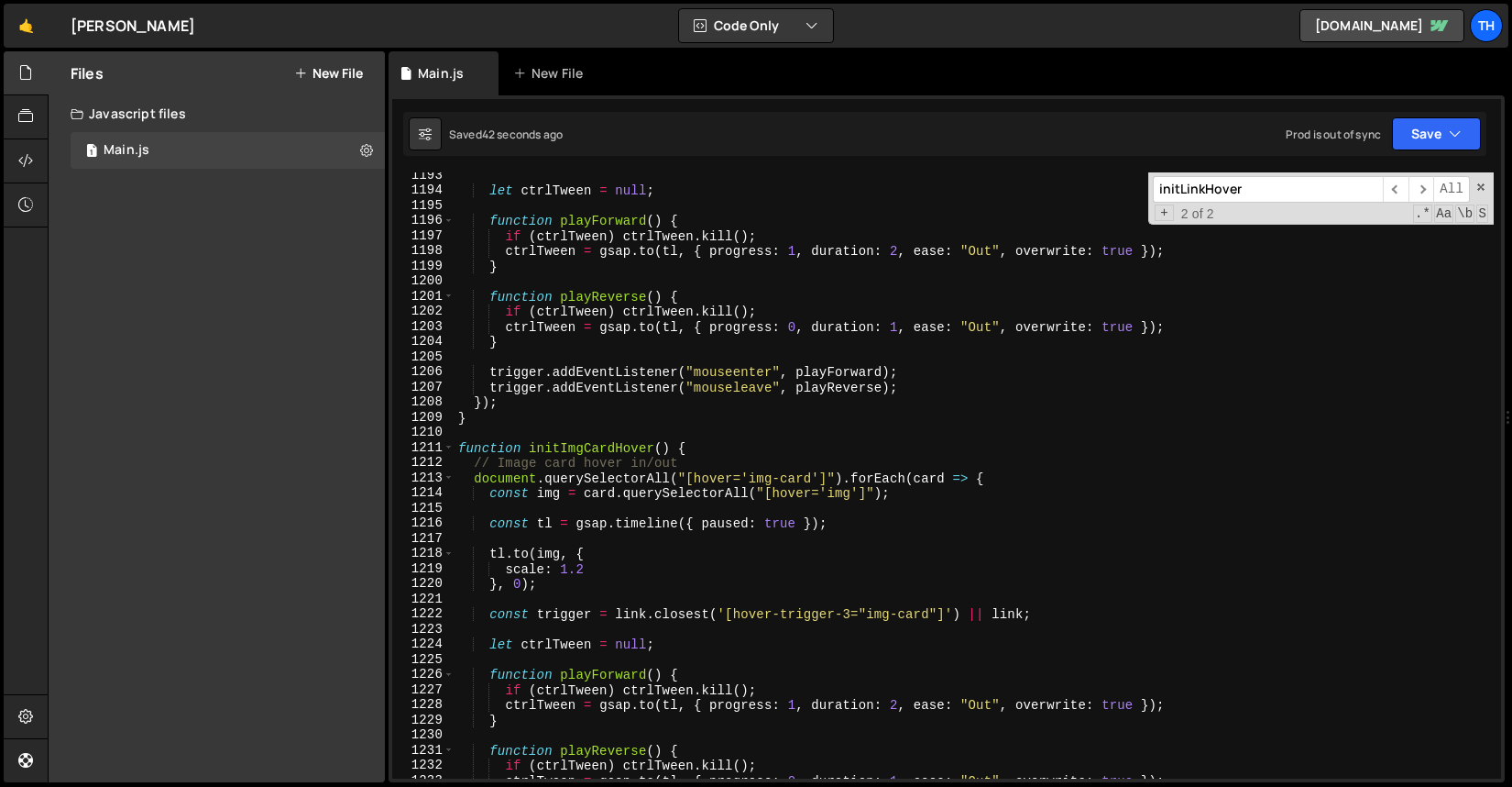
scroll to position [16230, 0]
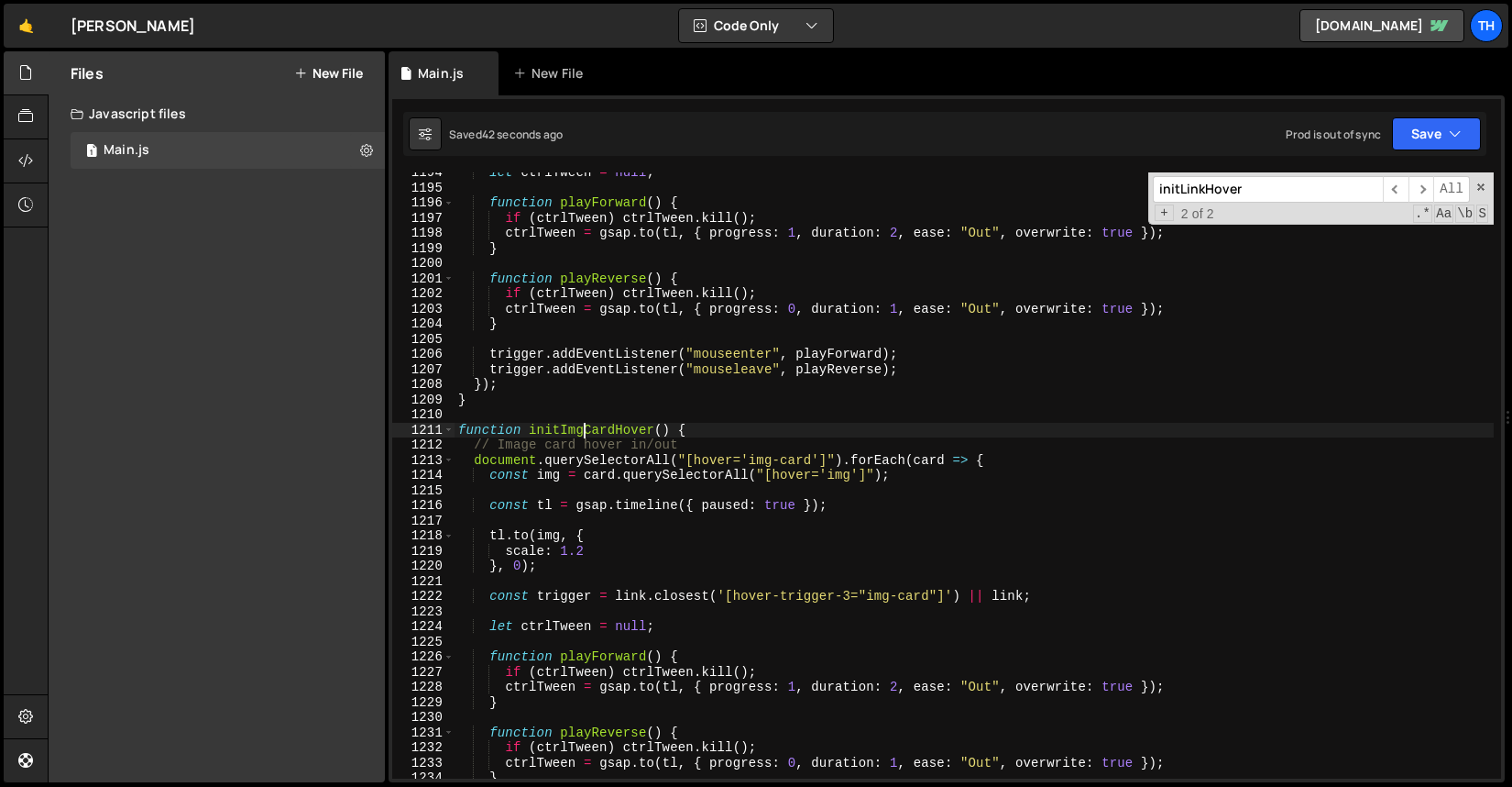
click at [583, 425] on div "let ctrlTween = null ; function playForward ( ) { if ( ctrlTween ) ctrlTween . …" at bounding box center [975, 484] width 1039 height 636
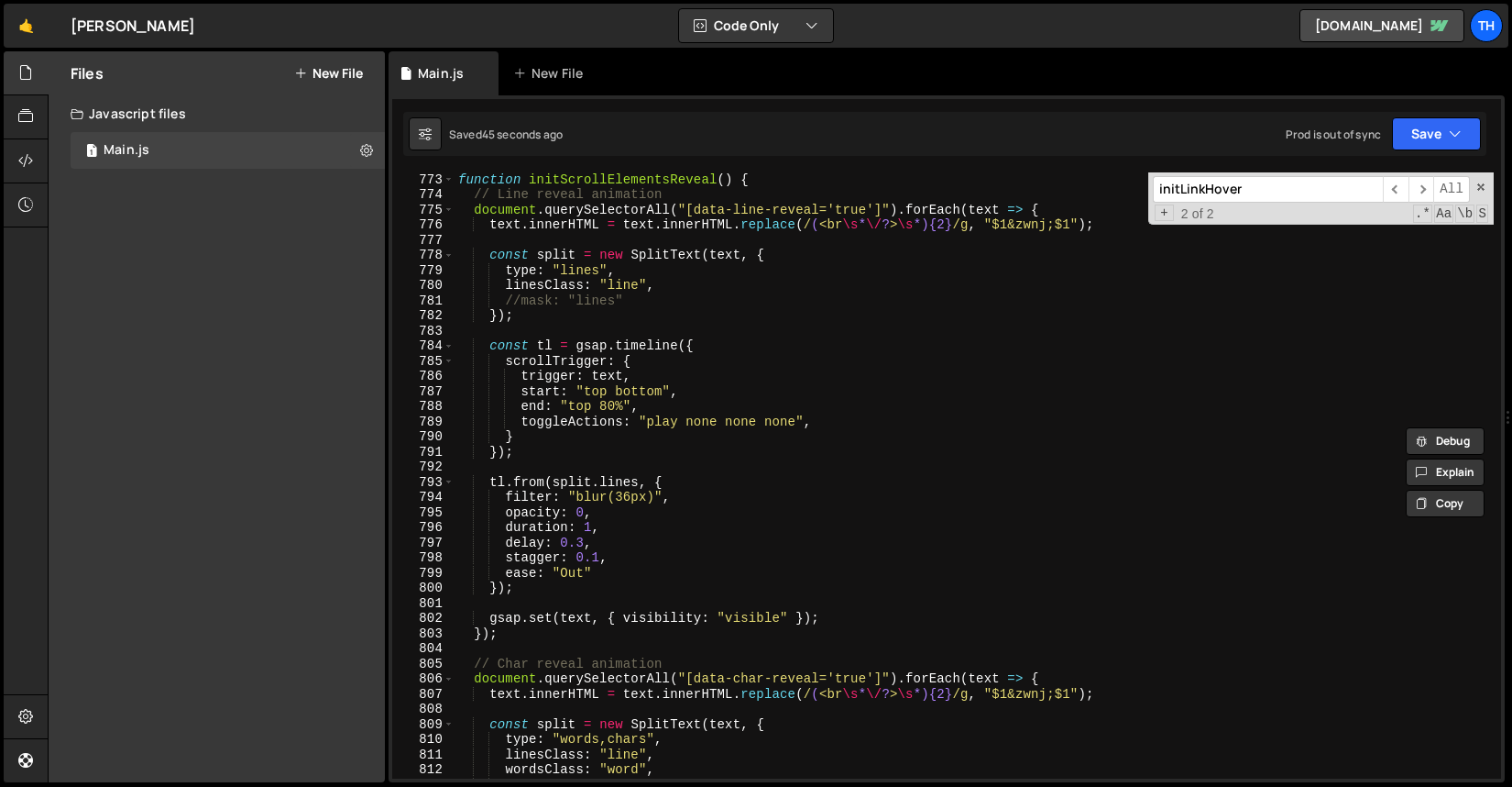
scroll to position [10365, 0]
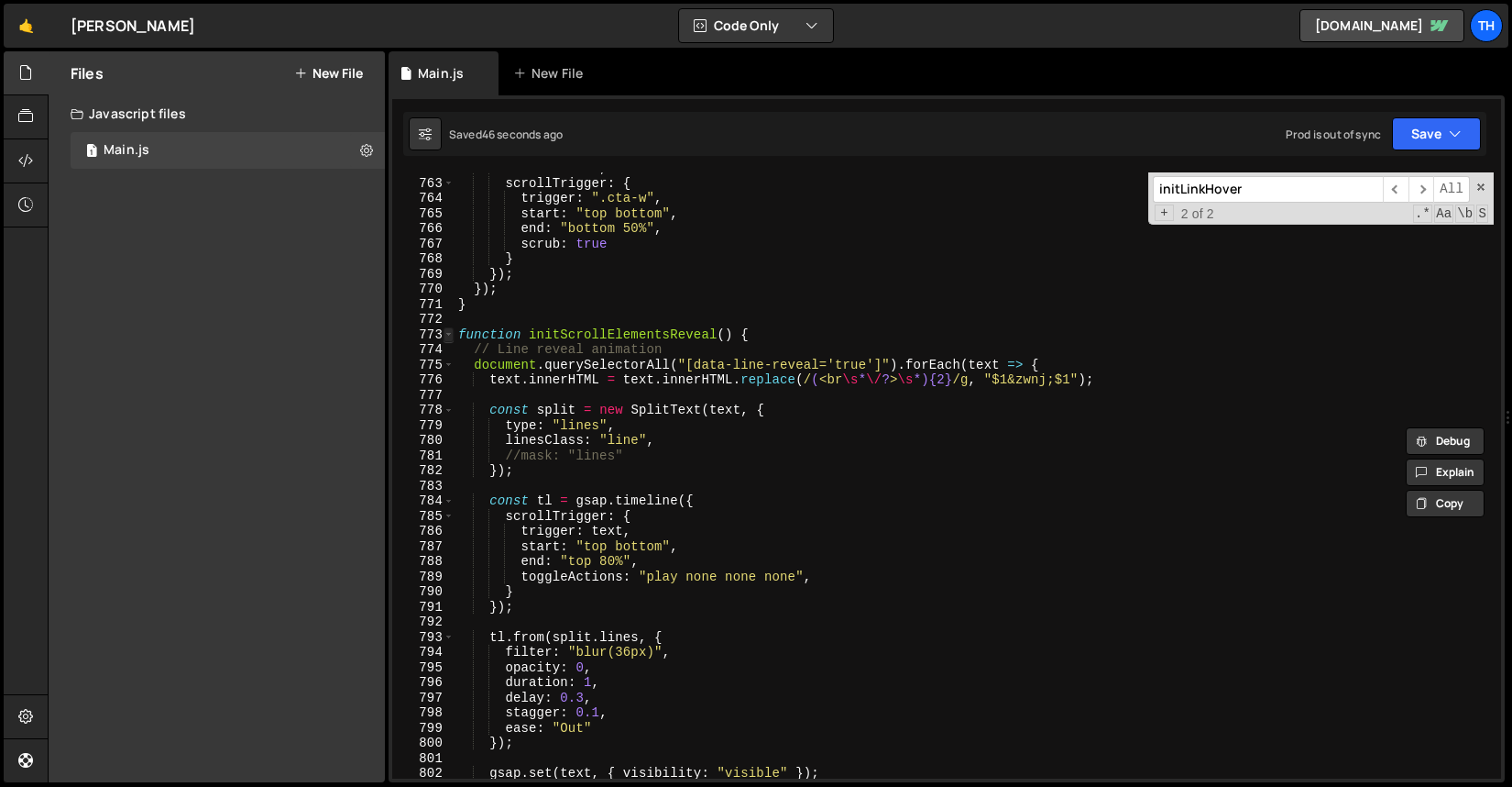
click at [451, 334] on span at bounding box center [448, 335] width 10 height 16
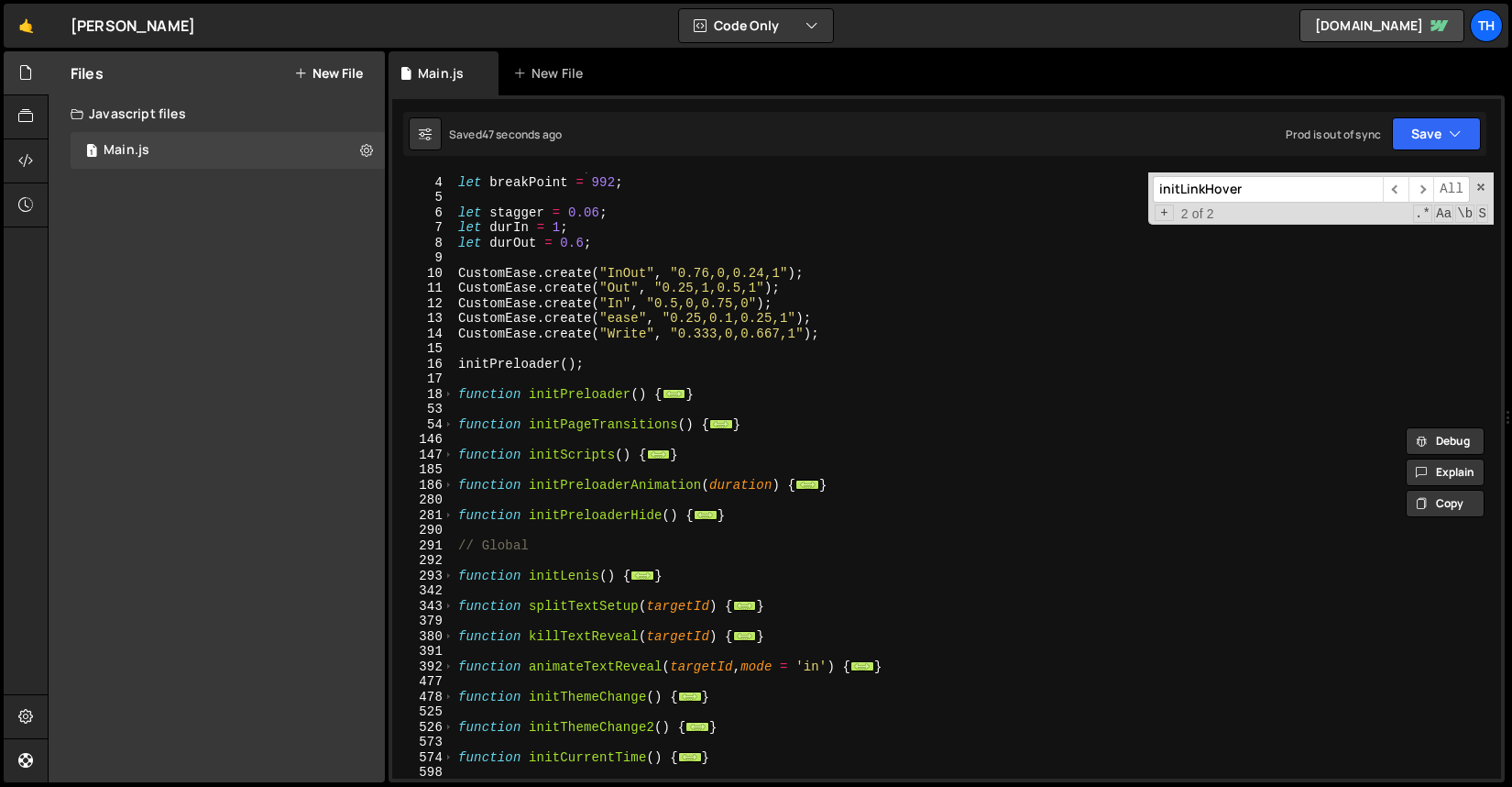
scroll to position [0, 0]
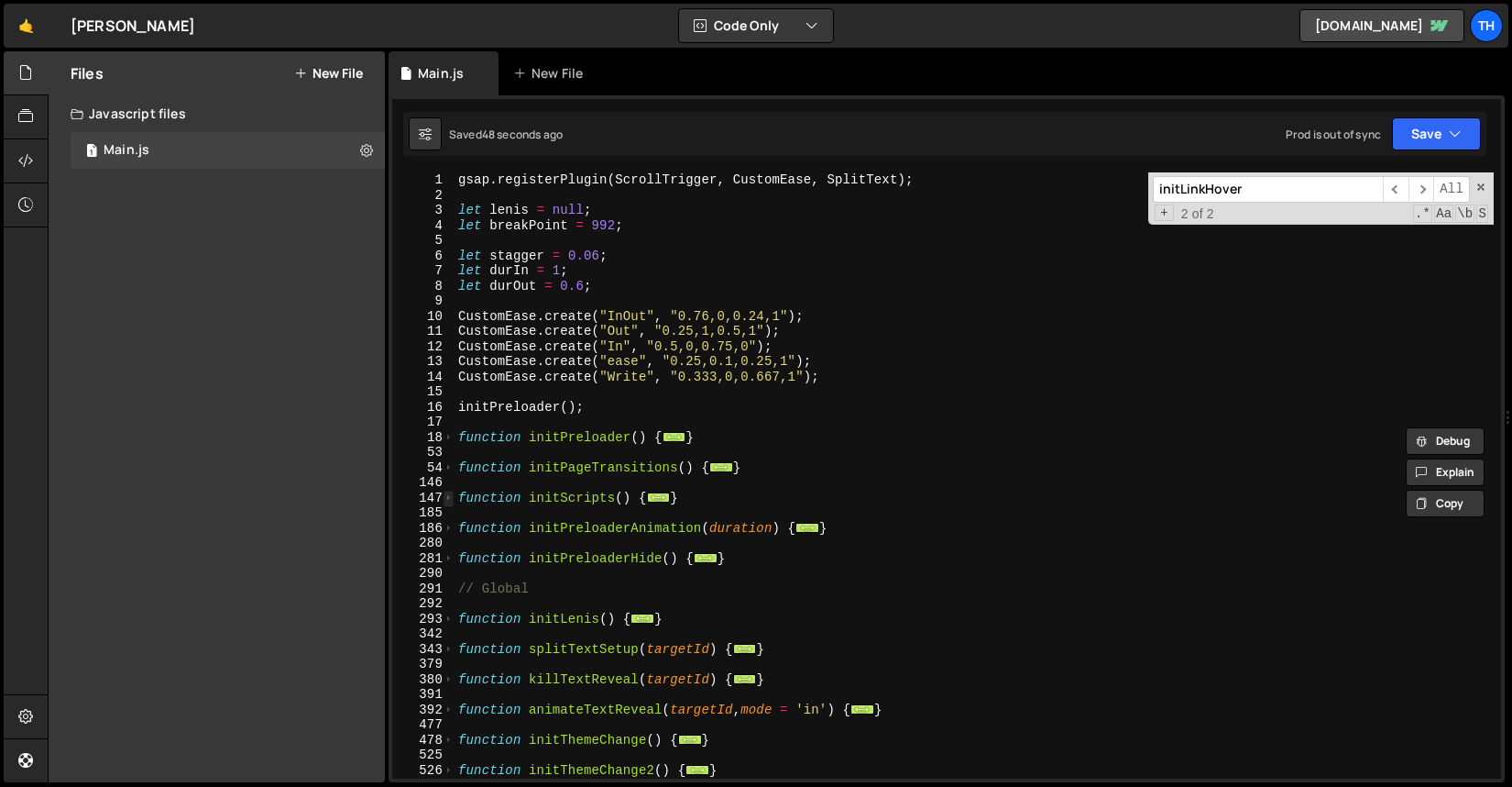
click at [448, 499] on span at bounding box center [448, 498] width 10 height 16
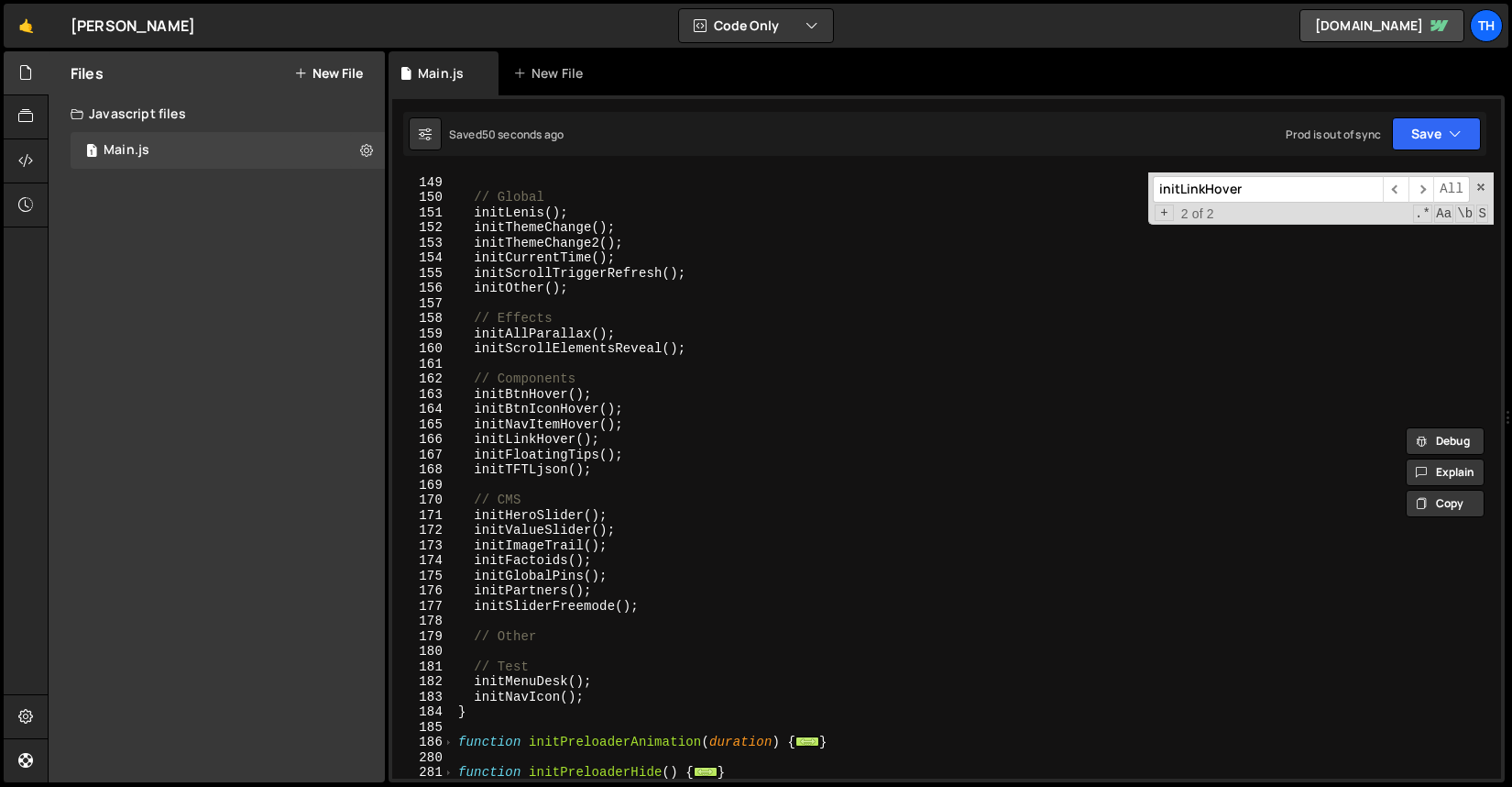
scroll to position [345, 0]
click at [647, 451] on div "// Initial // Global initLenis ( ) ; initThemeChange ( ) ; initThemeChange2 ( )…" at bounding box center [975, 479] width 1039 height 636
click at [643, 437] on div "// Initial // Global initLenis ( ) ; initThemeChange ( ) ; initThemeChange2 ( )…" at bounding box center [975, 479] width 1039 height 636
type textarea "initLinkHover();"
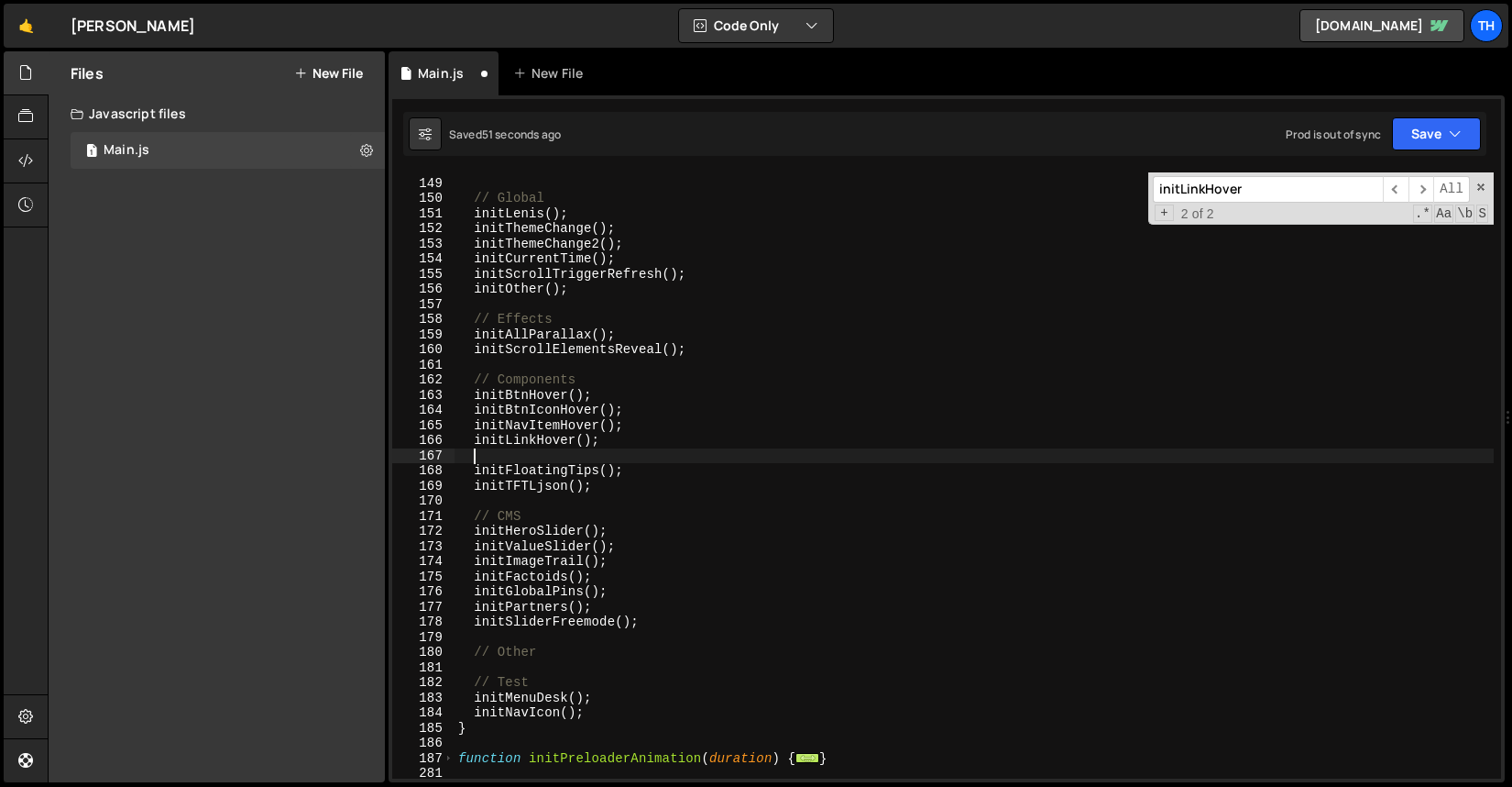
paste textarea "initImgCardHover"
drag, startPoint x: 577, startPoint y: 435, endPoint x: 612, endPoint y: 436, distance: 35.0
click at [612, 436] on div "// Initial // Global initLenis ( ) ; initThemeChange ( ) ; initThemeChange2 ( )…" at bounding box center [975, 479] width 1039 height 636
click at [615, 452] on div "// Initial // Global initLenis ( ) ; initThemeChange ( ) ; initThemeChange2 ( )…" at bounding box center [975, 479] width 1039 height 636
paste textarea "();"
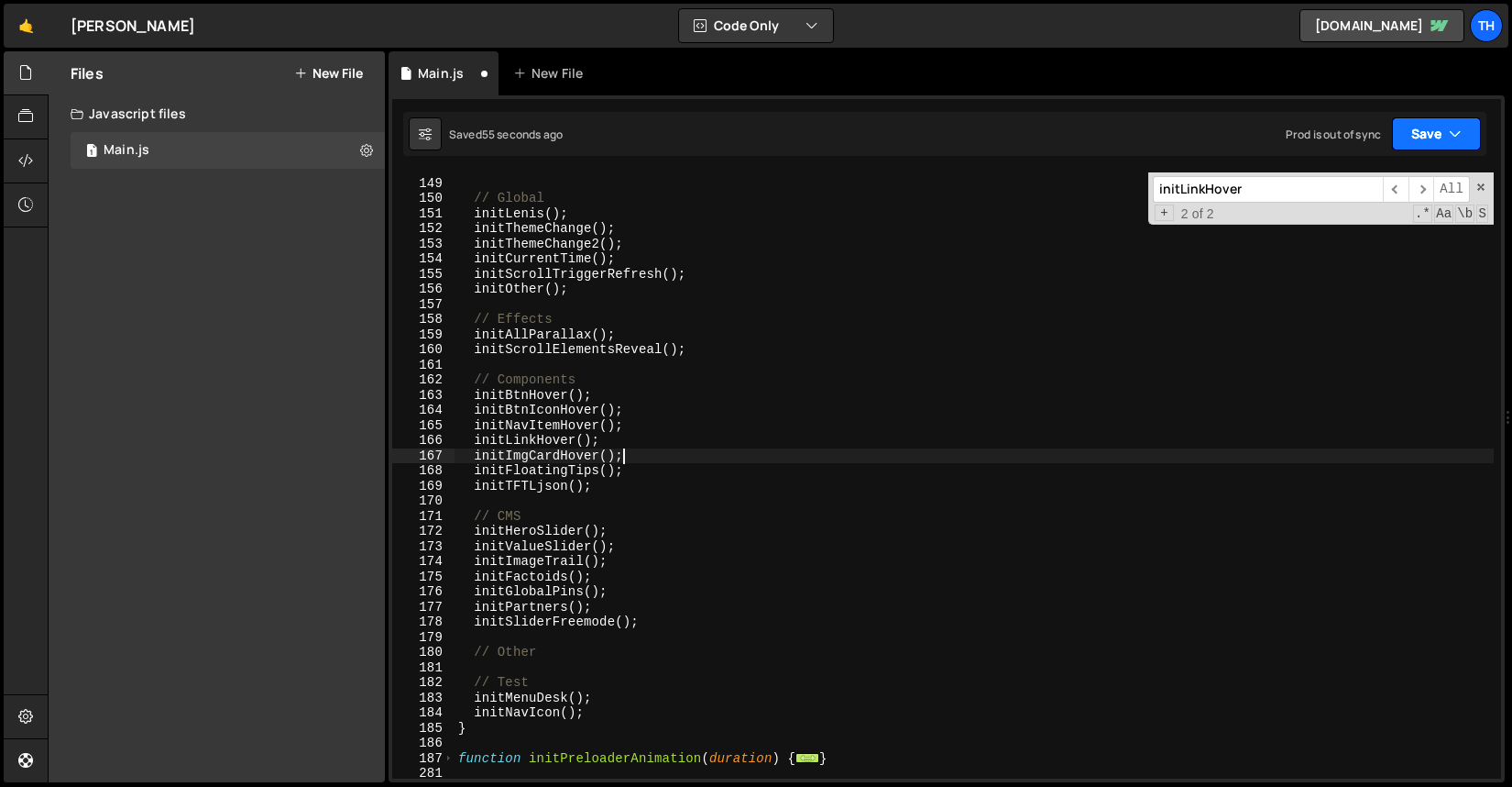
type textarea "initImgCardHover();"
click at [1412, 137] on button "Save" at bounding box center [1437, 134] width 89 height 33
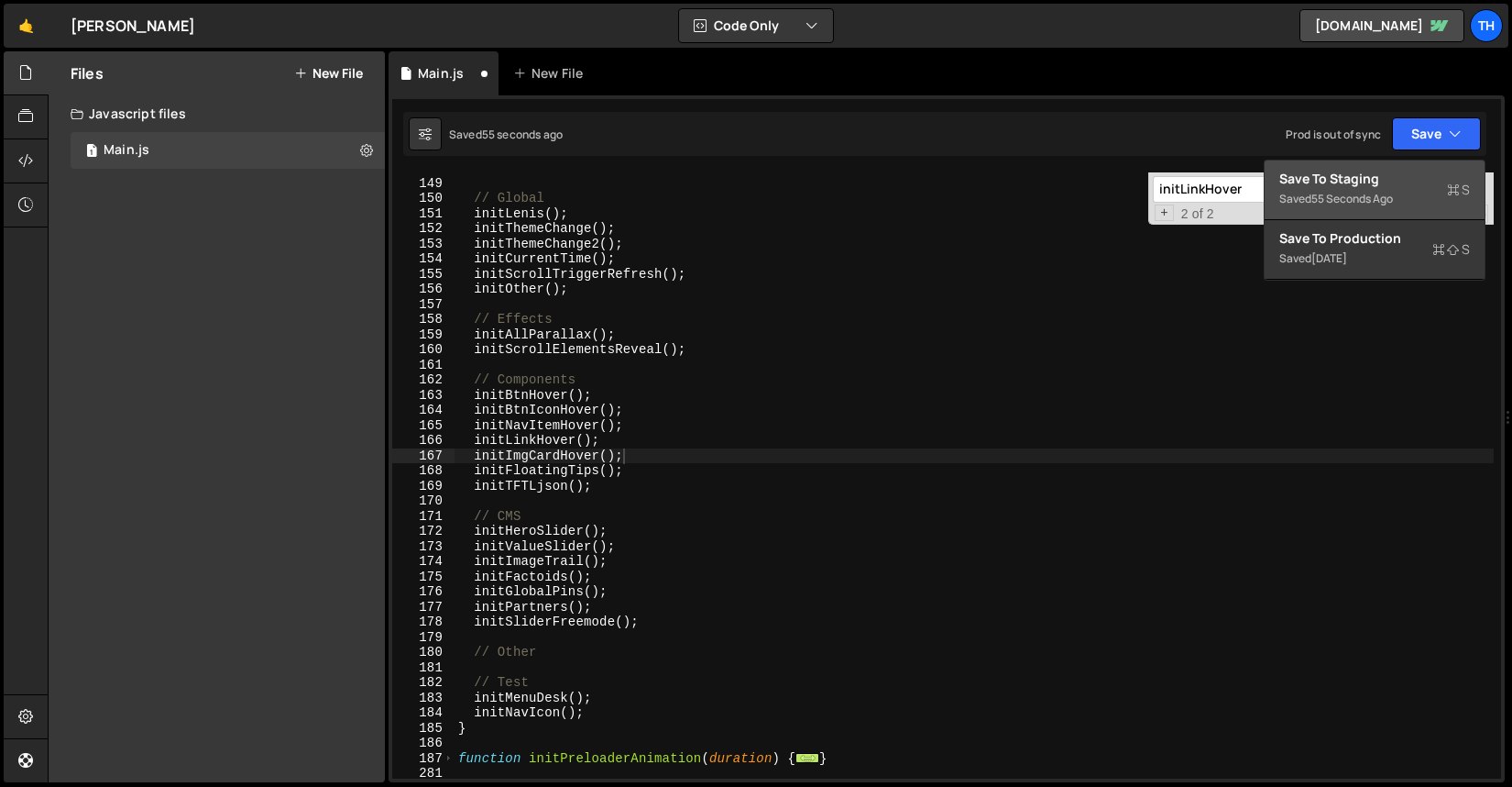
click at [1393, 162] on button "Save to Staging S Saved 55 seconds ago" at bounding box center [1375, 190] width 220 height 60
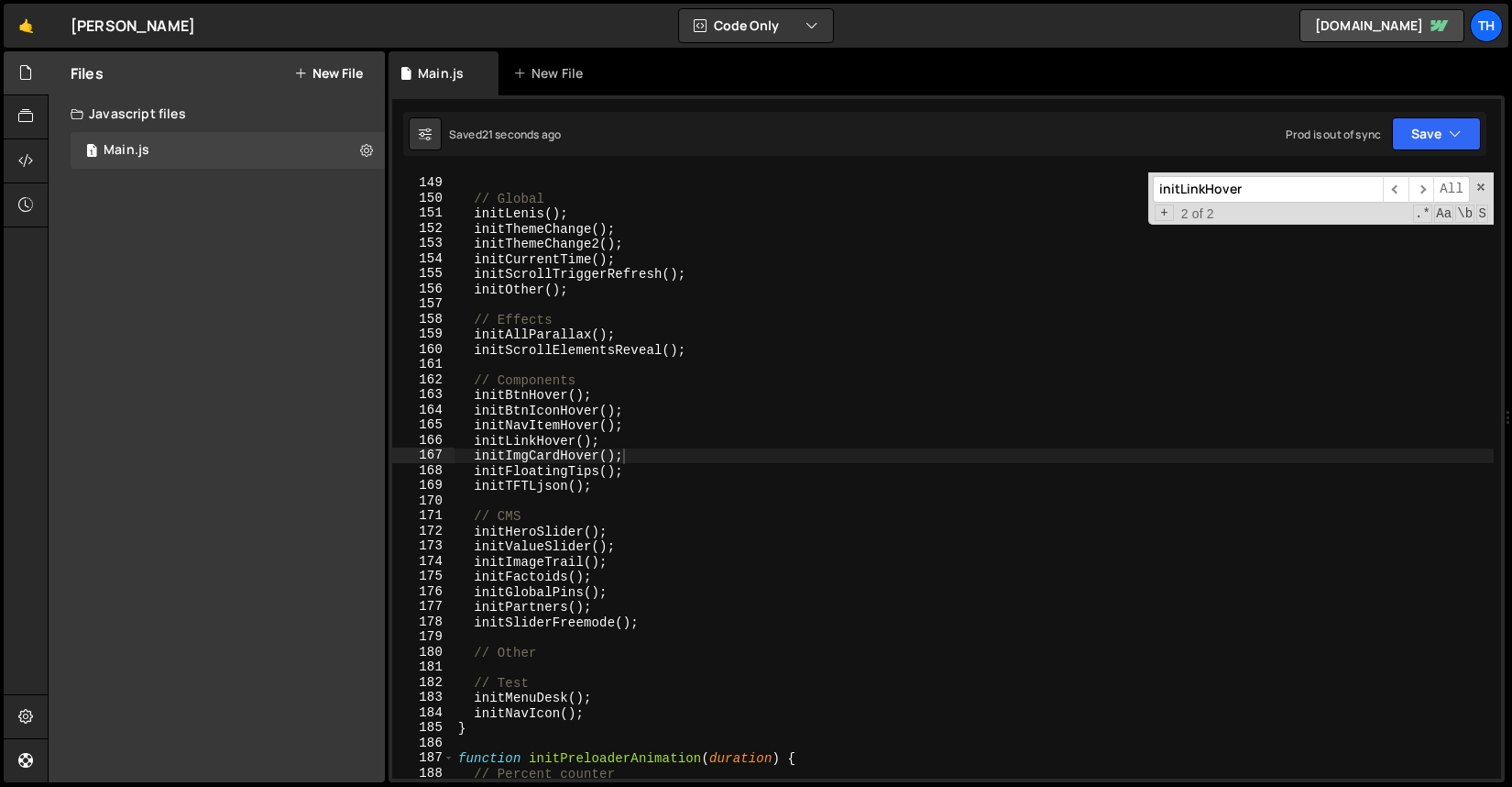
click at [554, 449] on div "// Initial // Global initLenis ( ) ; initThemeChange ( ) ; initThemeChange2 ( )…" at bounding box center [975, 479] width 1039 height 636
click at [1256, 196] on input "initLinkHover" at bounding box center [1267, 189] width 230 height 26
paste input "ImgCard"
type input "initImgCardHover"
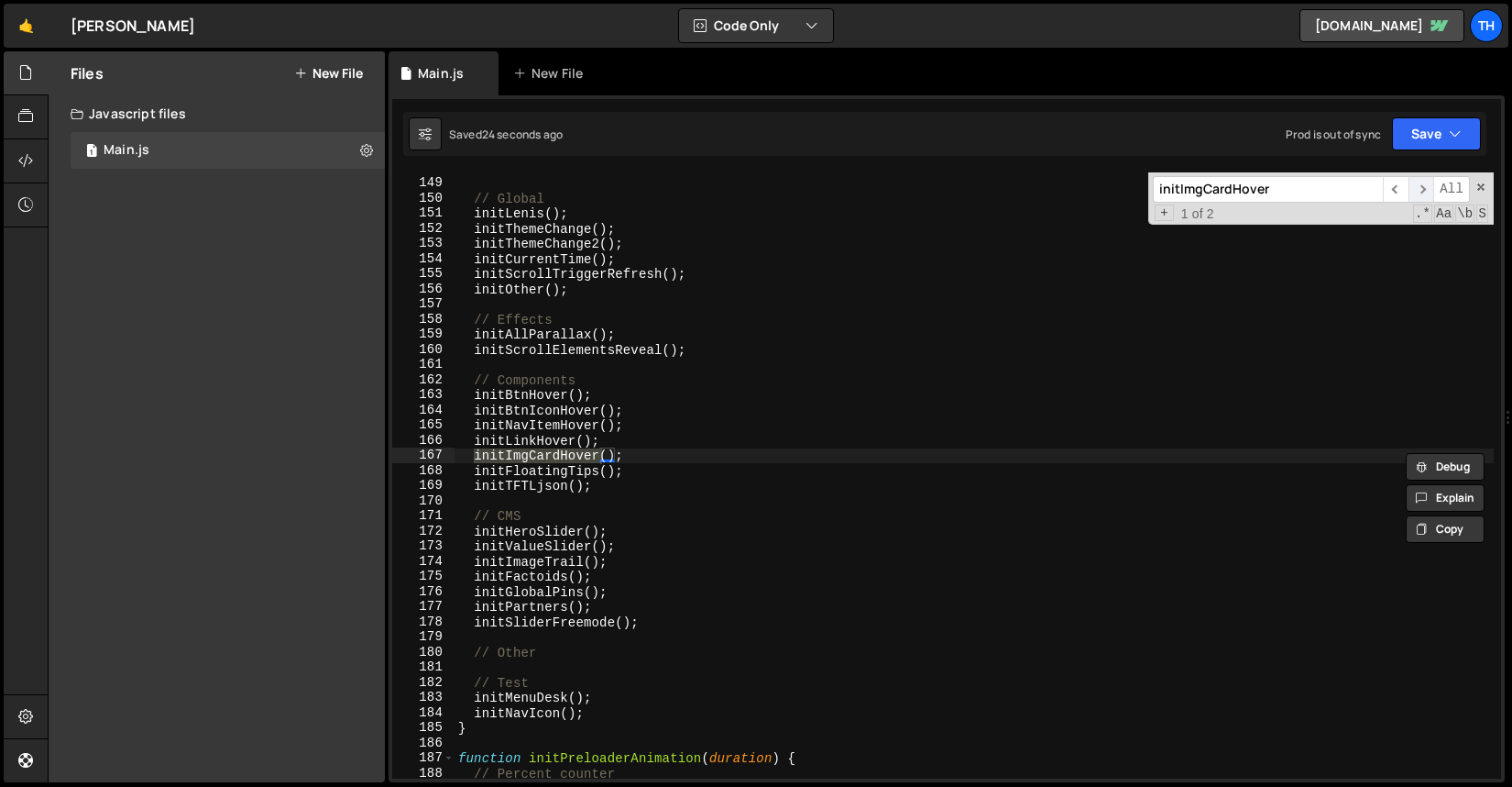
click at [1429, 194] on span "​" at bounding box center [1422, 189] width 25 height 26
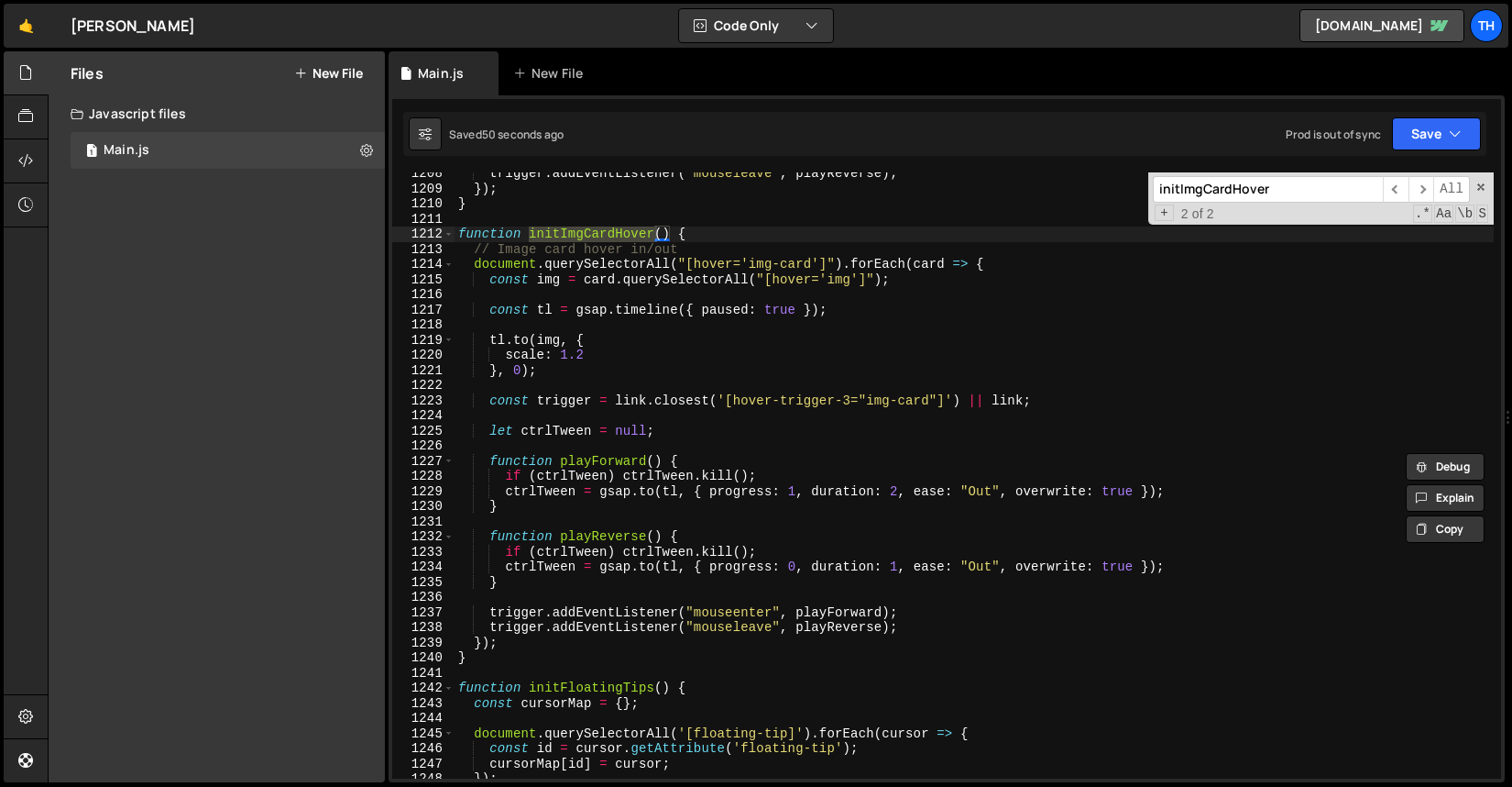
scroll to position [16411, 0]
click at [583, 547] on div "trigger . addEventListener ( "mouseleave" , playReverse ) ; }) ; } function ini…" at bounding box center [975, 485] width 1039 height 636
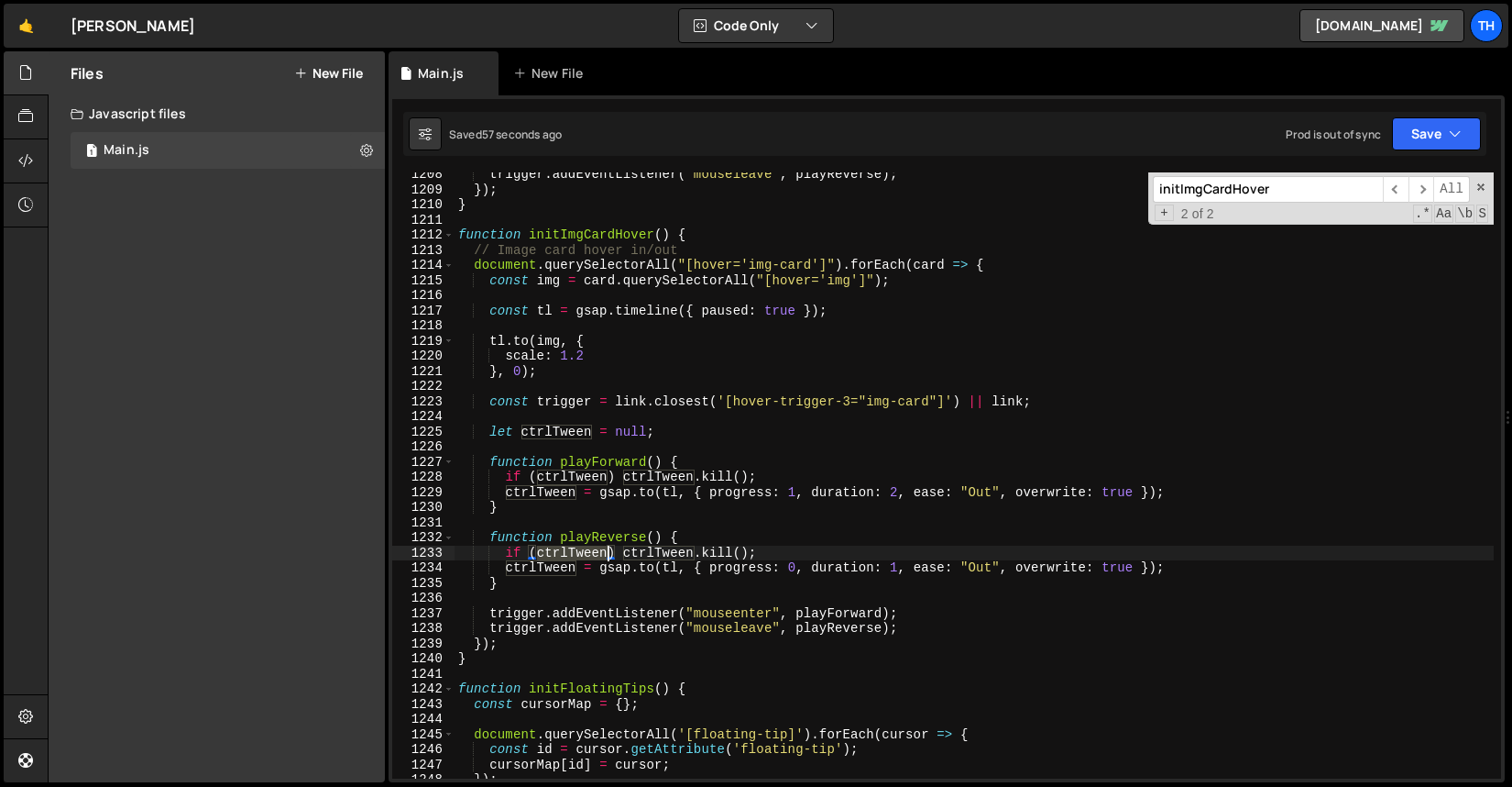
click at [583, 547] on div "trigger . addEventListener ( "mouseleave" , playReverse ) ; }) ; } function ini…" at bounding box center [975, 485] width 1039 height 636
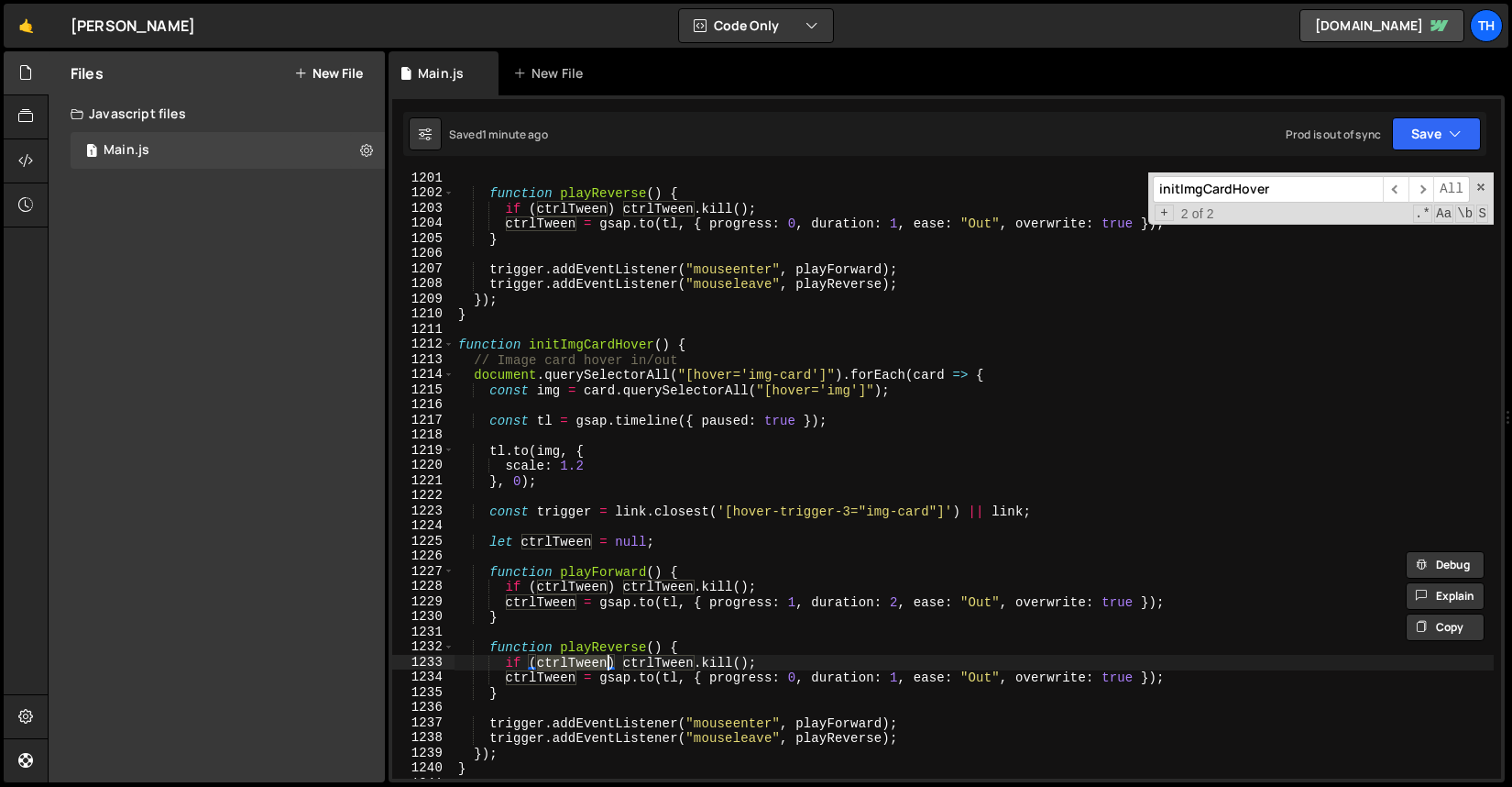
scroll to position [16241, 0]
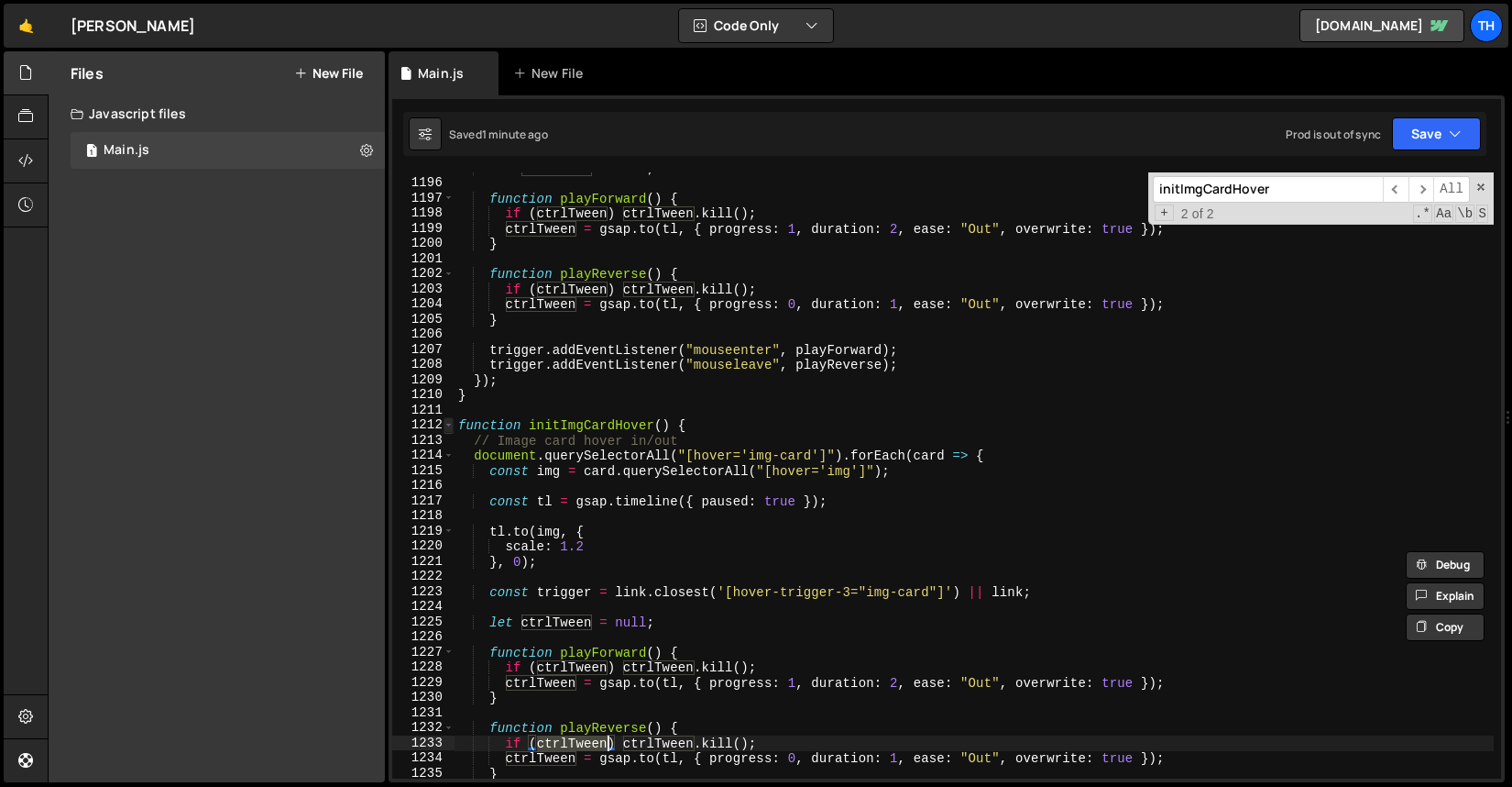
click at [446, 423] on span at bounding box center [448, 425] width 10 height 16
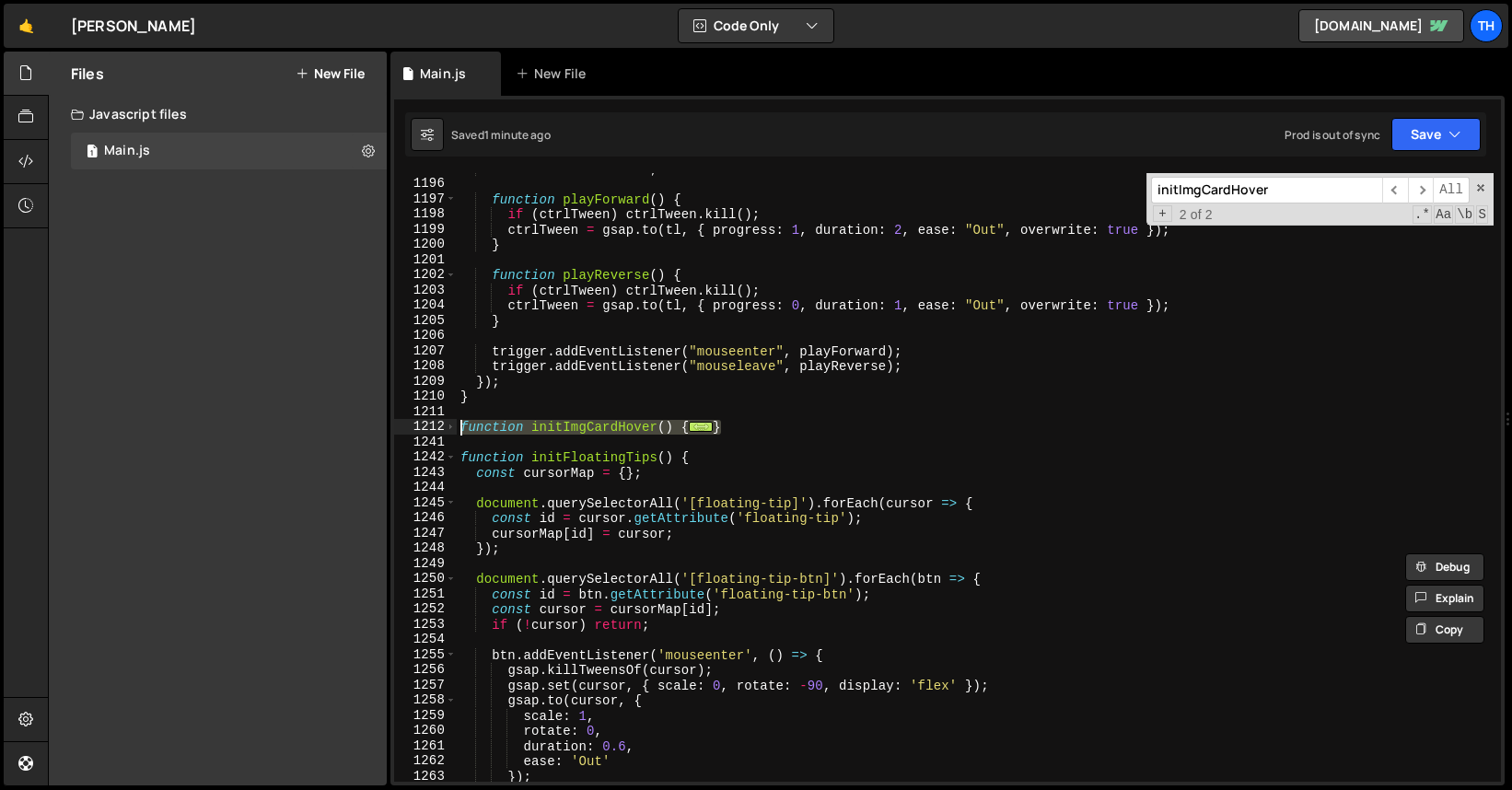
drag, startPoint x: 742, startPoint y: 426, endPoint x: 387, endPoint y: 424, distance: 355.0
click at [387, 424] on div "Files New File Javascript files 1 Main.js 0 CSS files Copy share link Edit File…" at bounding box center [780, 418] width 1464 height 734
click at [455, 429] on span at bounding box center [450, 426] width 10 height 16
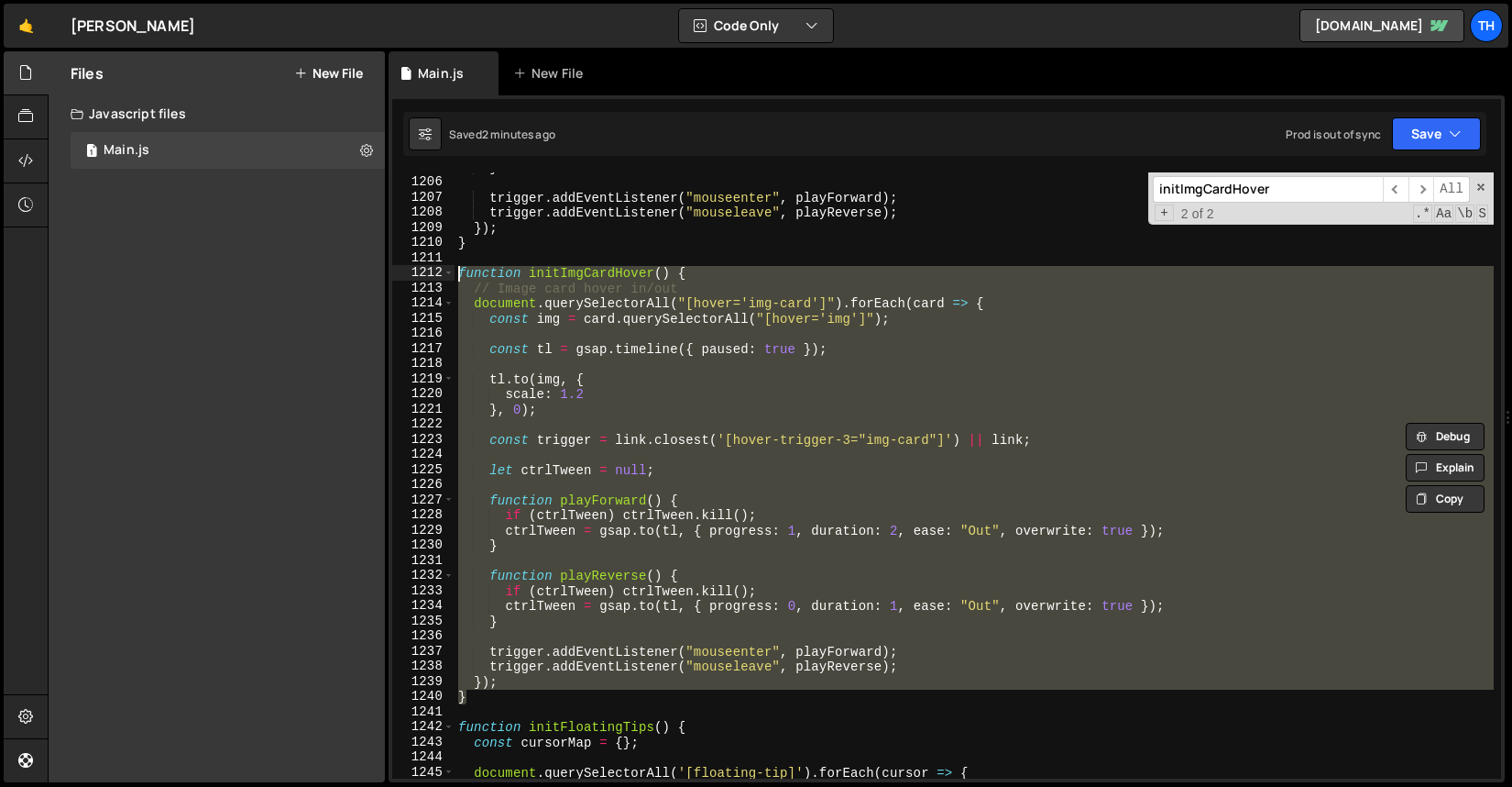
scroll to position [16383, 0]
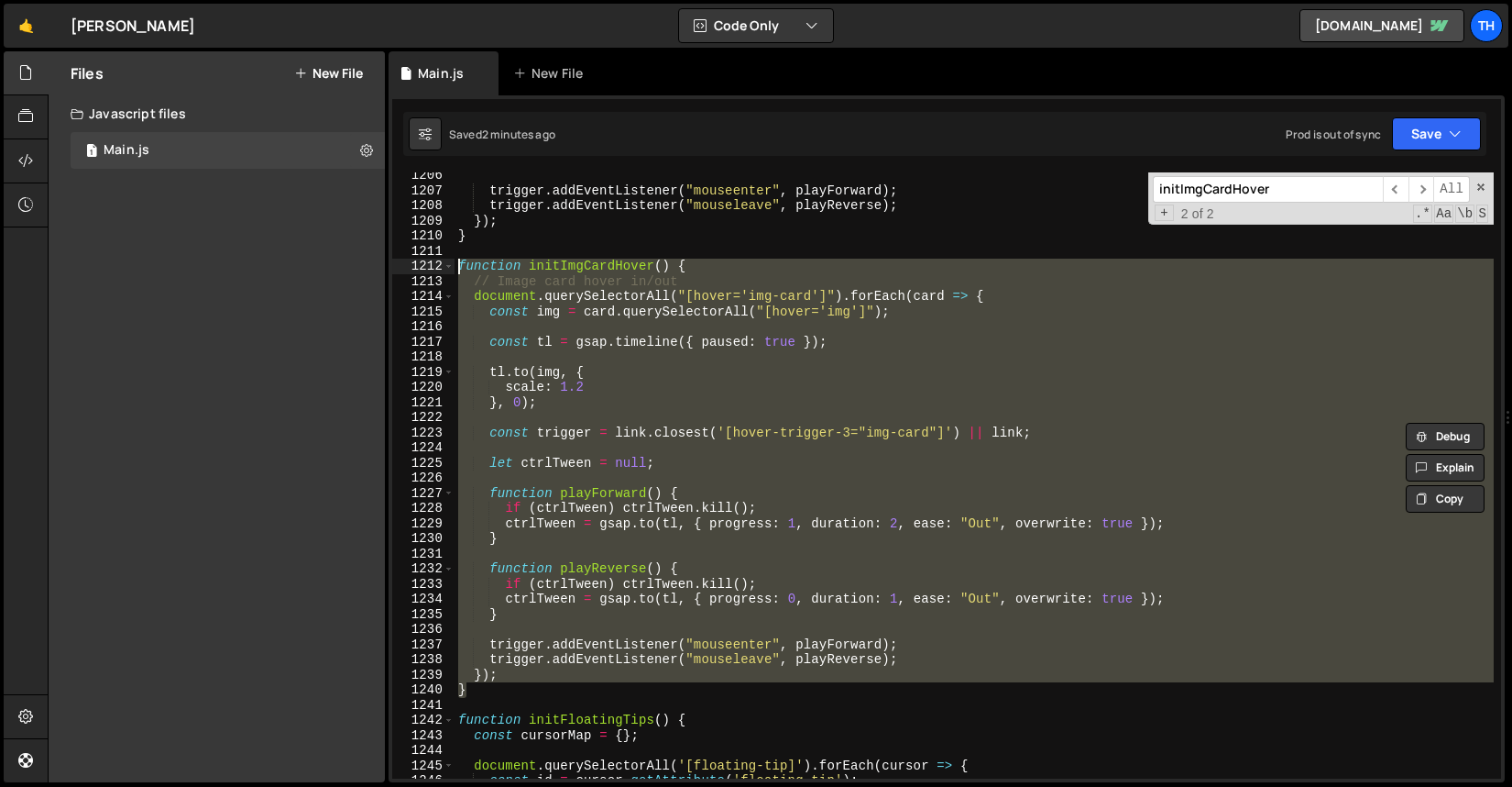
paste textarea "}"
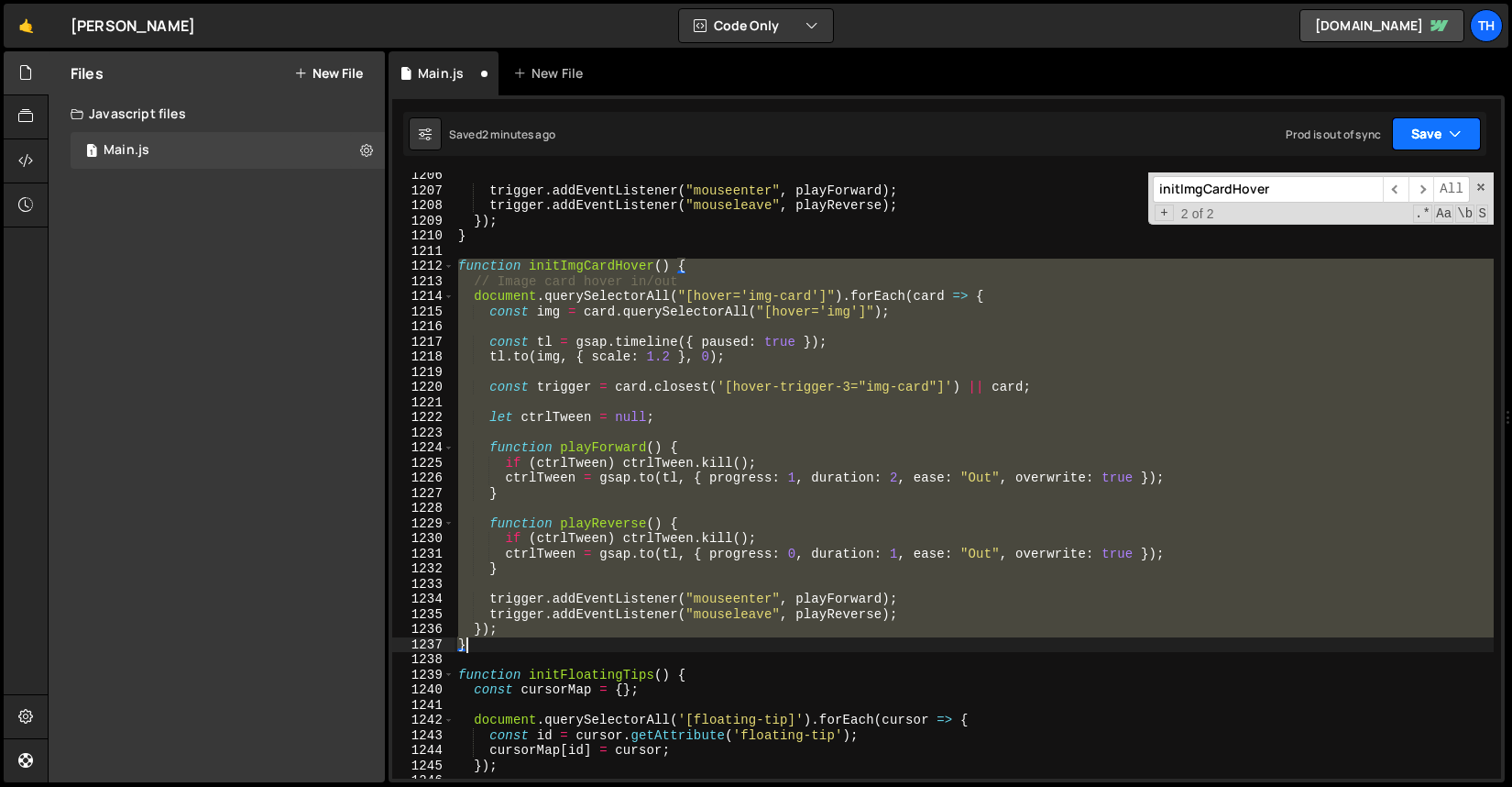
click at [1415, 123] on button "Save" at bounding box center [1437, 134] width 89 height 33
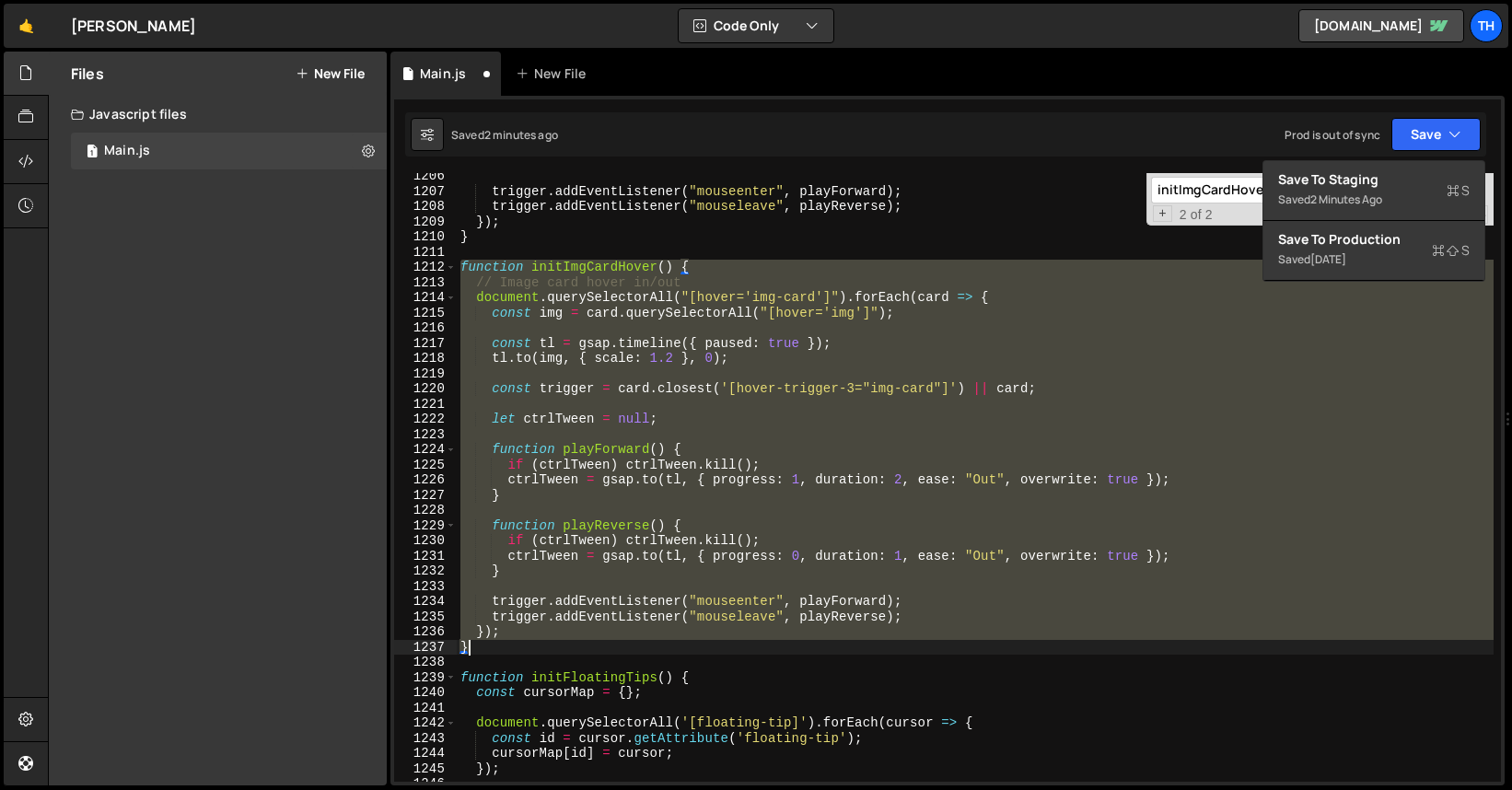
click at [1030, 352] on div "trigger . addEventListener ( "mouseenter" , playForward ) ; trigger . addEventL…" at bounding box center [975, 477] width 1037 height 608
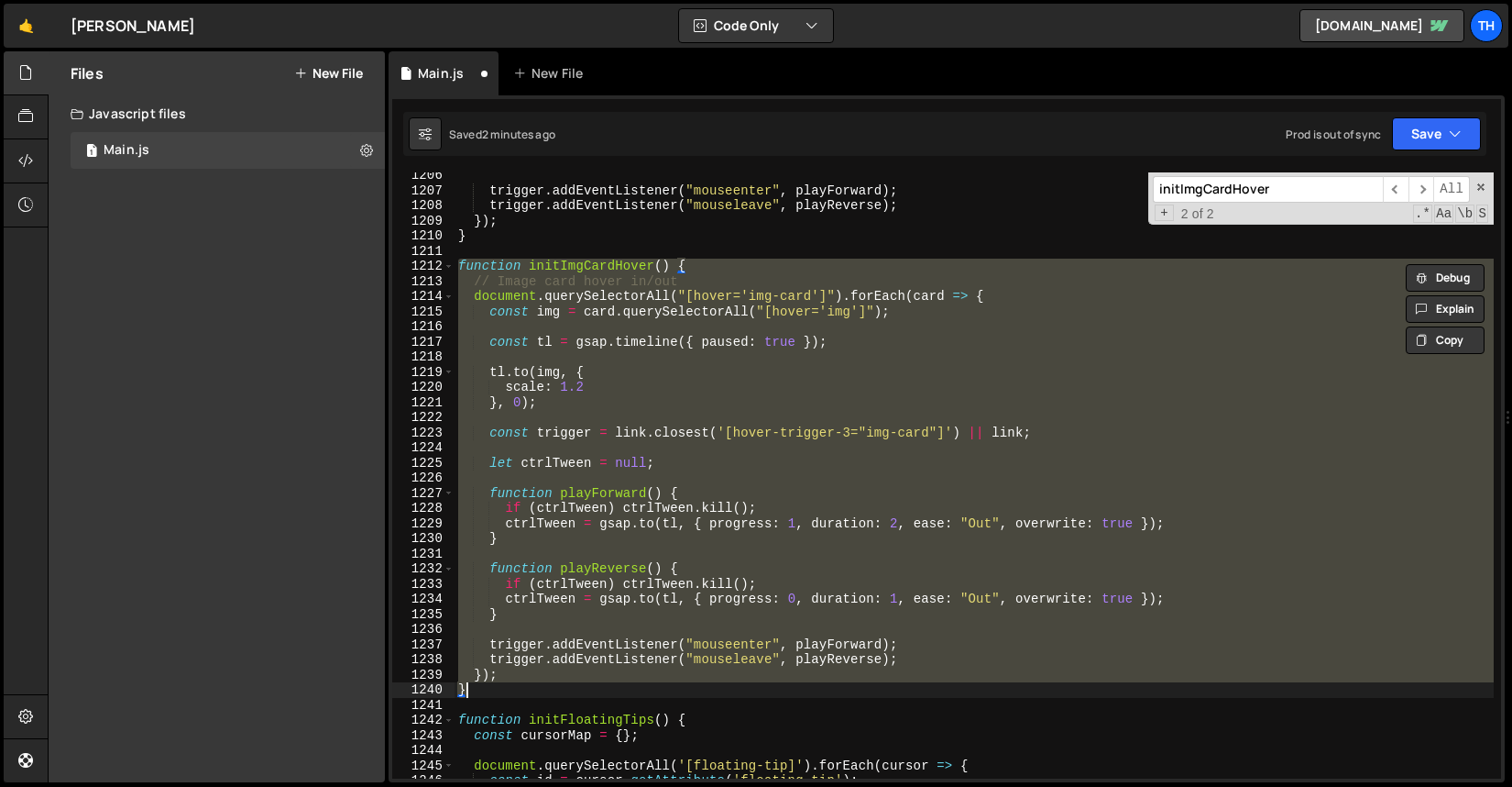
click at [1015, 427] on div "trigger . addEventListener ( "mouseenter" , playForward ) ; trigger . addEventL…" at bounding box center [975, 475] width 1039 height 606
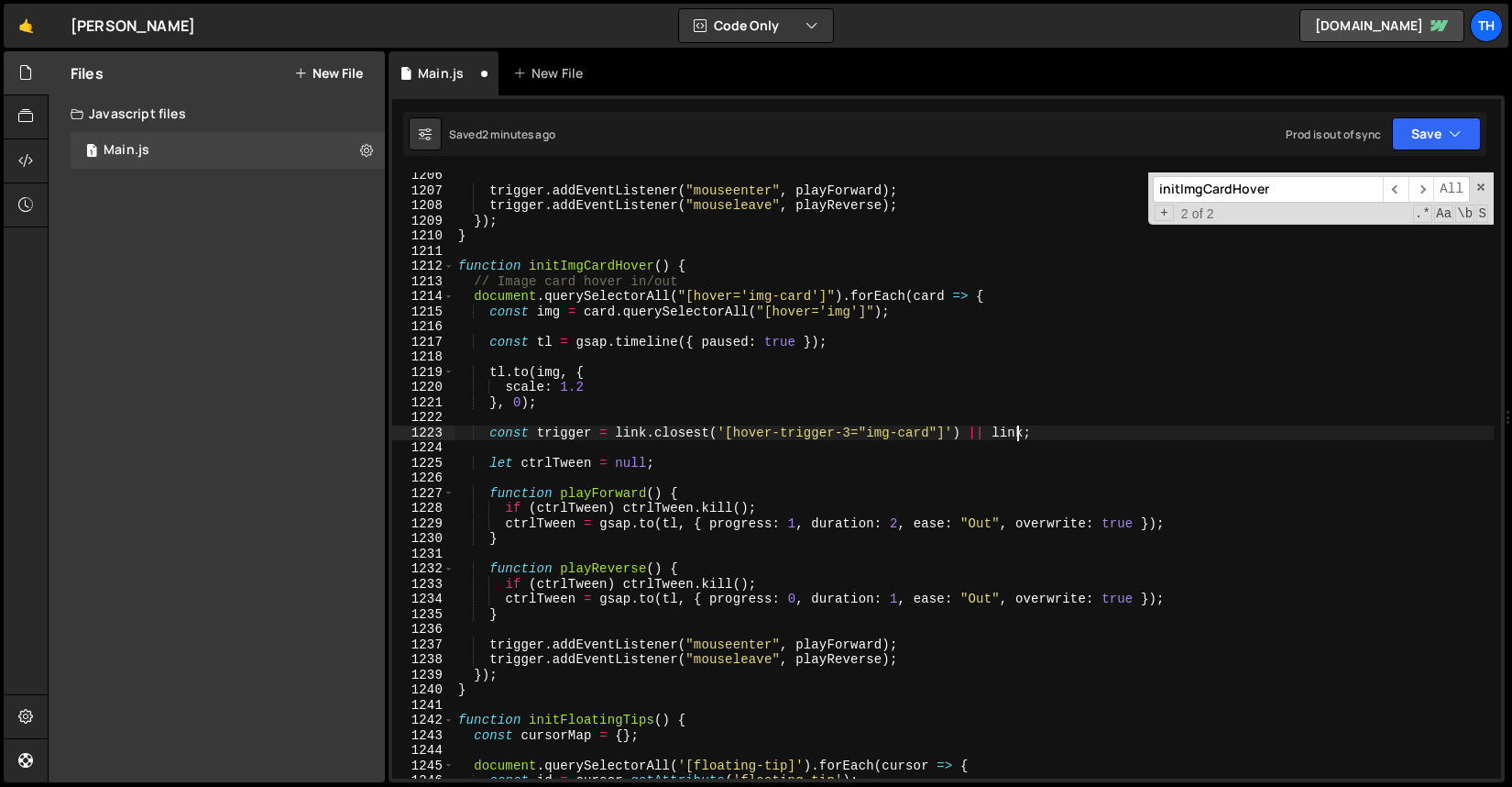
click at [1015, 427] on div "trigger . addEventListener ( "mouseenter" , playForward ) ; trigger . addEventL…" at bounding box center [975, 486] width 1039 height 636
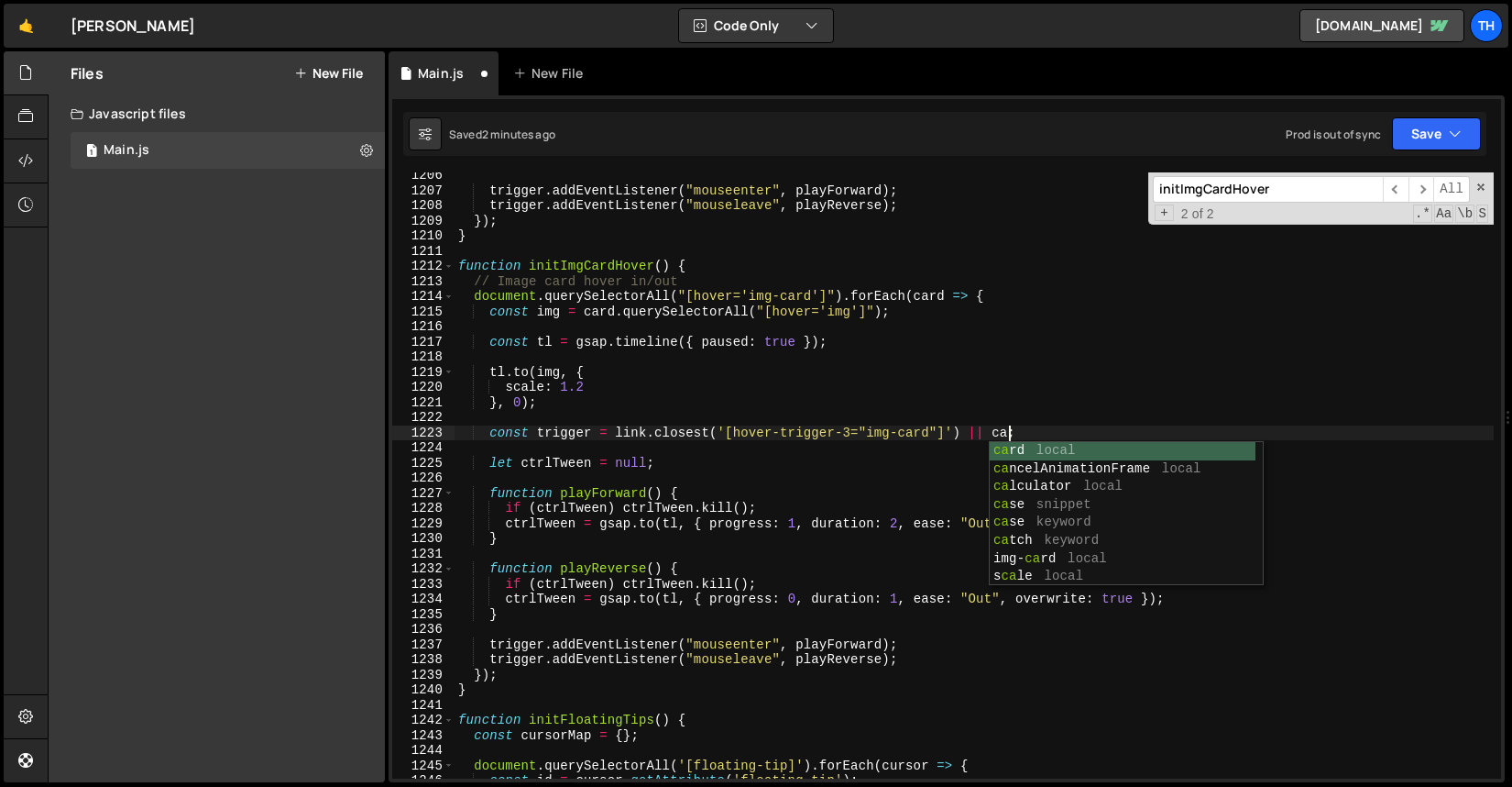
scroll to position [0, 38]
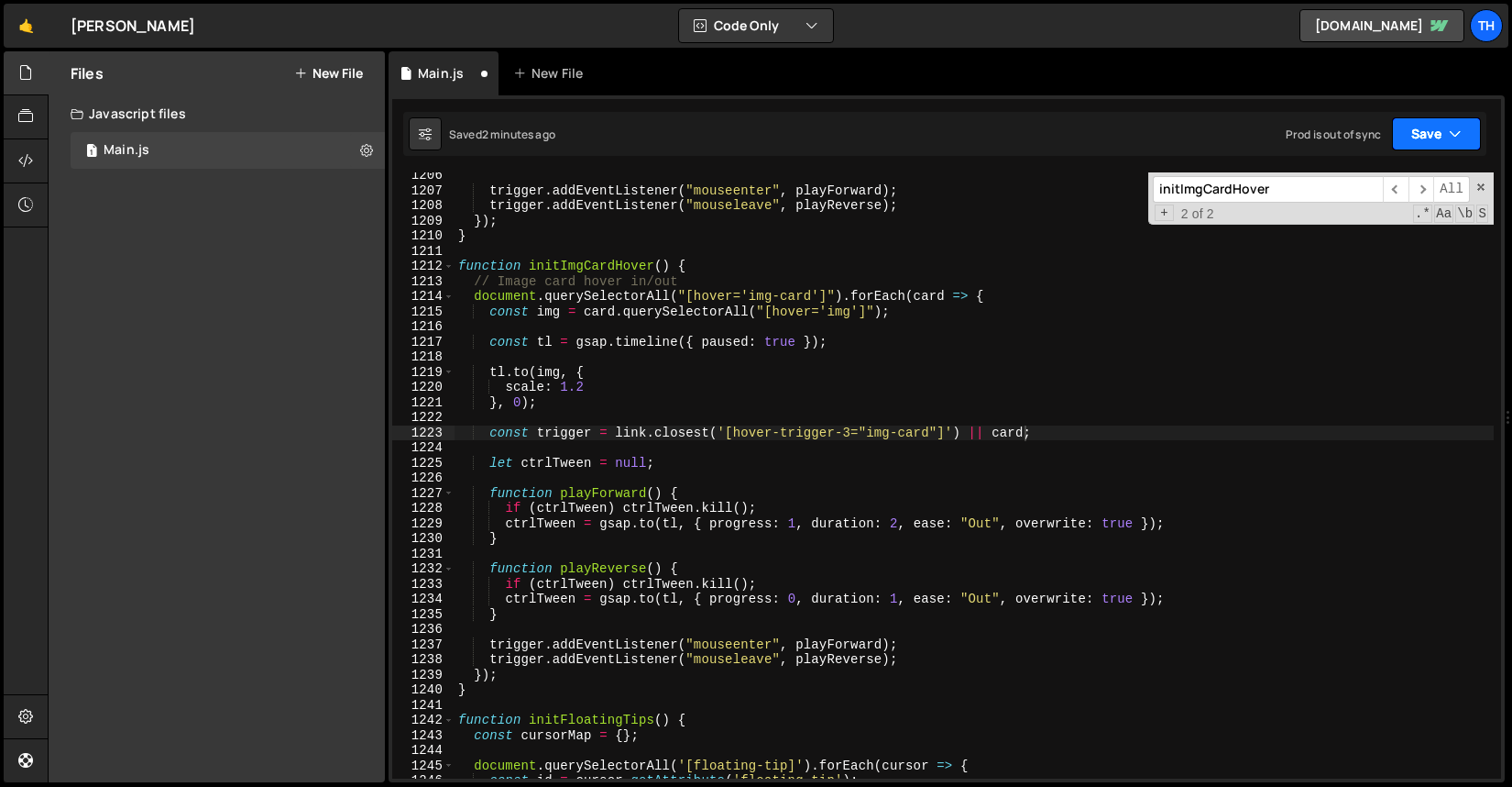
click at [1442, 138] on button "Save" at bounding box center [1437, 134] width 89 height 33
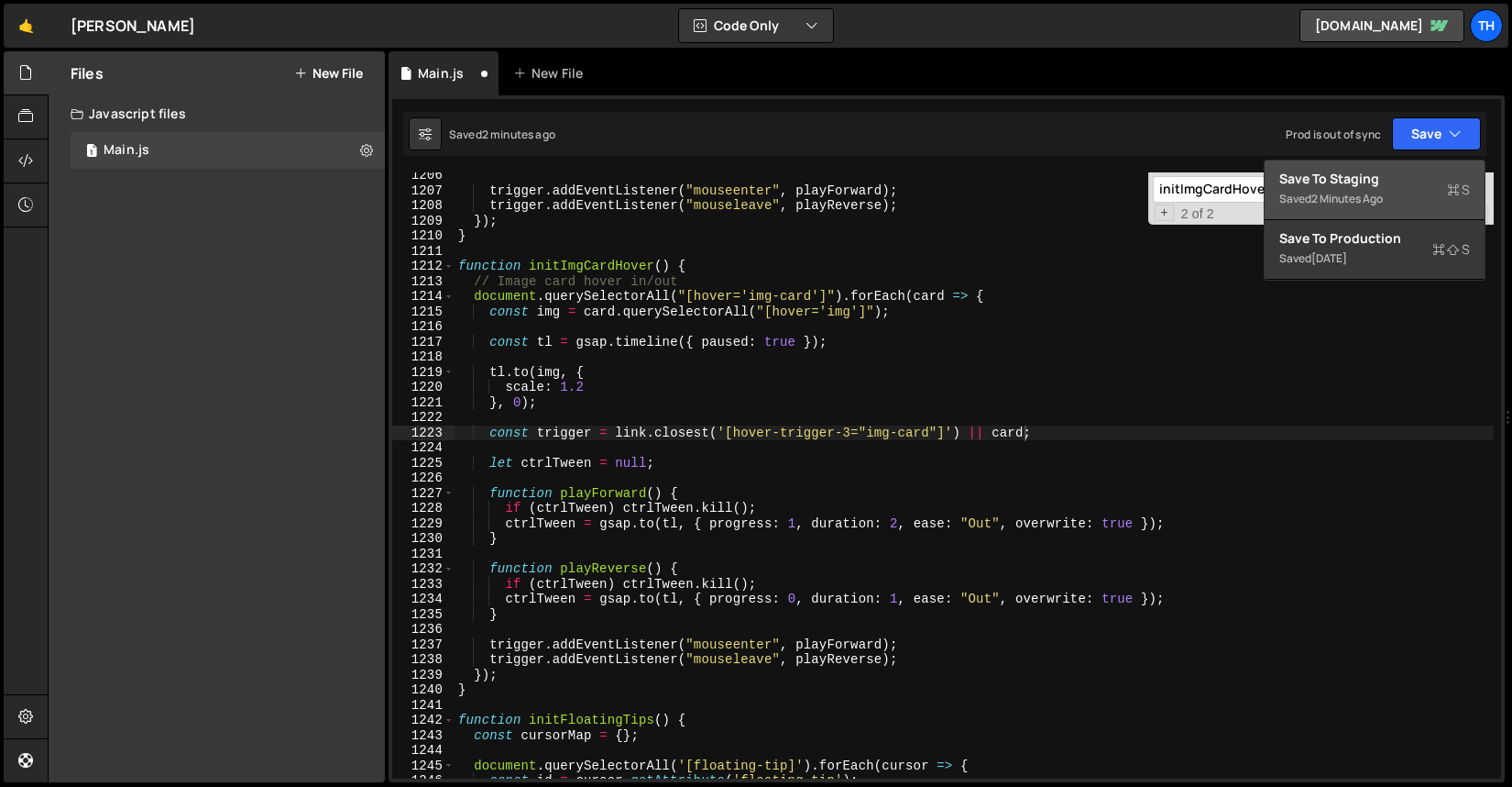
click at [1397, 178] on div "Save to Staging S" at bounding box center [1375, 178] width 191 height 19
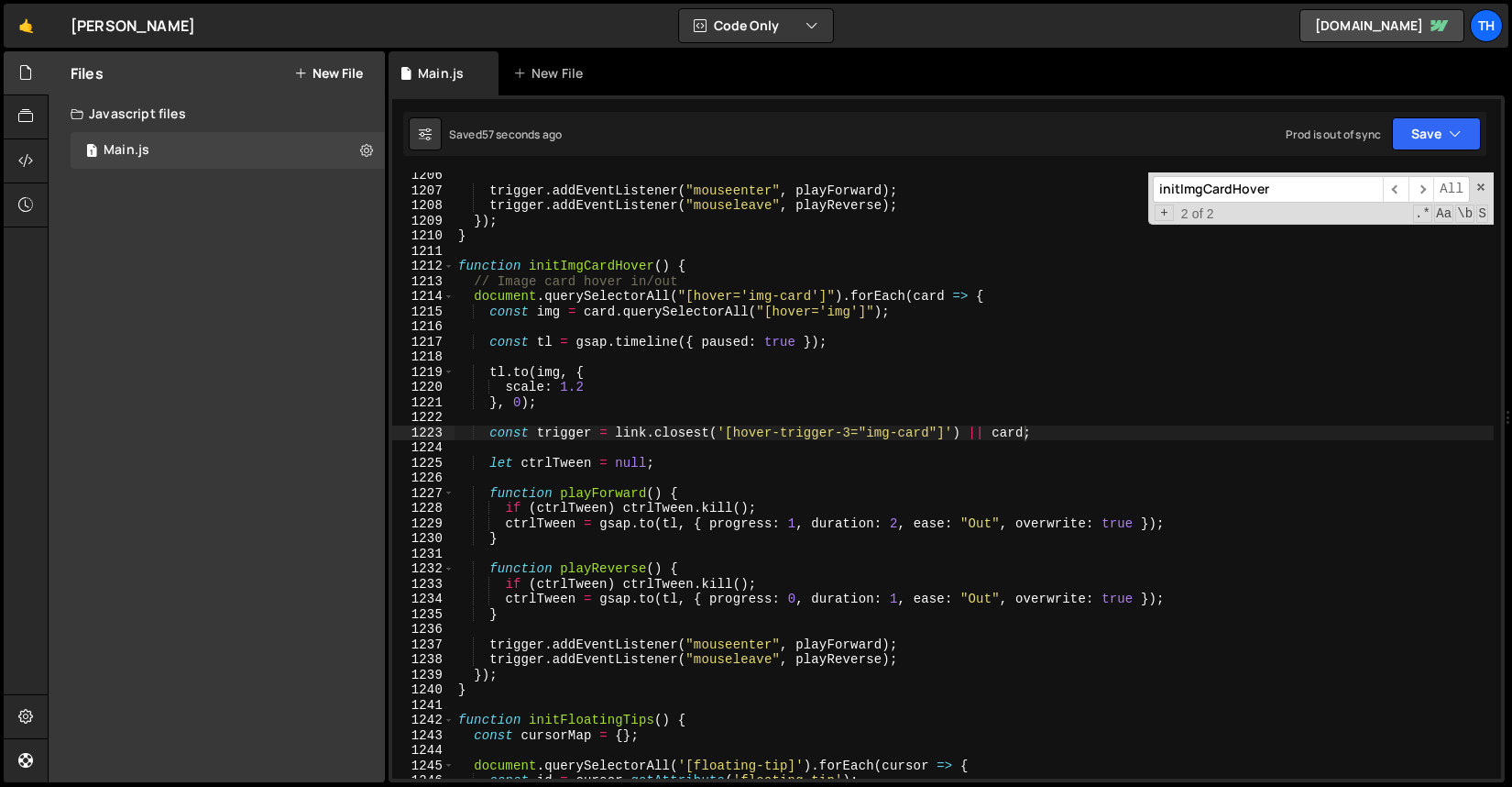
click at [1000, 431] on div "trigger . addEventListener ( "mouseenter" , playForward ) ; trigger . addEventL…" at bounding box center [975, 486] width 1039 height 636
drag, startPoint x: 1000, startPoint y: 431, endPoint x: 991, endPoint y: 432, distance: 9.1
click at [1000, 431] on div "trigger . addEventListener ( "mouseenter" , playForward ) ; trigger . addEventL…" at bounding box center [975, 486] width 1039 height 636
click at [631, 436] on div "trigger . addEventListener ( "mouseenter" , playForward ) ; trigger . addEventL…" at bounding box center [975, 486] width 1039 height 636
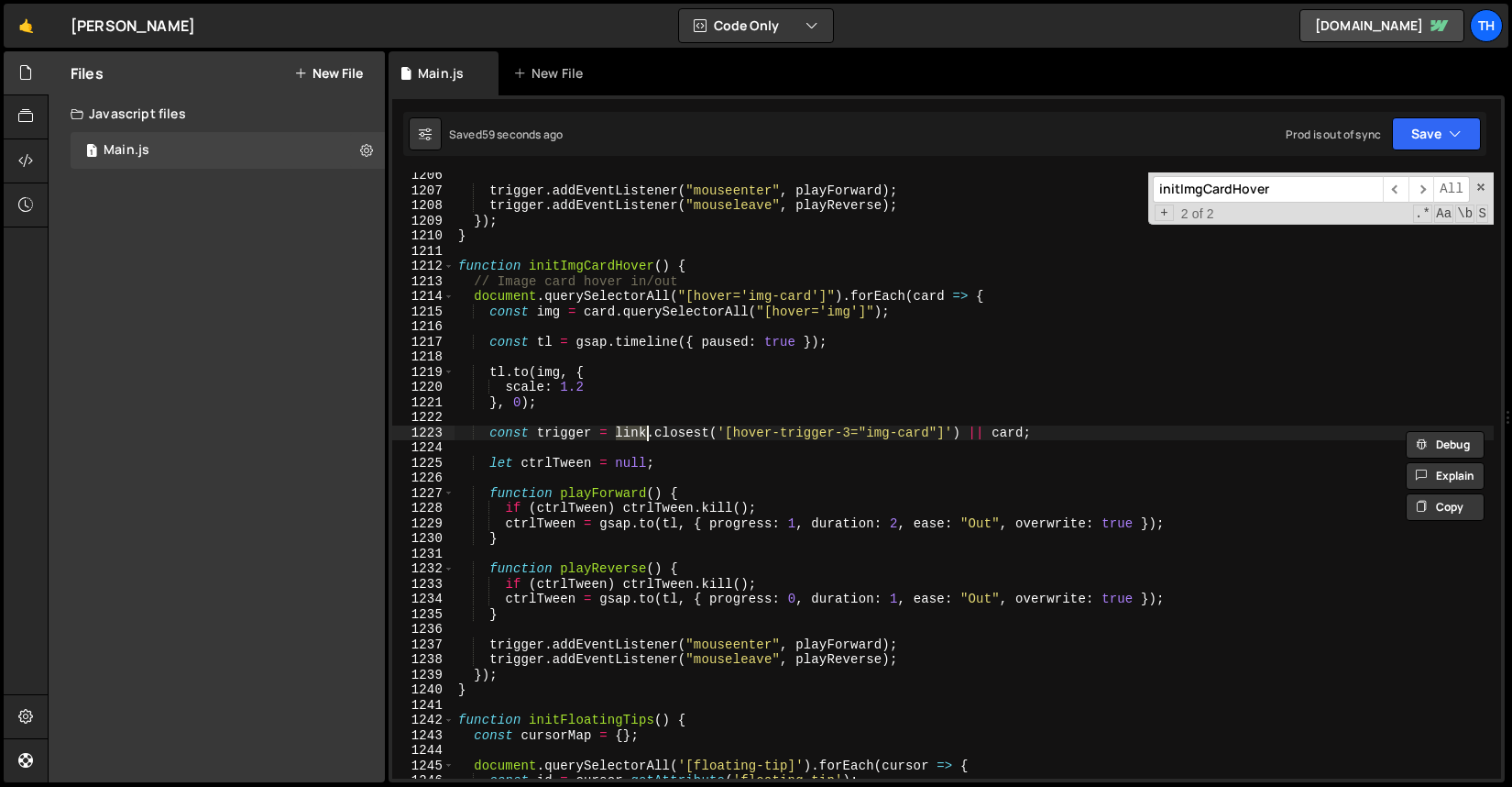
paste textarea "card"
drag, startPoint x: 1446, startPoint y: 133, endPoint x: 1438, endPoint y: 159, distance: 27.2
click at [1445, 133] on button "Save" at bounding box center [1437, 134] width 89 height 33
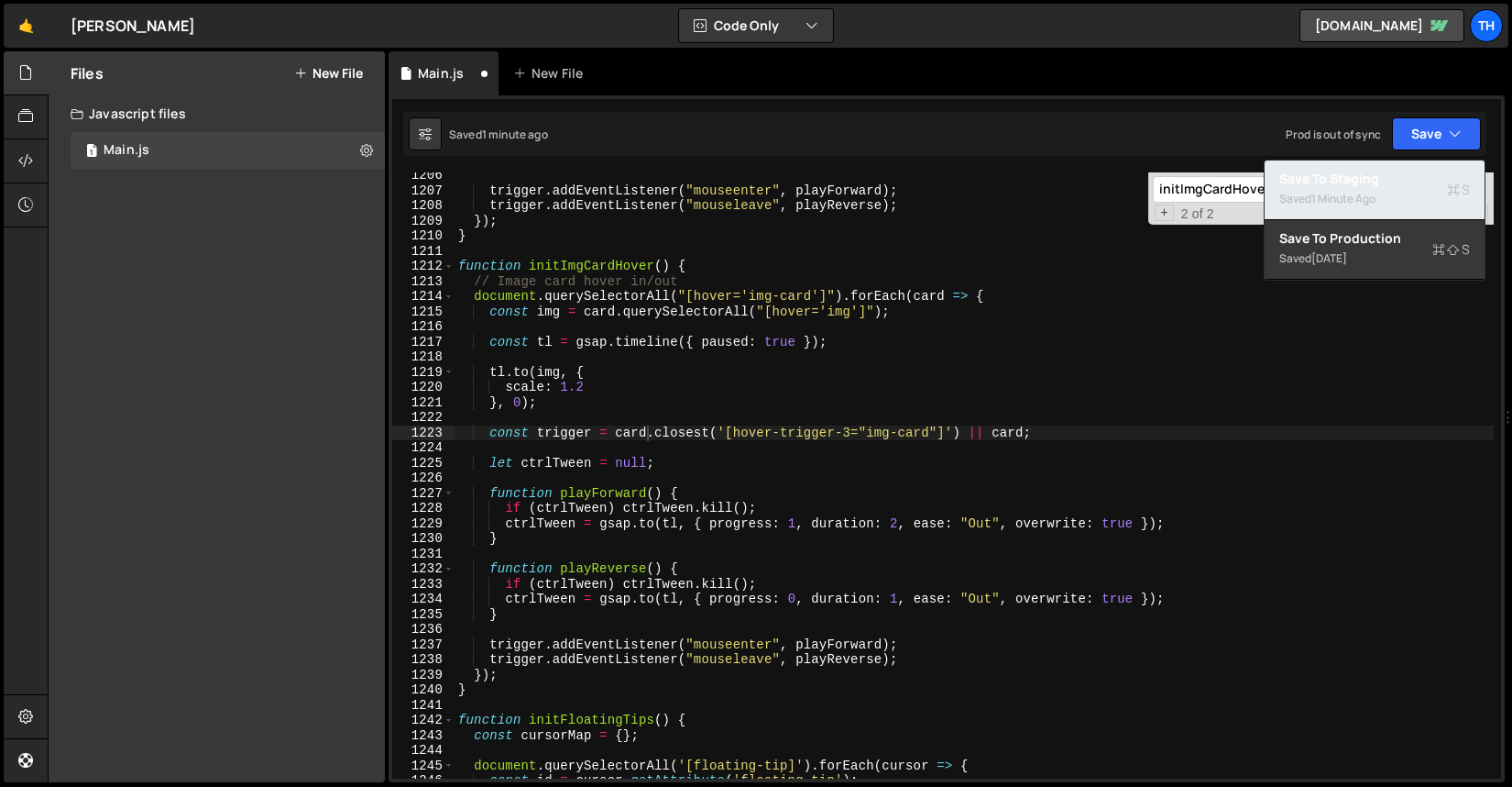
drag, startPoint x: 1425, startPoint y: 187, endPoint x: 1402, endPoint y: 192, distance: 23.5
click at [1425, 188] on div "Saved 1 minute ago" at bounding box center [1375, 199] width 191 height 22
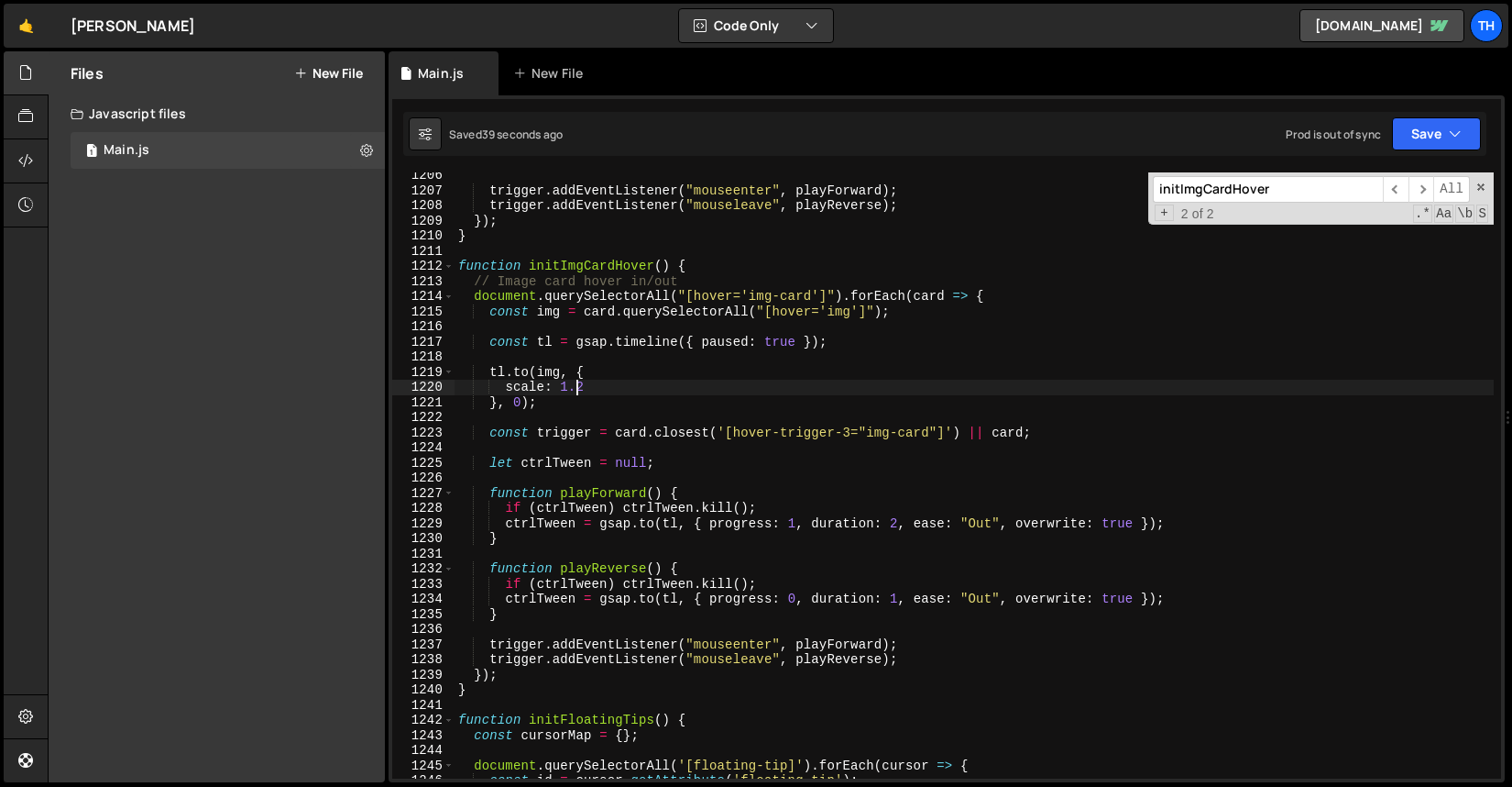
scroll to position [0, 7]
click at [583, 386] on div "trigger . addEventListener ( "mouseenter" , playForward ) ; trigger . addEventL…" at bounding box center [975, 486] width 1039 height 636
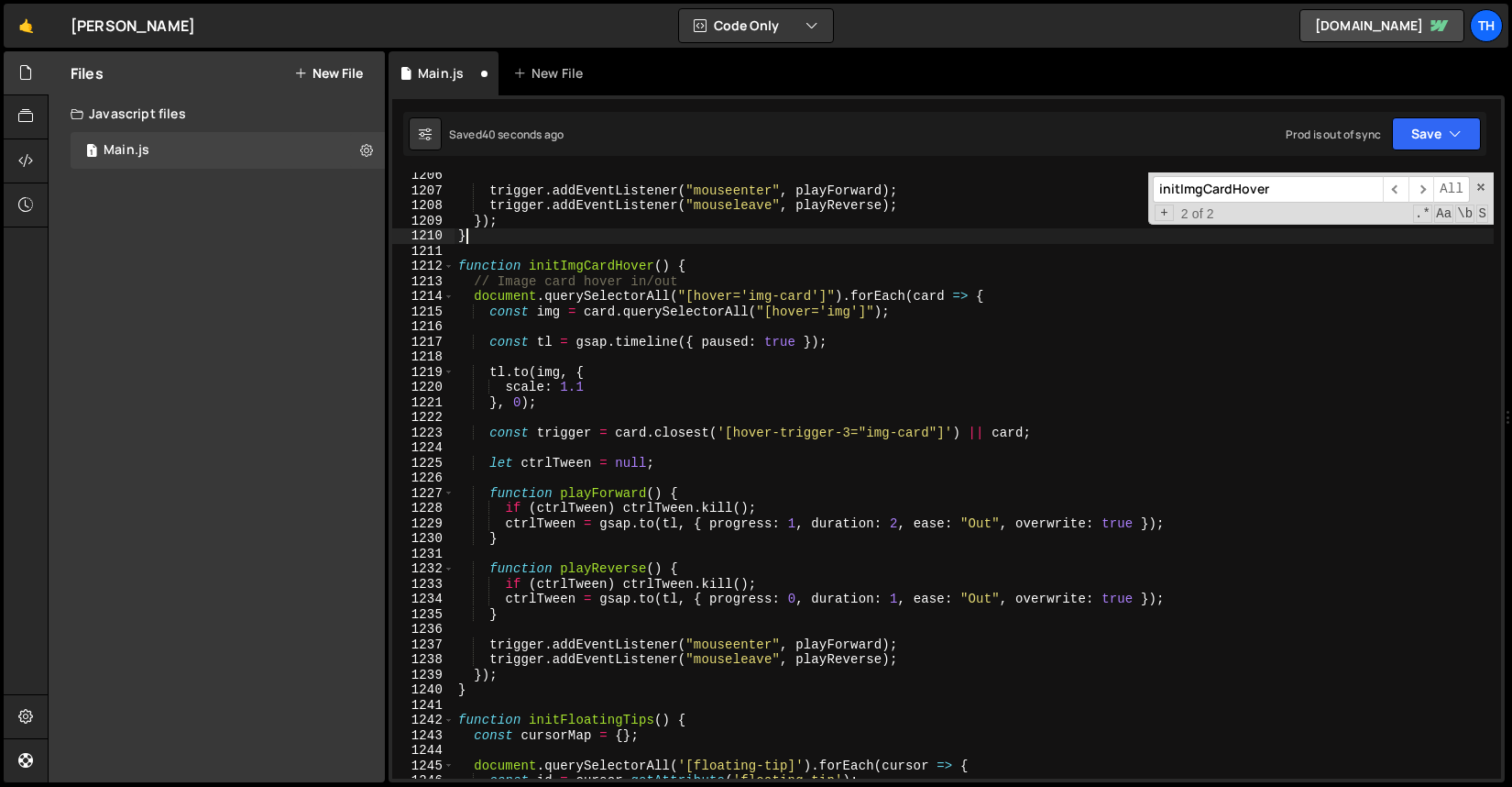
click at [956, 243] on div "trigger . addEventListener ( "mouseenter" , playForward ) ; trigger . addEventL…" at bounding box center [975, 486] width 1039 height 636
click at [1423, 124] on button "Save" at bounding box center [1437, 134] width 89 height 33
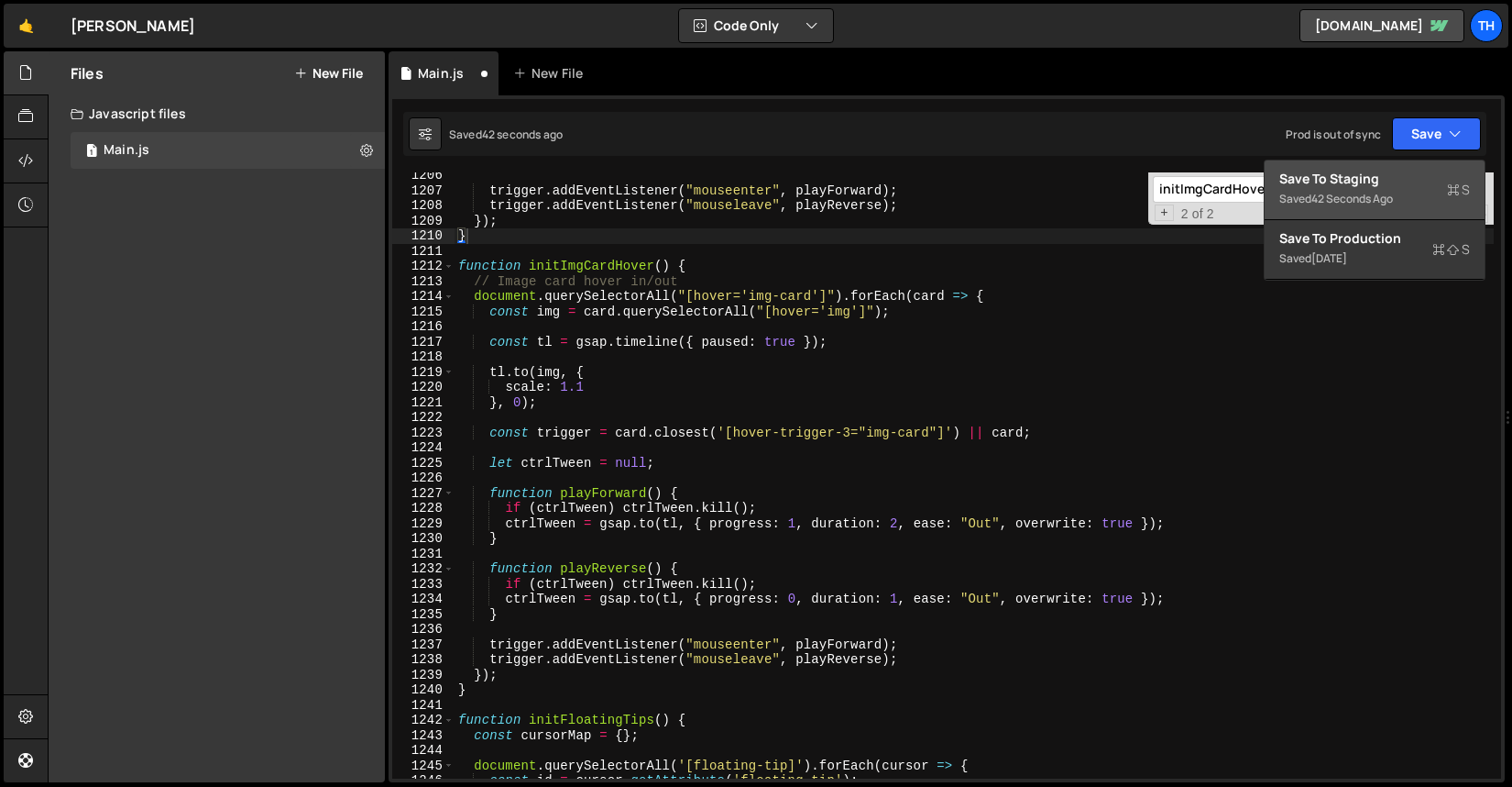
click at [1384, 209] on button "Save to Staging S Saved 42 seconds ago" at bounding box center [1375, 190] width 220 height 60
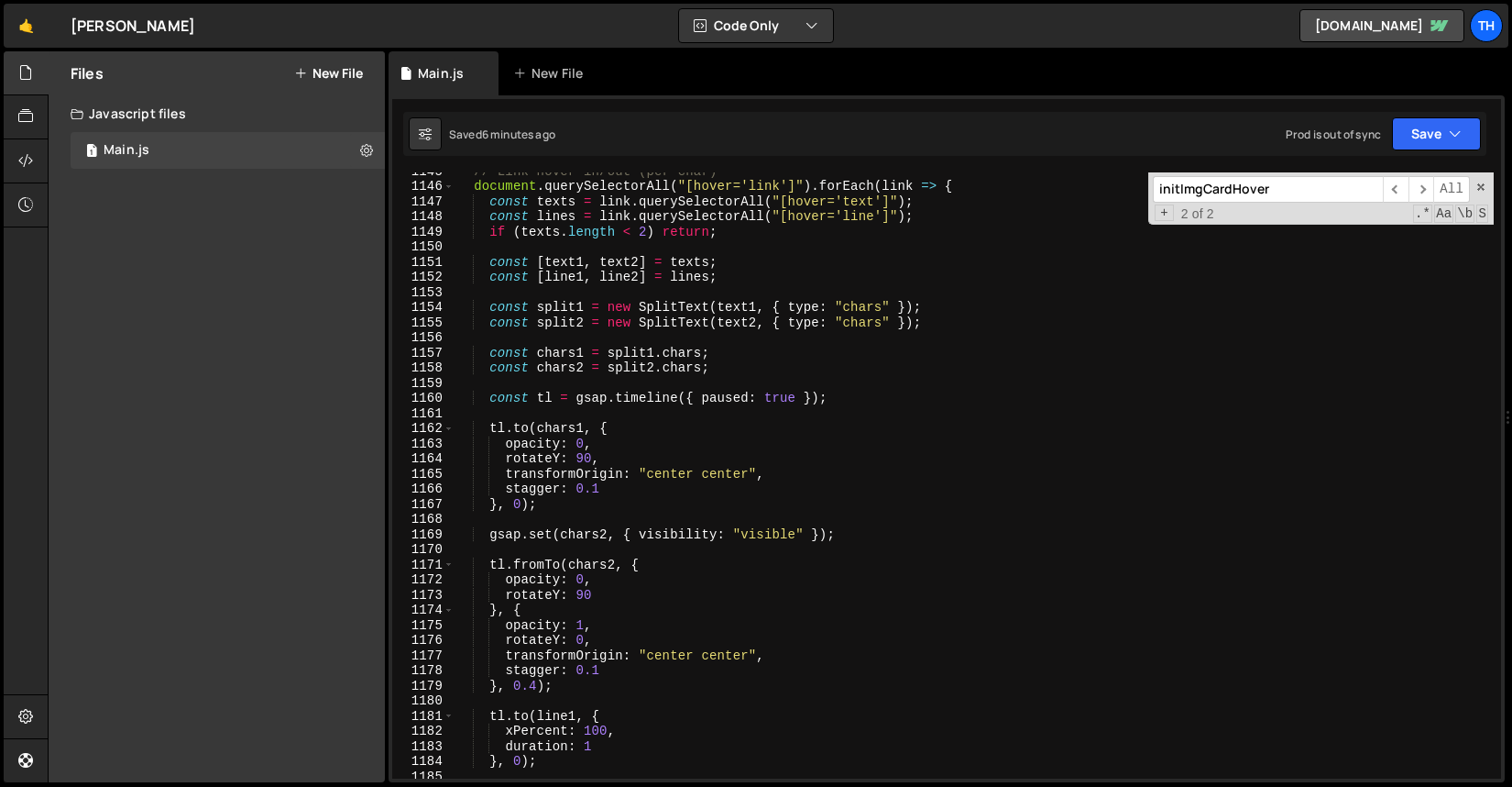
scroll to position [15458, 0]
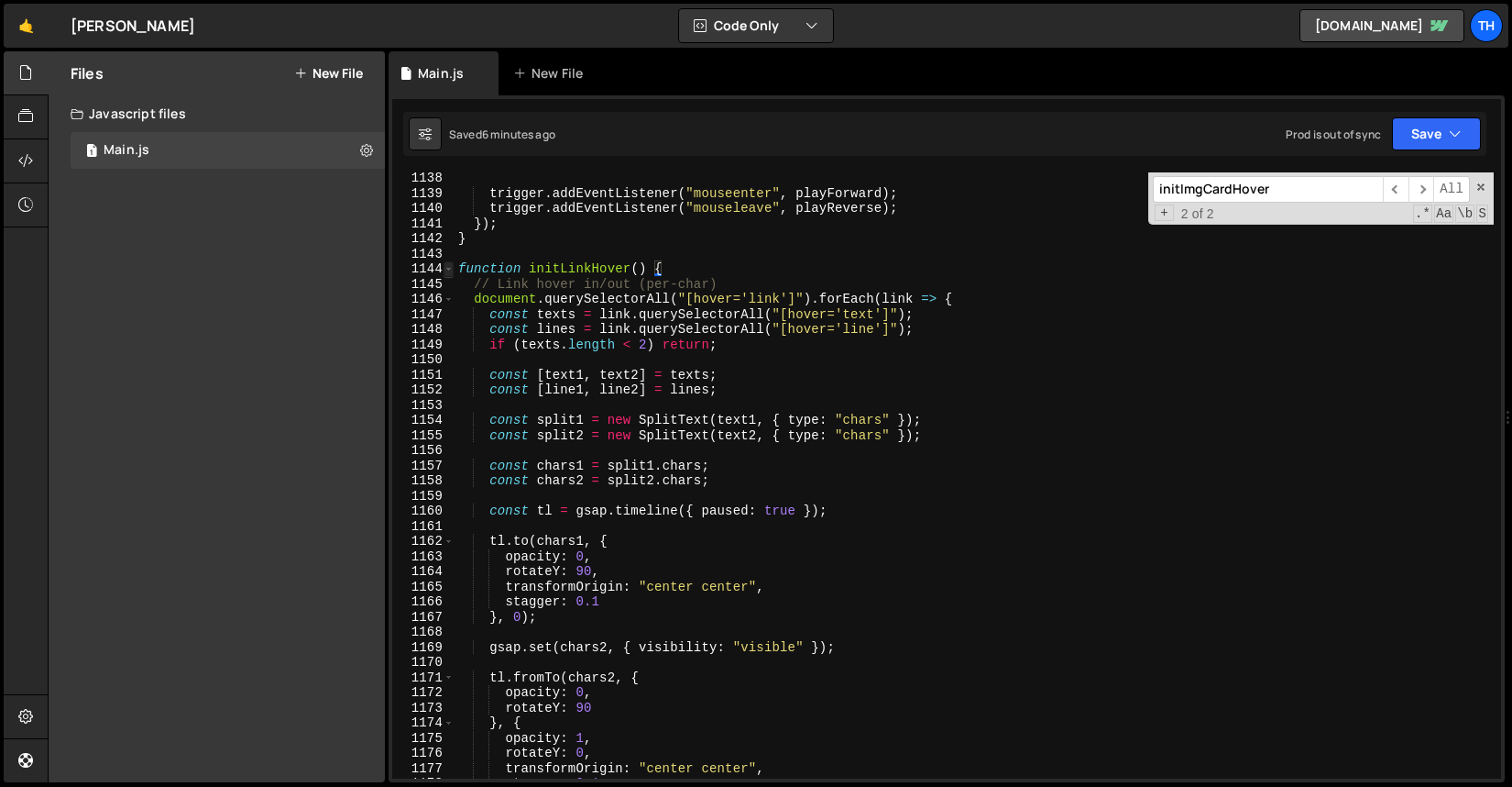
click at [446, 269] on span at bounding box center [448, 269] width 10 height 16
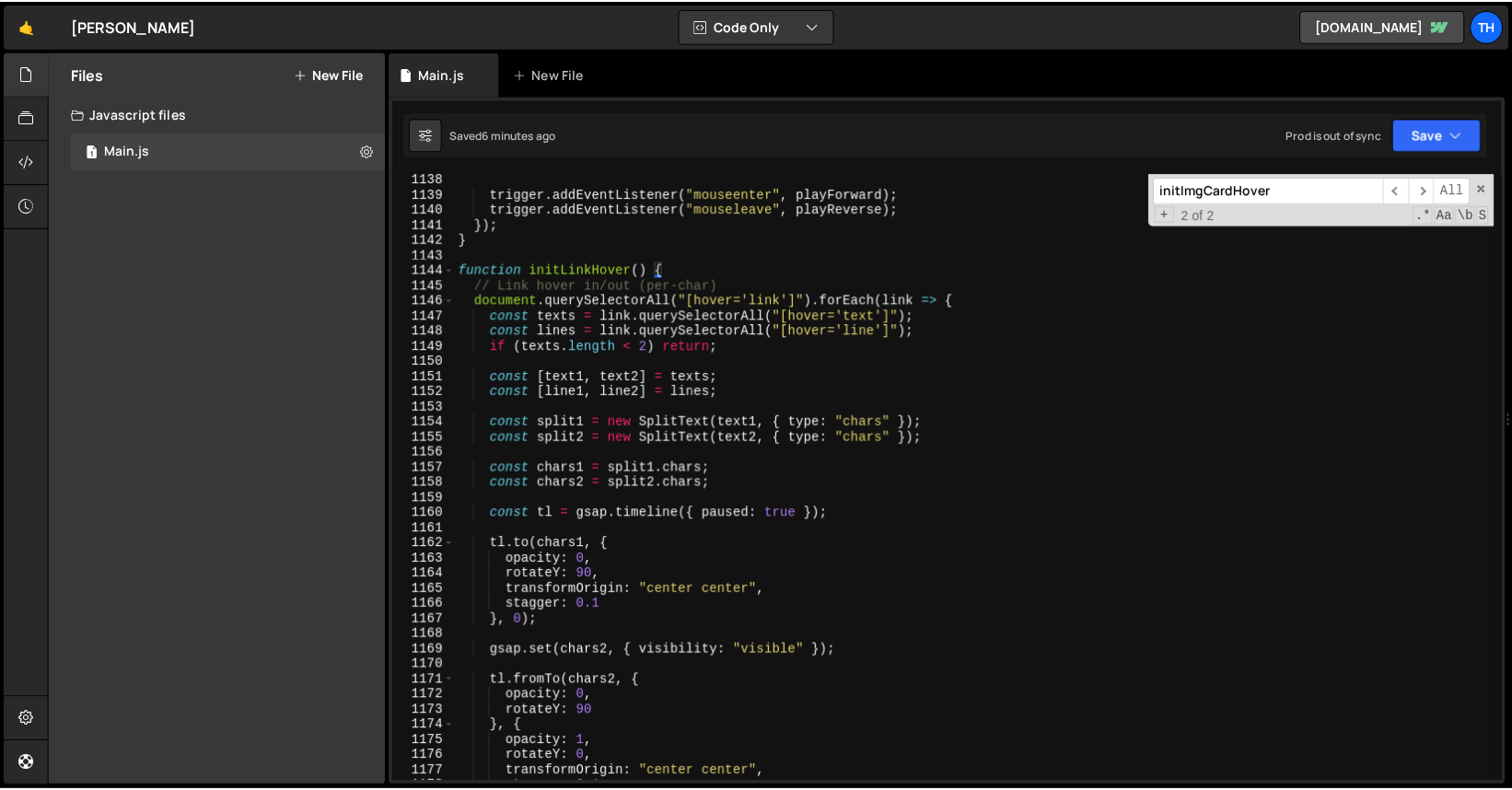
scroll to position [1161, 0]
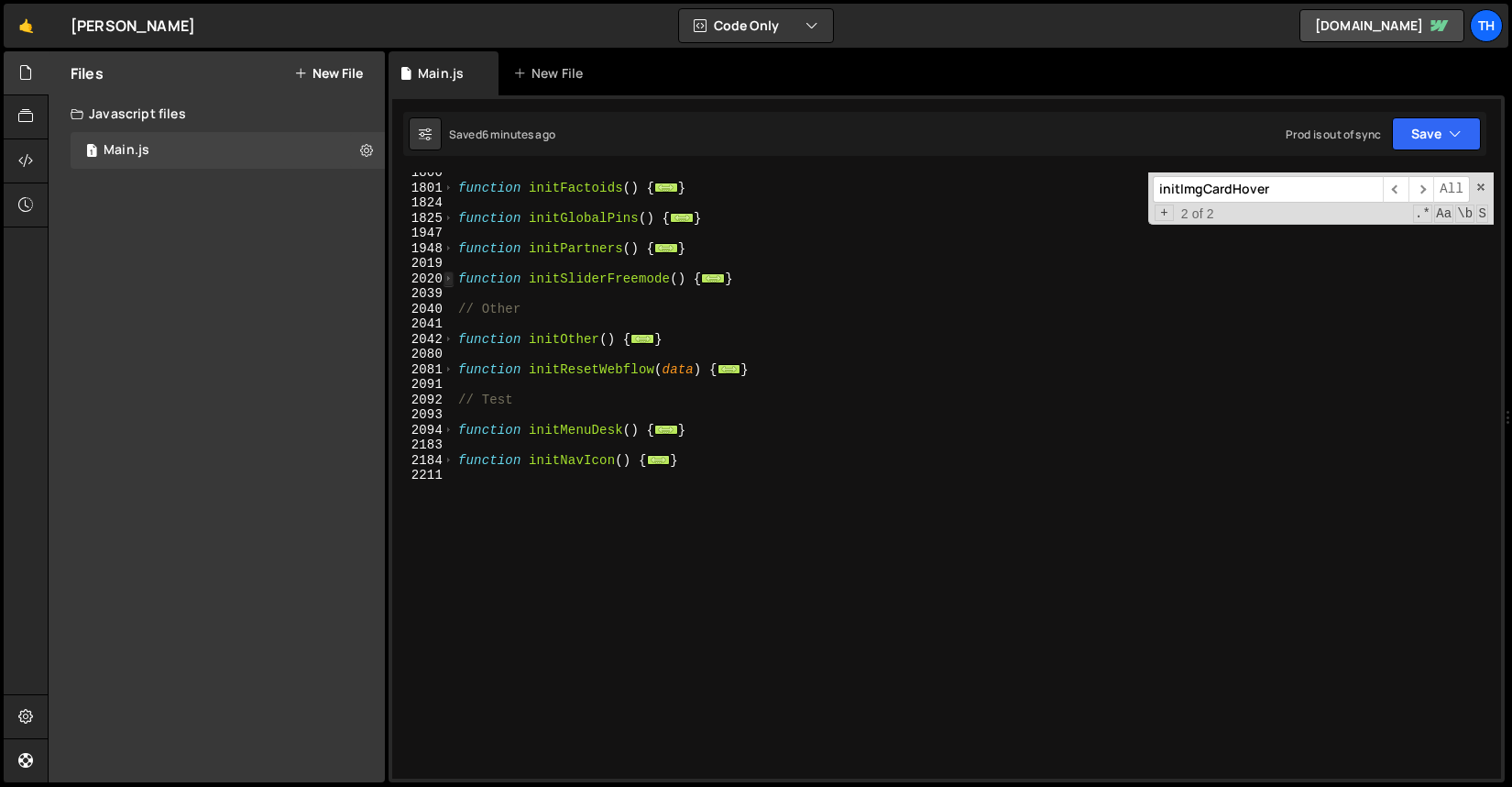
click at [445, 277] on span at bounding box center [448, 279] width 10 height 16
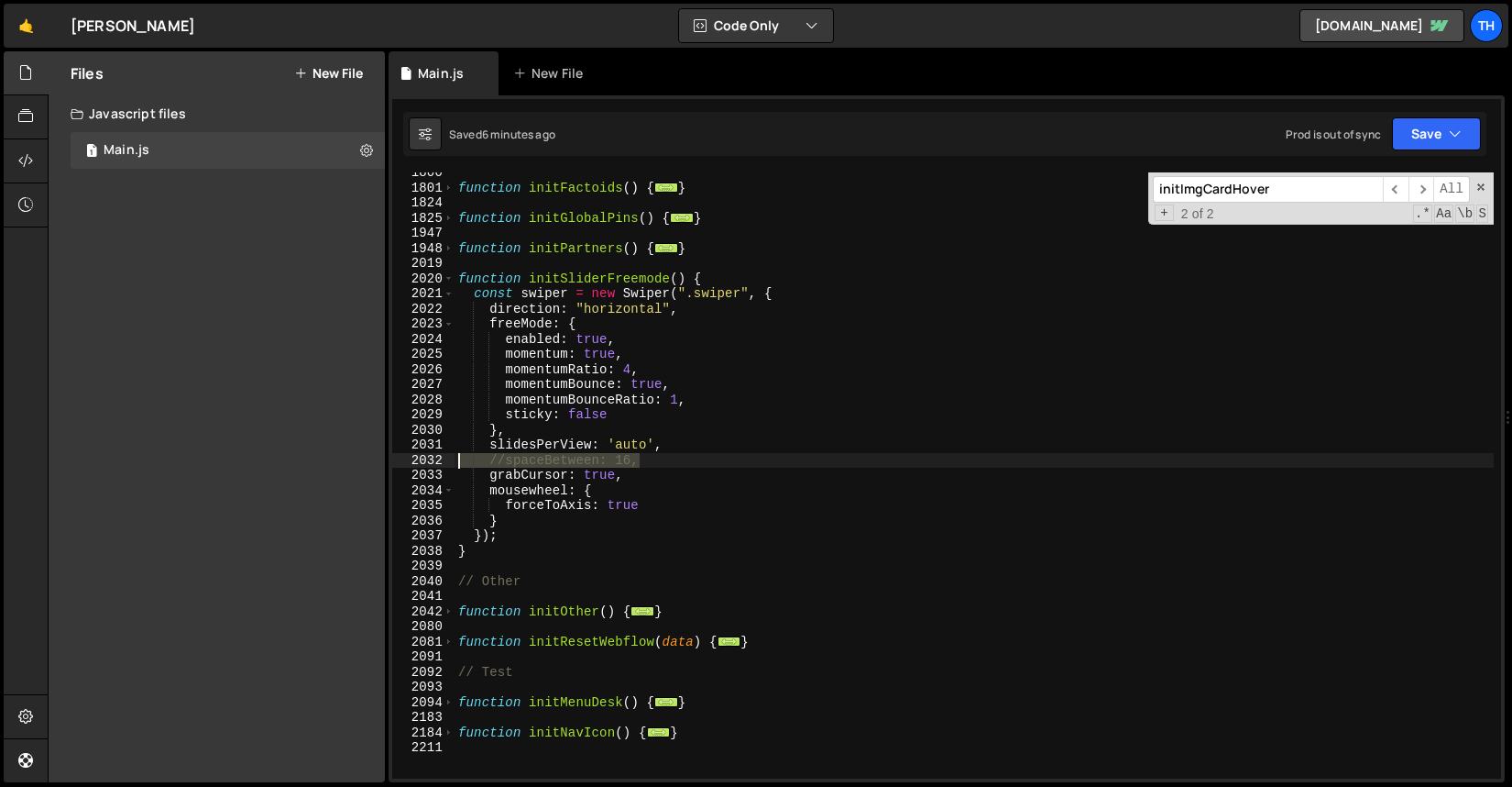
drag, startPoint x: 652, startPoint y: 461, endPoint x: 331, endPoint y: 462, distance: 321.0
click at [331, 462] on div "Files New File Javascript files 1 Main.js 0 CSS files Copy share link Edit File…" at bounding box center [780, 416] width 1465 height 731
type textarea "//spaceBetween: 16,"
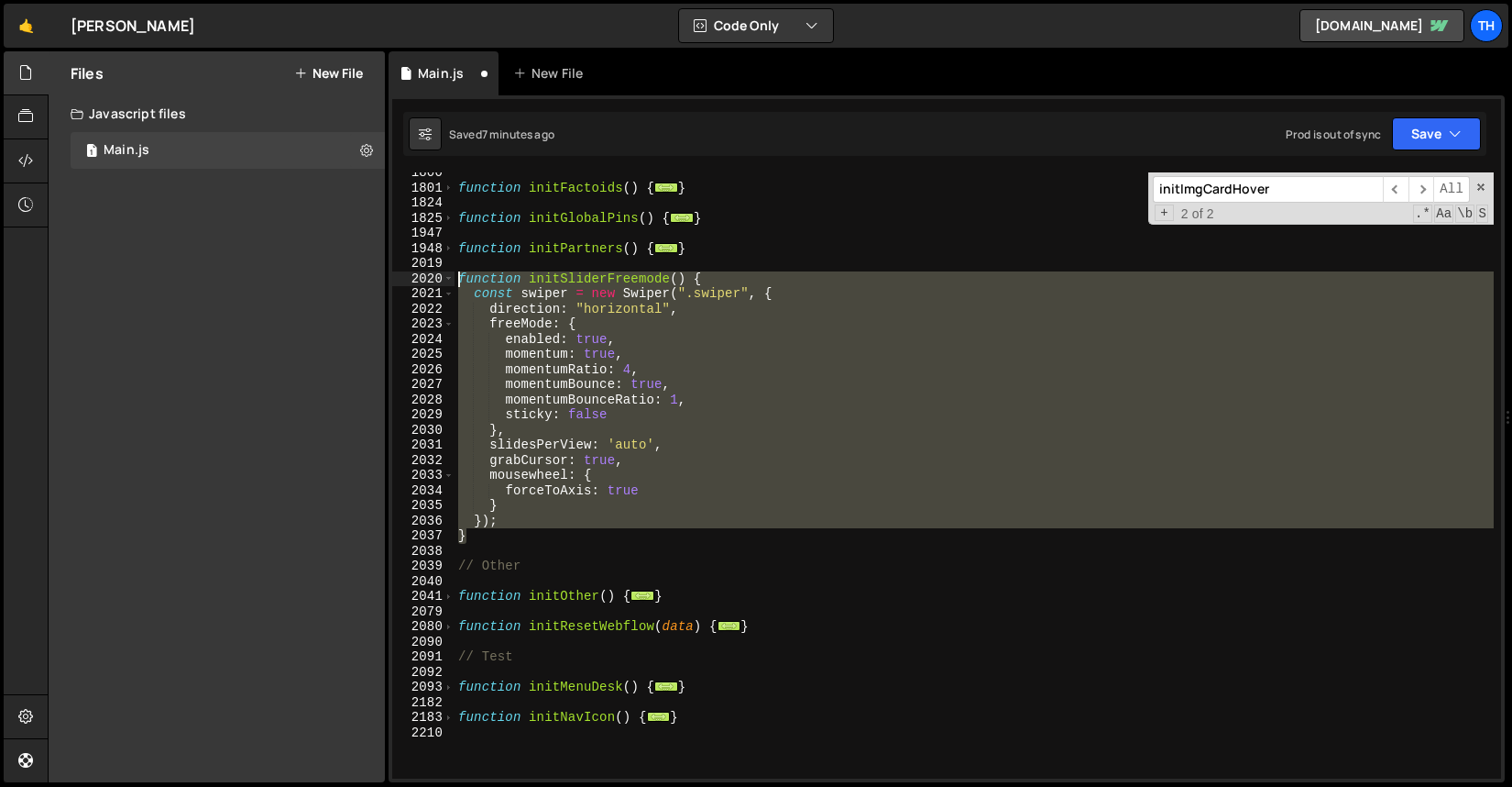
drag, startPoint x: 480, startPoint y: 537, endPoint x: 327, endPoint y: 280, distance: 299.1
click at [327, 280] on div "Files New File Javascript files 1 Main.js 0 CSS files Copy share link Edit File…" at bounding box center [780, 416] width 1465 height 731
paste textarea "}"
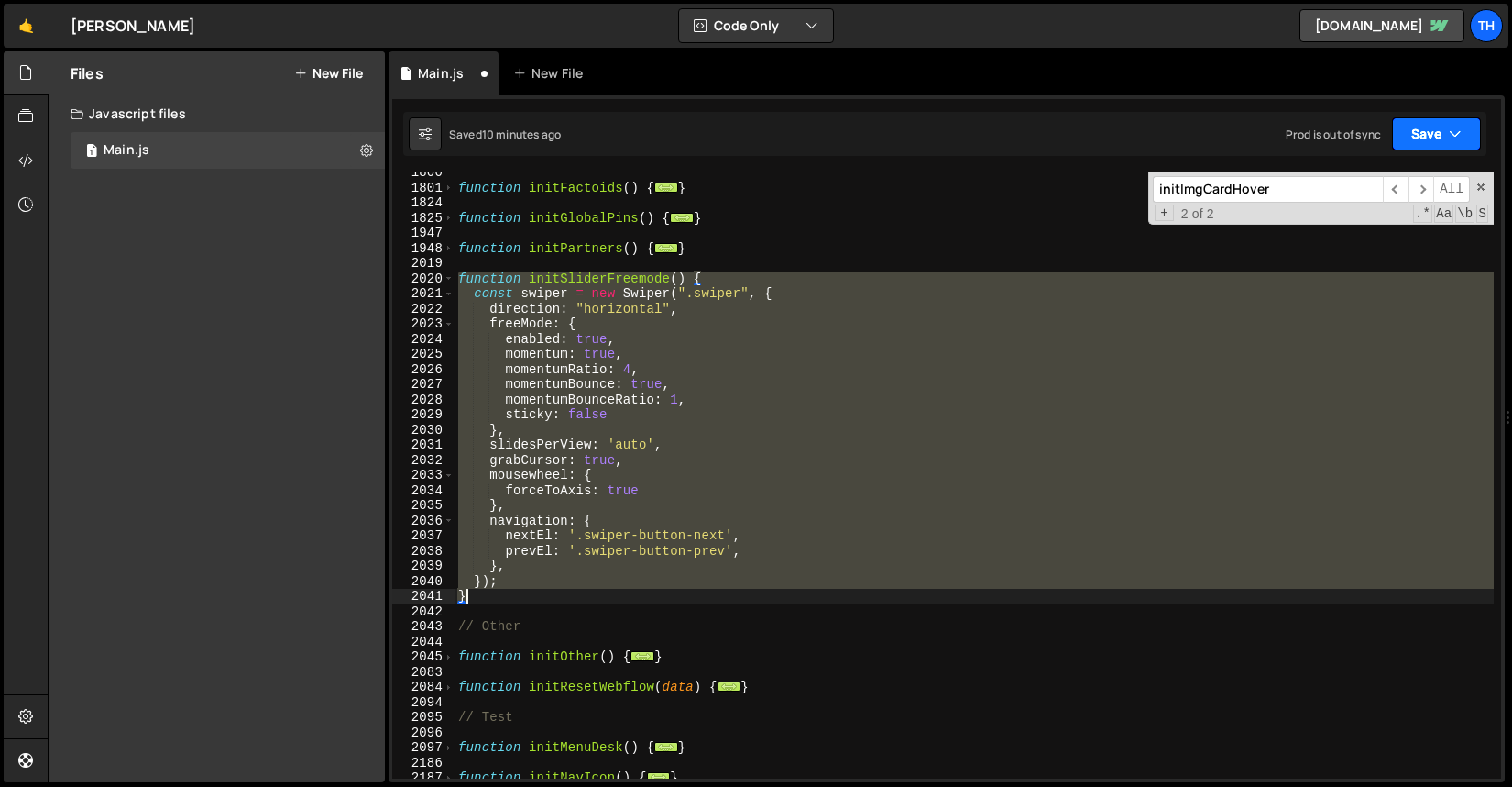
click at [1426, 151] on div "Saved 10 minutes ago Prod is out of sync Upgrade to Edit Save Save to Staging S…" at bounding box center [944, 133] width 1083 height 44
click at [1425, 142] on button "Save" at bounding box center [1429, 134] width 89 height 33
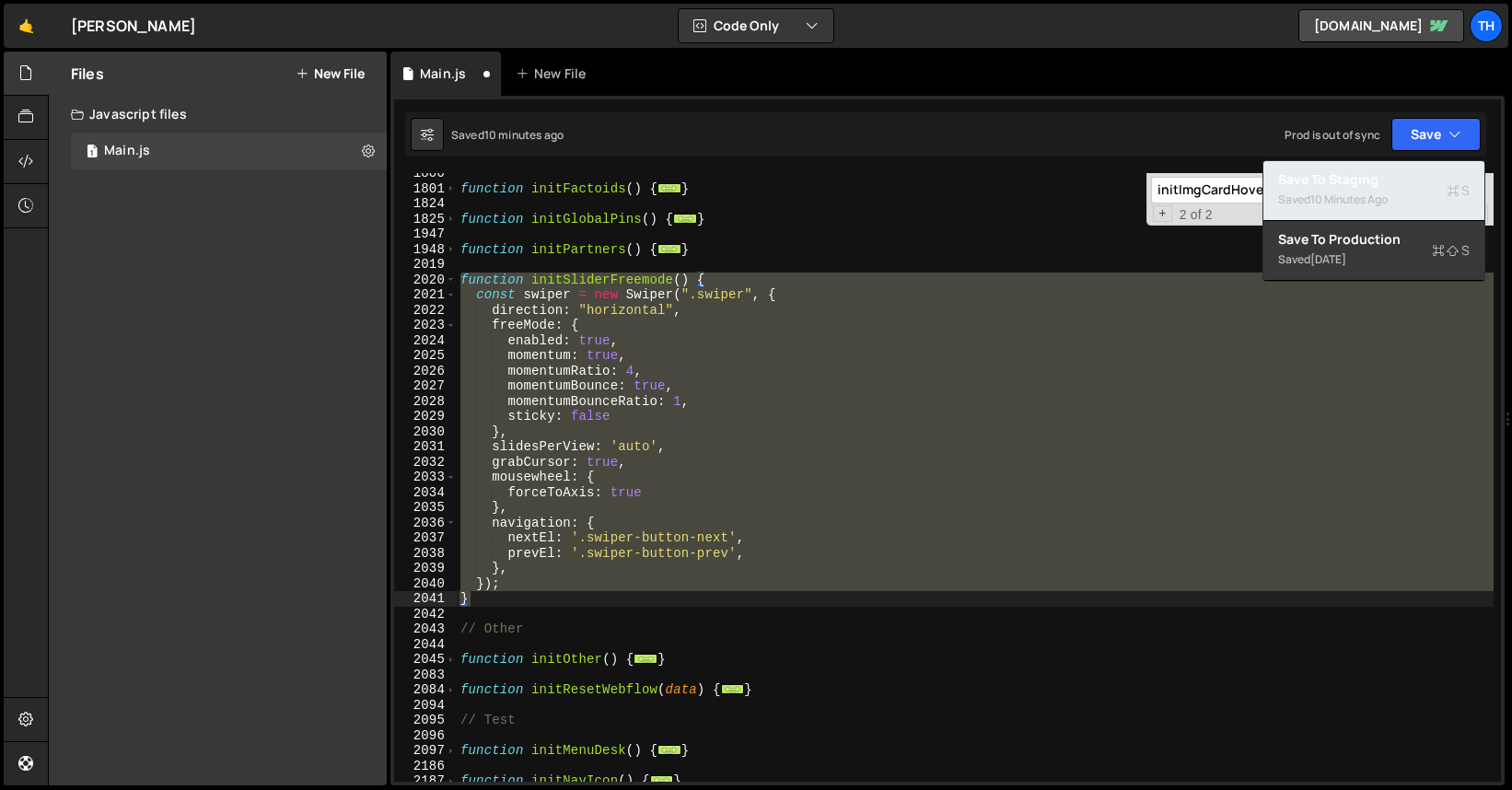
click at [1417, 173] on div "Save to Staging S" at bounding box center [1373, 179] width 192 height 19
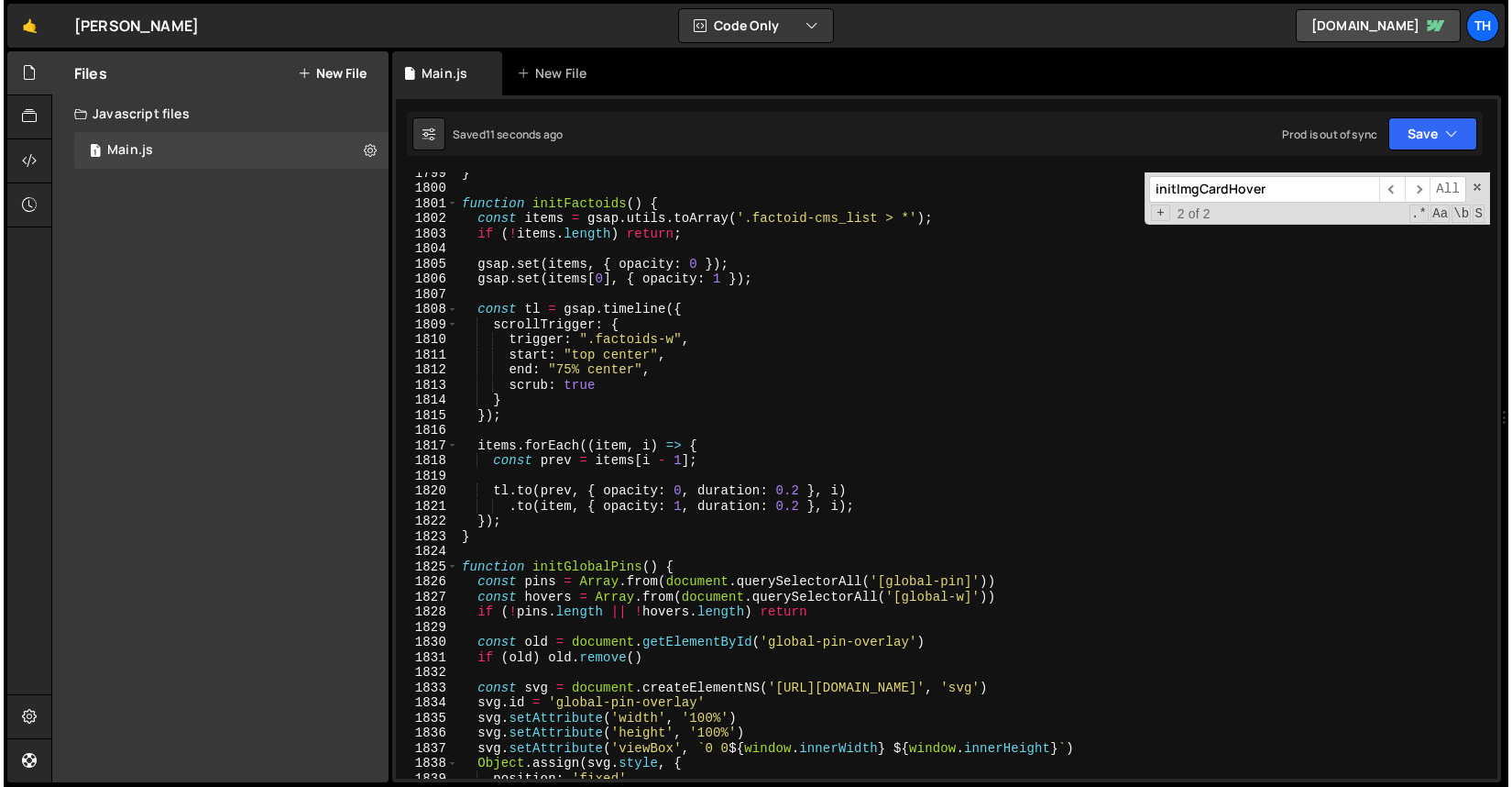
scroll to position [24284, 0]
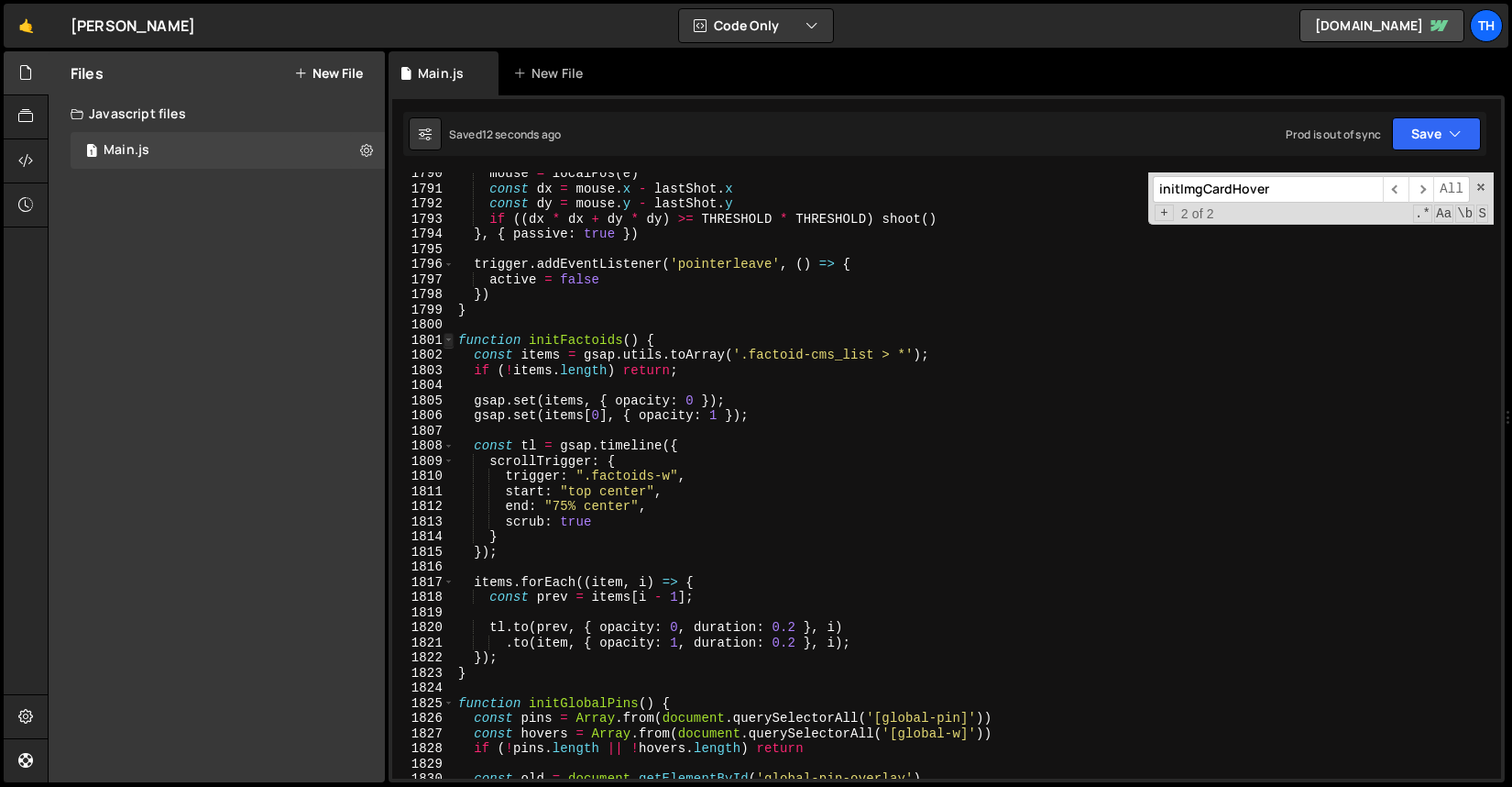
click at [447, 338] on span at bounding box center [448, 341] width 10 height 16
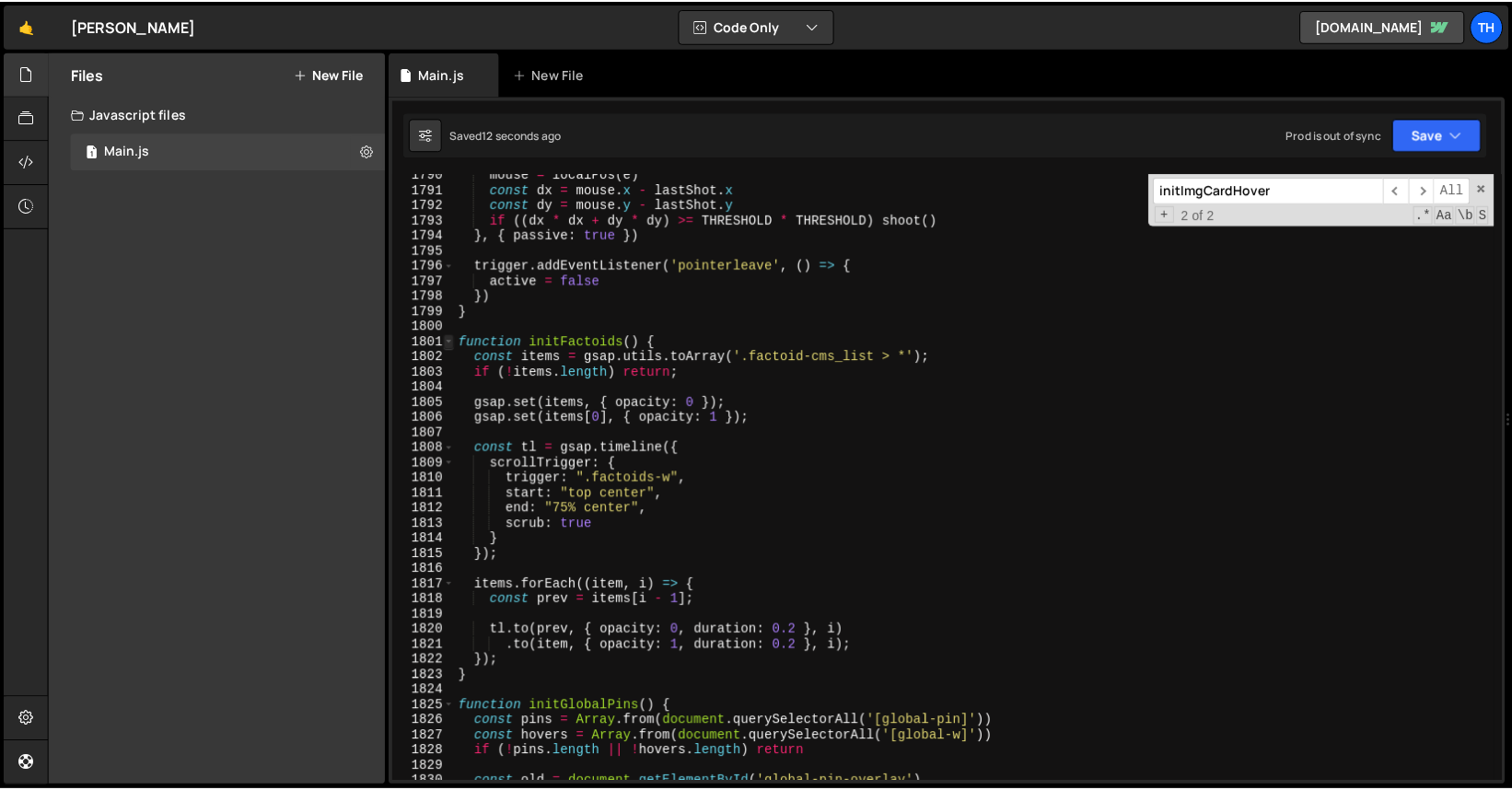
scroll to position [1161, 0]
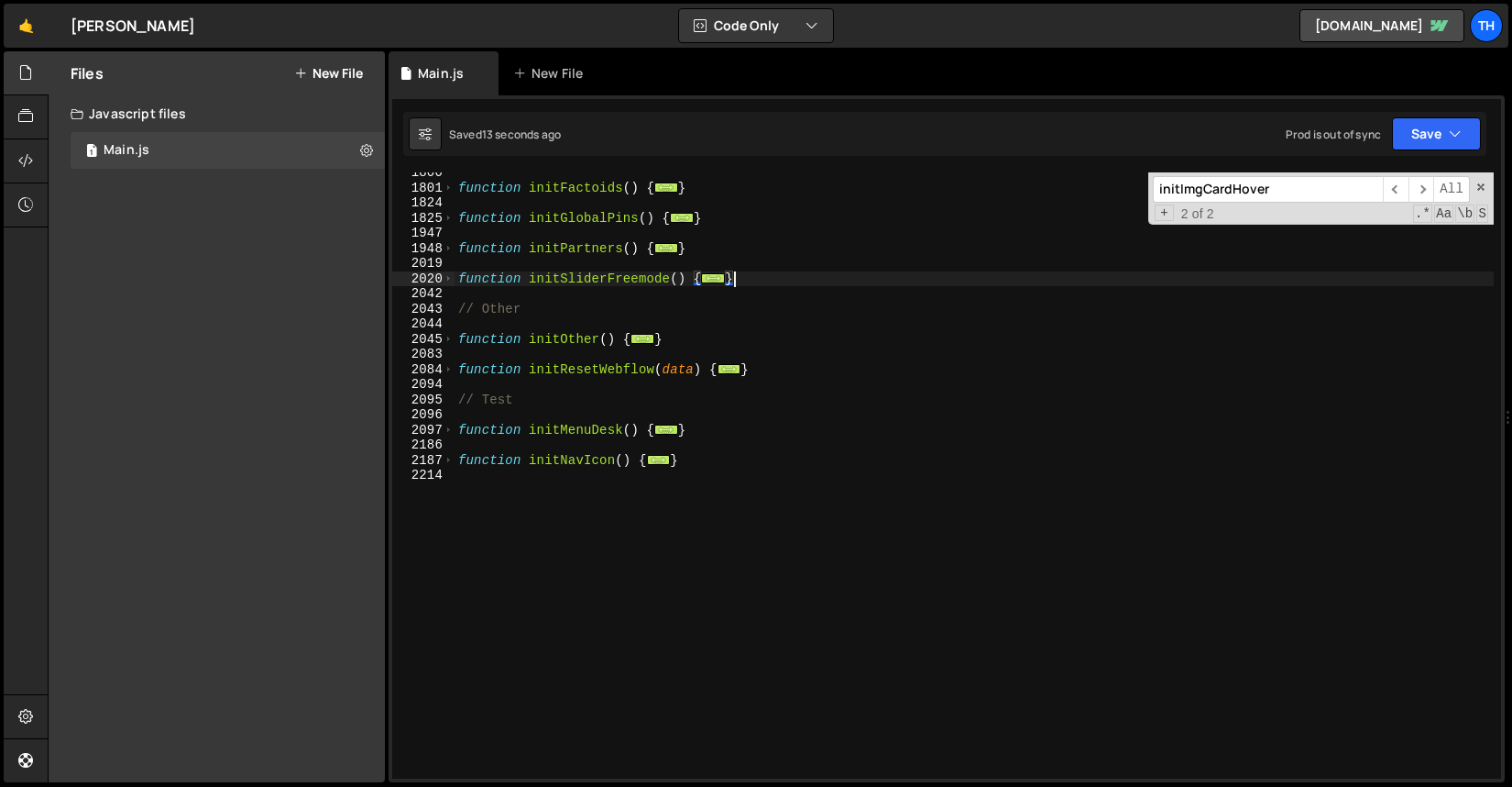
click at [446, 264] on div "2019" at bounding box center [424, 263] width 63 height 16
click at [449, 281] on span at bounding box center [448, 279] width 10 height 16
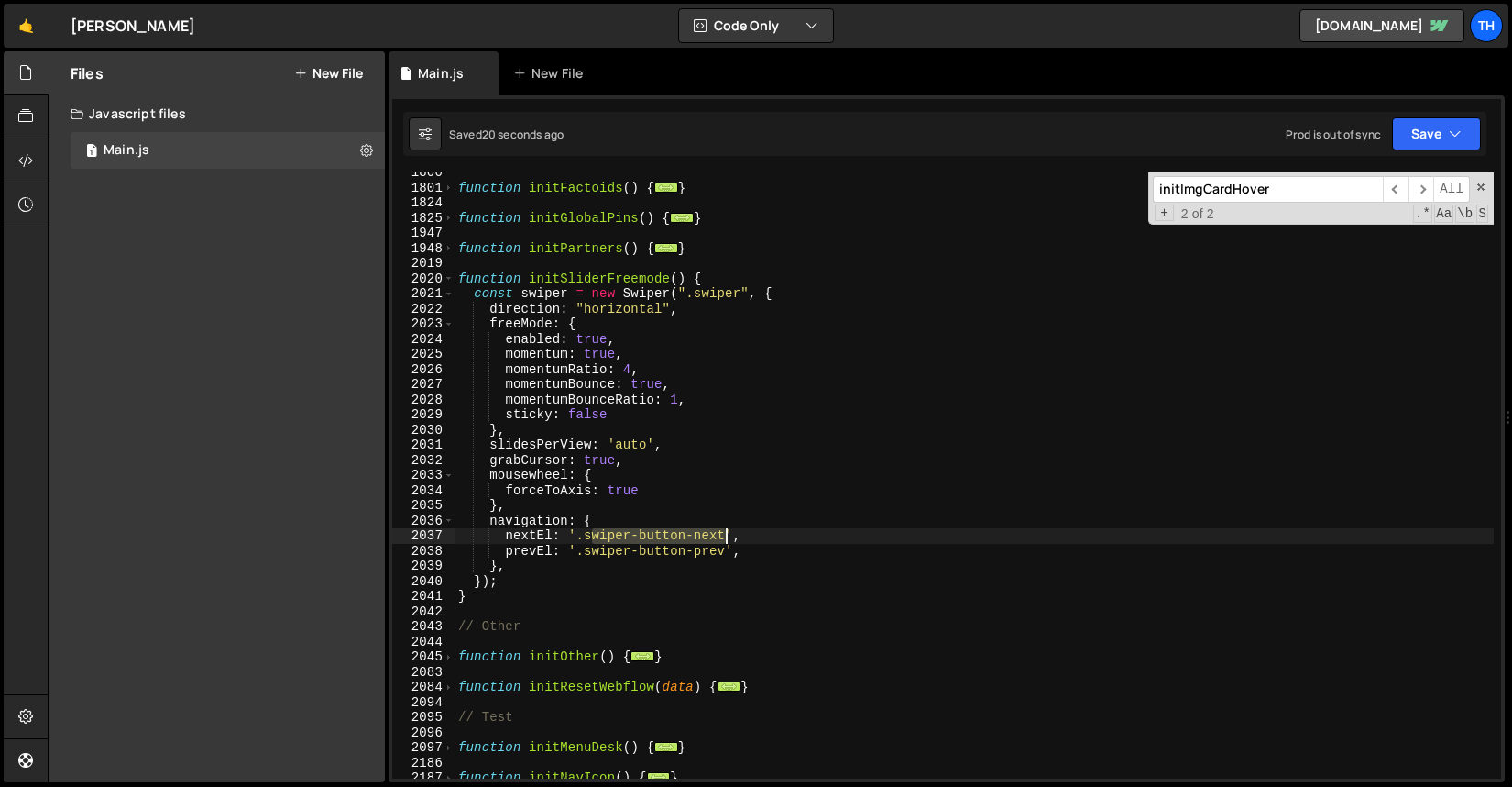
drag, startPoint x: 588, startPoint y: 535, endPoint x: 725, endPoint y: 542, distance: 137.2
click at [725, 542] on div "function initFactoids ( ) { ... } function initGlobalPins ( ) { ... } function …" at bounding box center [975, 484] width 1039 height 636
drag, startPoint x: 585, startPoint y: 532, endPoint x: 727, endPoint y: 535, distance: 142.0
click at [727, 535] on div "function initFactoids ( ) { ... } function initGlobalPins ( ) { ... } function …" at bounding box center [975, 484] width 1039 height 636
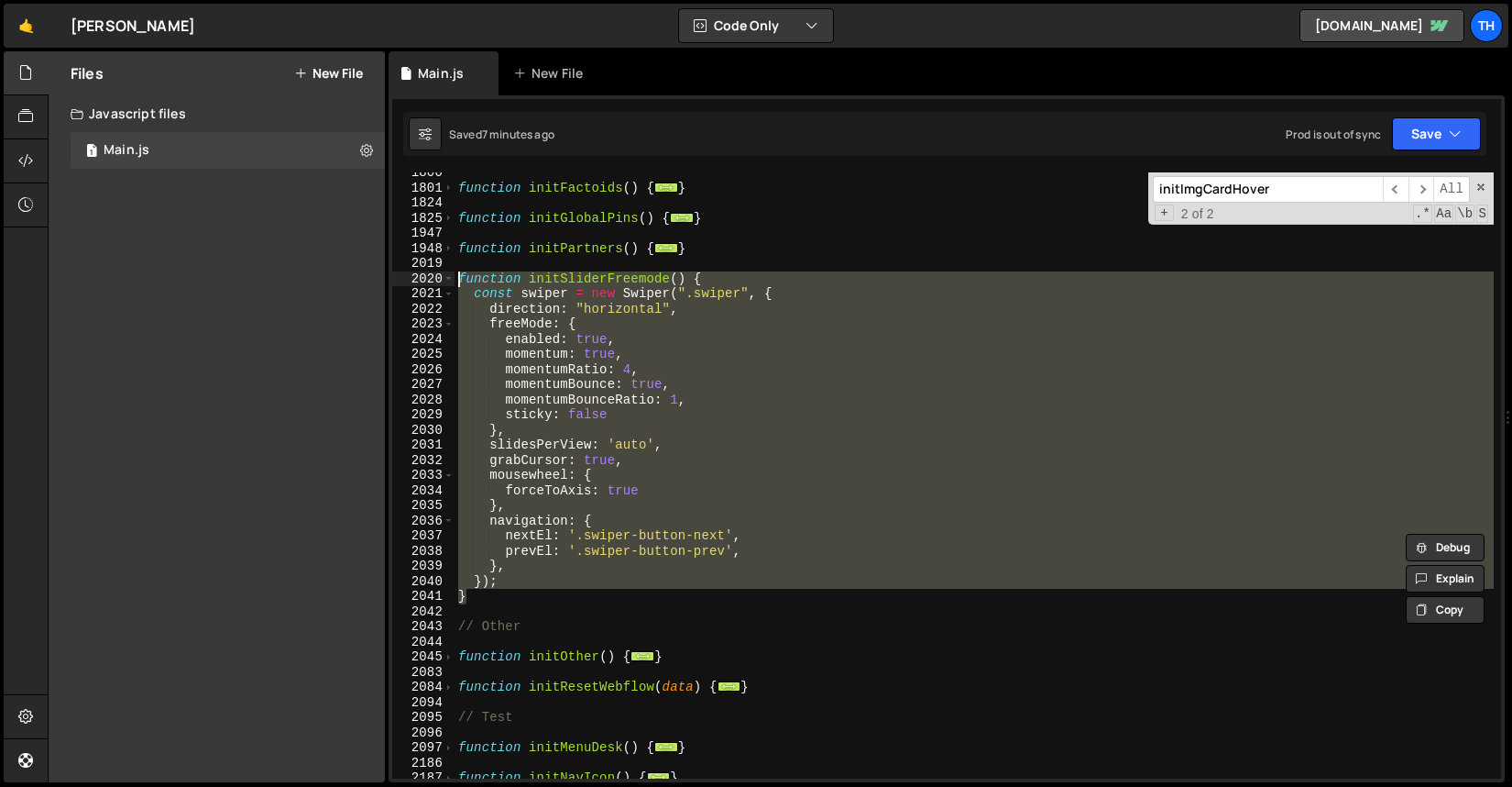
drag, startPoint x: 471, startPoint y: 592, endPoint x: 407, endPoint y: 279, distance: 319.5
click at [407, 279] on div "nextEl: '.swiper-button-next', 1800 1801 1824 1825 1947 1948 2019 2020 2021 202…" at bounding box center [946, 475] width 1109 height 606
paste textarea "}"
click at [715, 536] on div "function initFactoids ( ) { ... } function initGlobalPins ( ) { ... } function …" at bounding box center [975, 475] width 1039 height 606
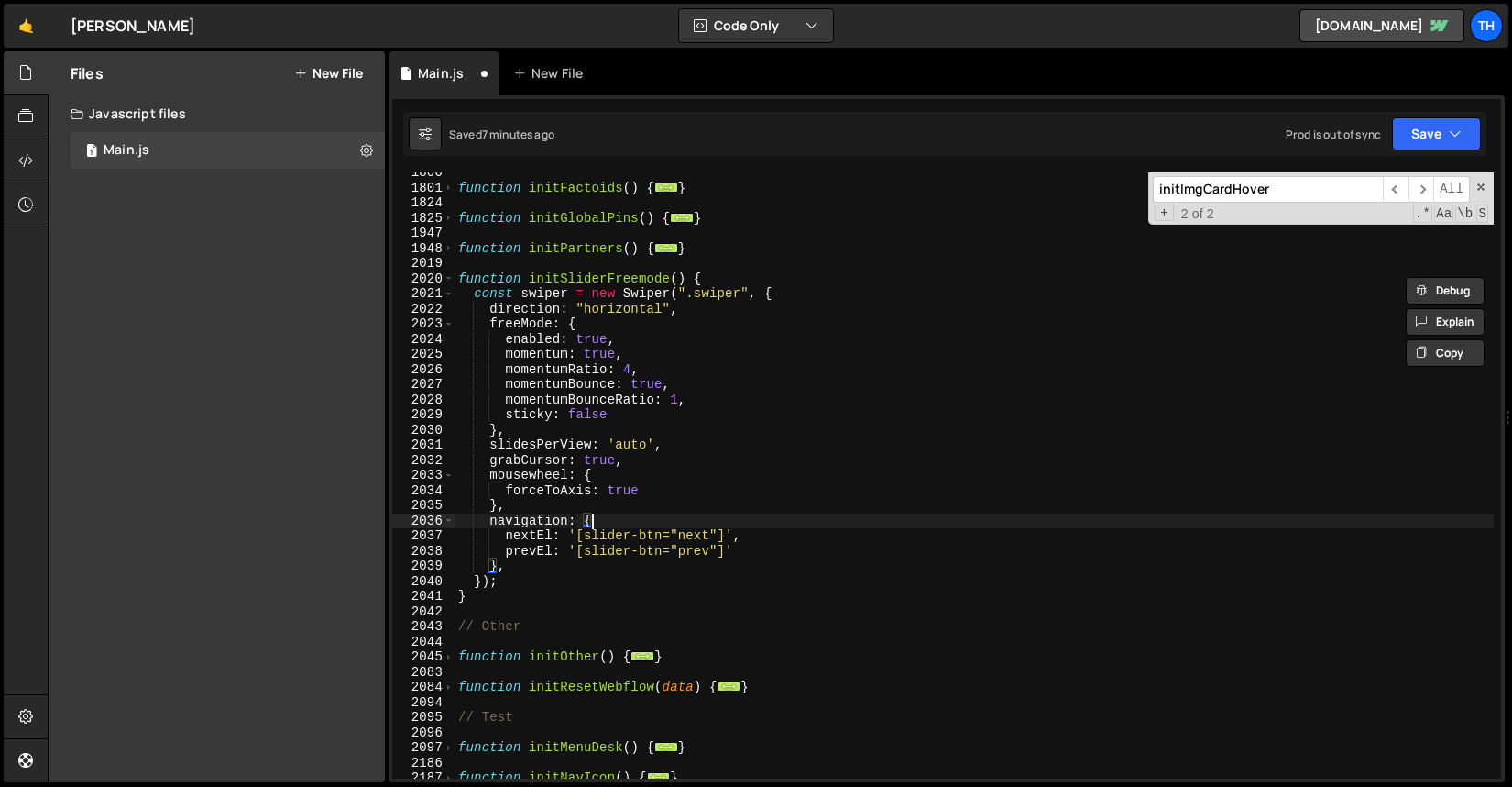
click at [598, 536] on div "function initFactoids ( ) { ... } function initGlobalPins ( ) { ... } function …" at bounding box center [975, 484] width 1039 height 636
drag, startPoint x: 587, startPoint y: 536, endPoint x: 710, endPoint y: 535, distance: 123.0
click at [710, 535] on div "function initFactoids ( ) { ... } function initGlobalPins ( ) { ... } function …" at bounding box center [975, 484] width 1039 height 636
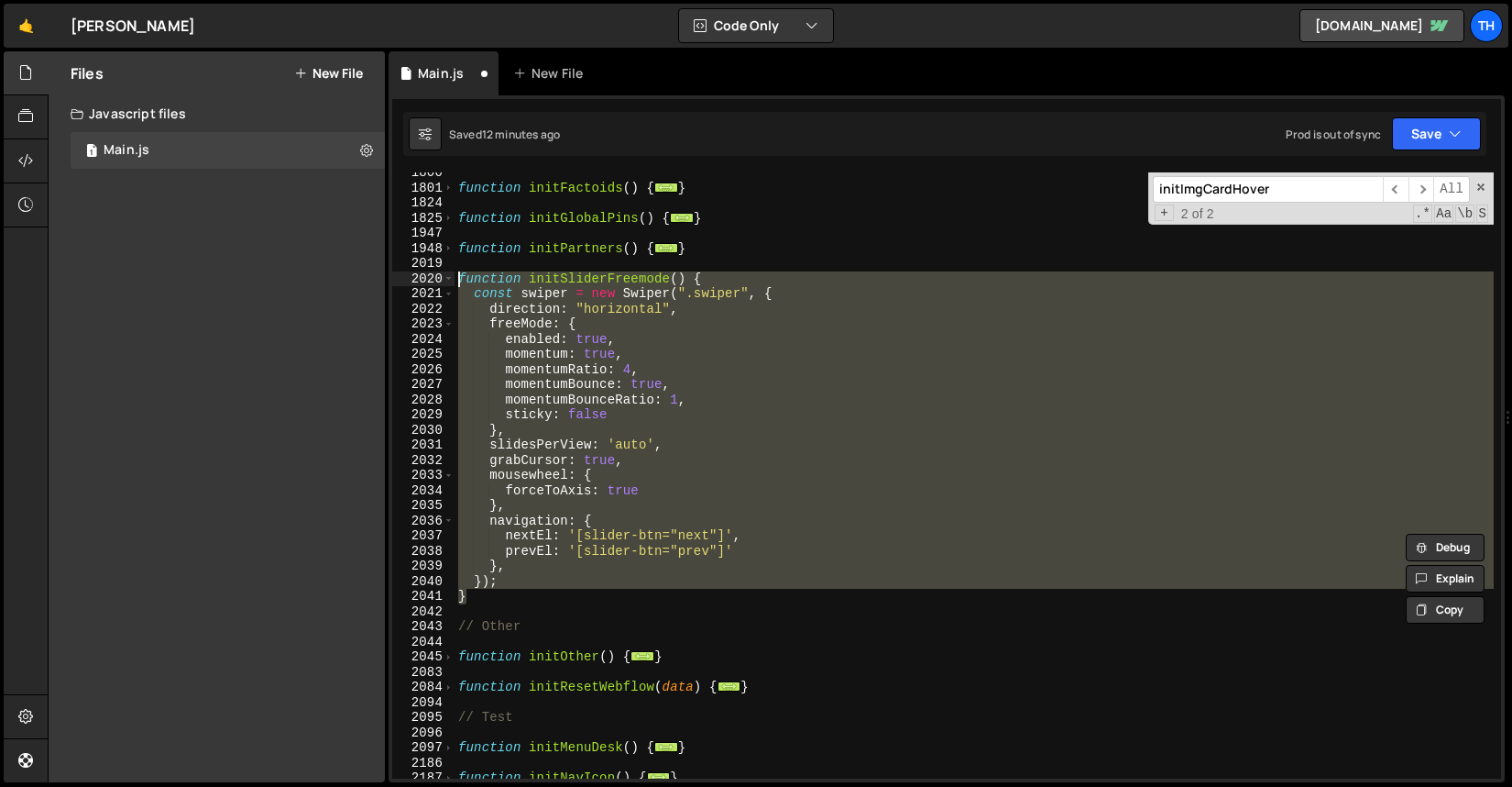
drag, startPoint x: 484, startPoint y: 596, endPoint x: 403, endPoint y: 280, distance: 326.2
click at [403, 280] on div "nextEl: '[slider-btn="next"]', 1800 1801 1824 1825 1947 1948 2019 2020 2021 202…" at bounding box center [946, 475] width 1109 height 606
paste textarea "}"
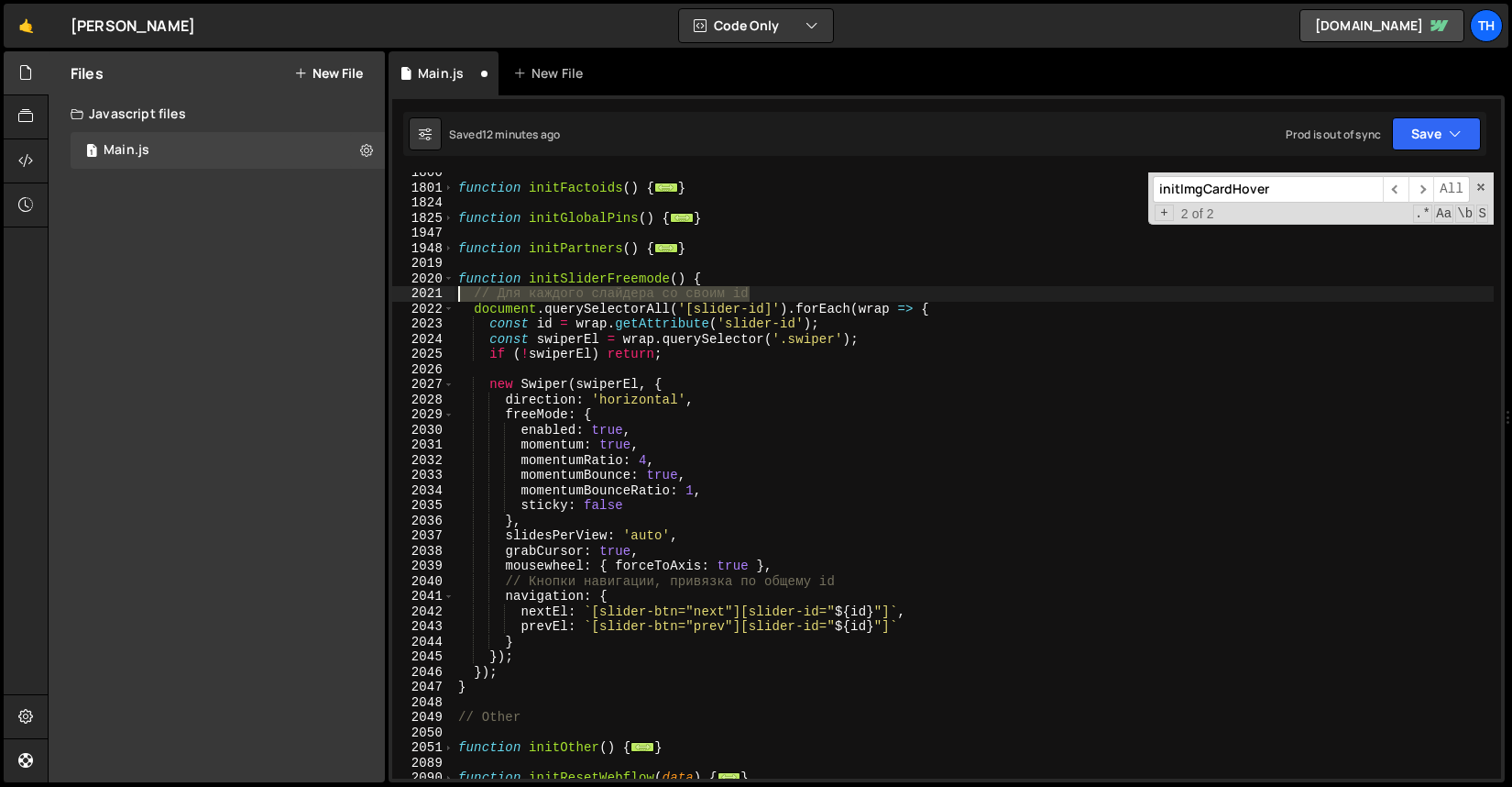
drag, startPoint x: 780, startPoint y: 293, endPoint x: 280, endPoint y: 293, distance: 500.0
click at [280, 293] on div "Files New File Javascript files 1 Main.js 0 CSS files Copy share link Edit File…" at bounding box center [780, 416] width 1465 height 731
type textarea "// Для каждого слайдера со своим id"
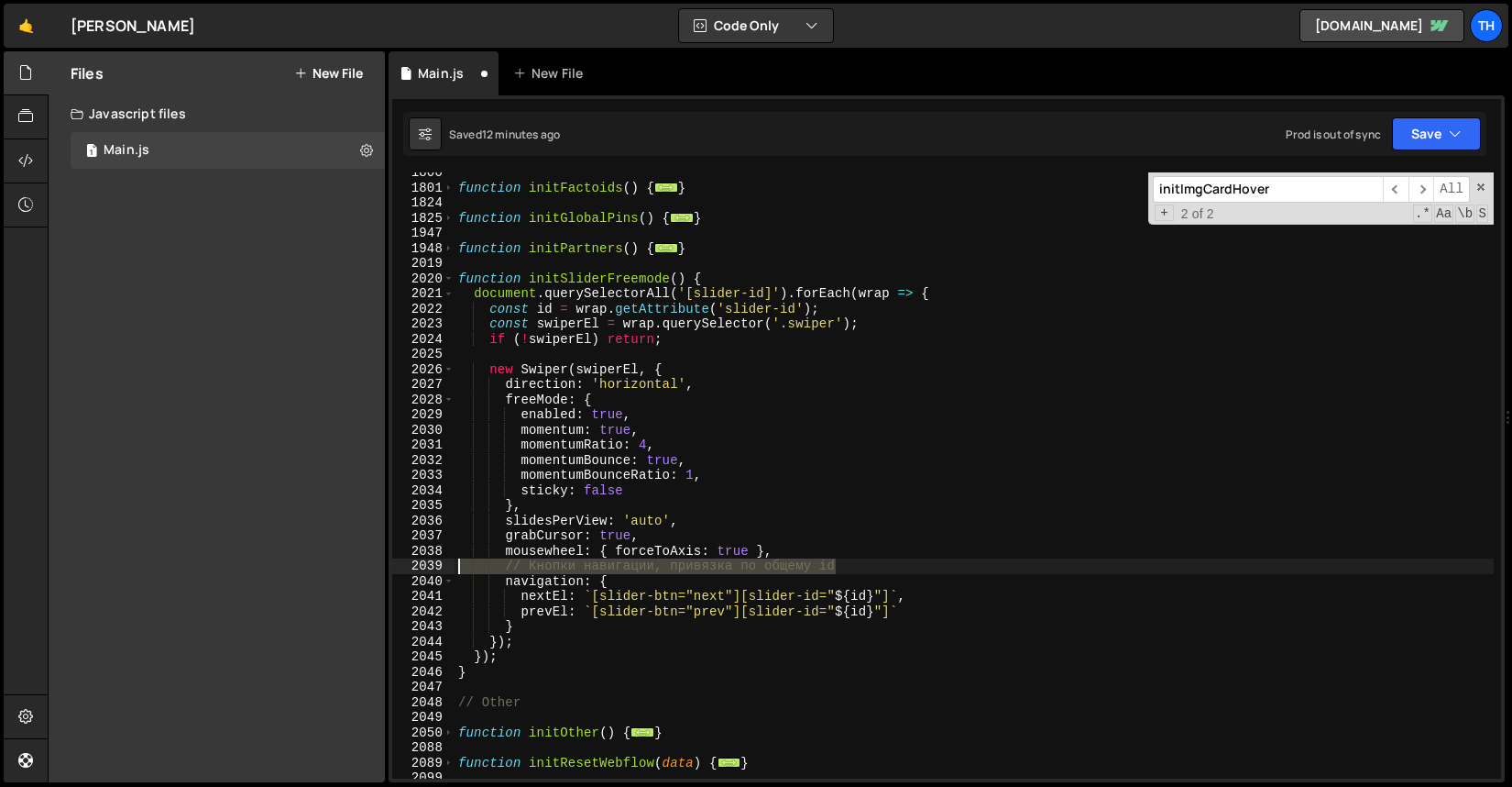
drag, startPoint x: 883, startPoint y: 569, endPoint x: 384, endPoint y: 566, distance: 499.0
click at [384, 566] on div "Files New File Javascript files 1 Main.js 0 CSS files Copy share link Edit File…" at bounding box center [780, 416] width 1465 height 731
type textarea "// Кнопки навигации, привязка по общему id"
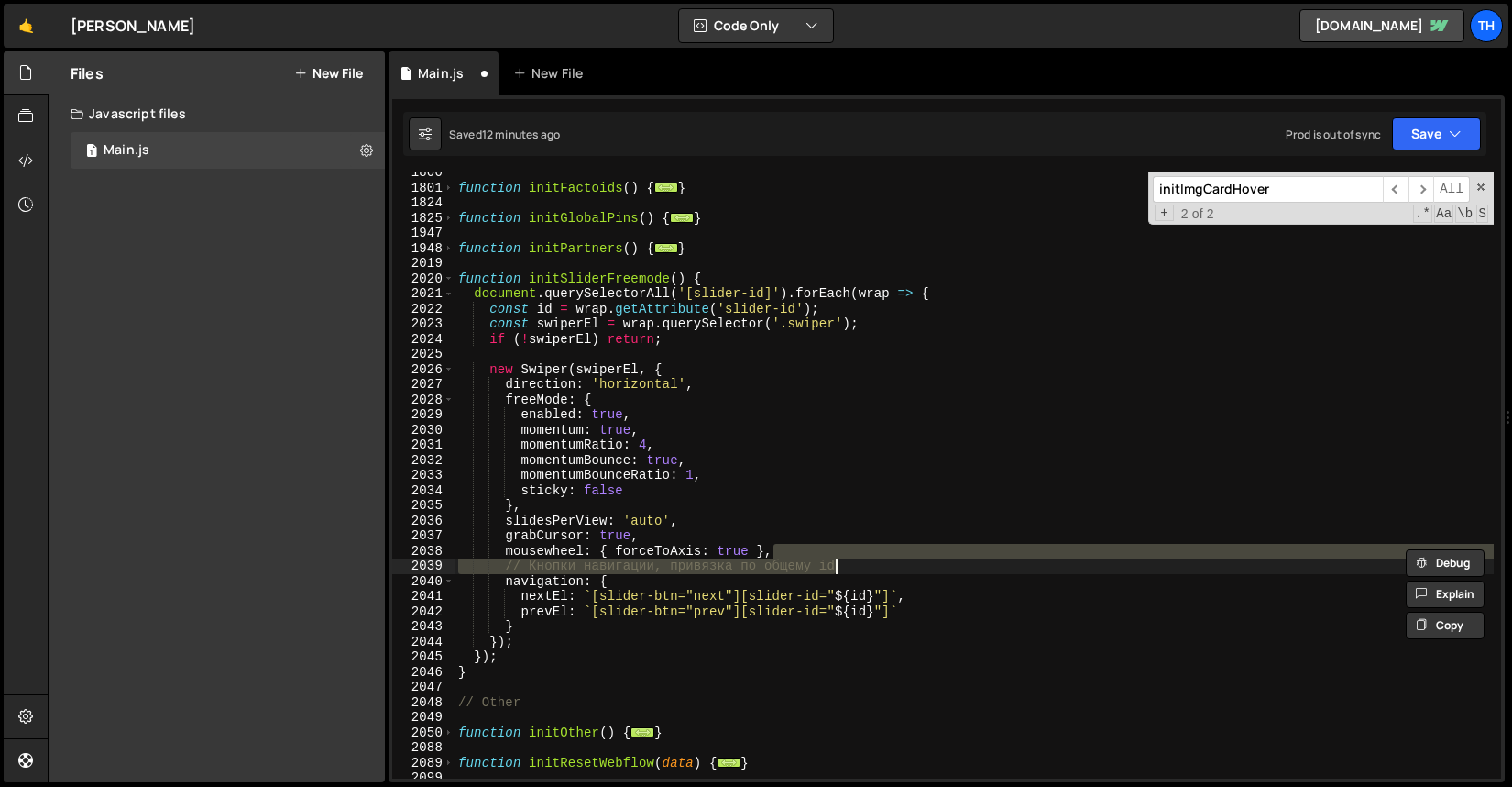
click at [642, 589] on div "function initFactoids ( ) { ... } function initGlobalPins ( ) { ... } function …" at bounding box center [975, 484] width 1039 height 636
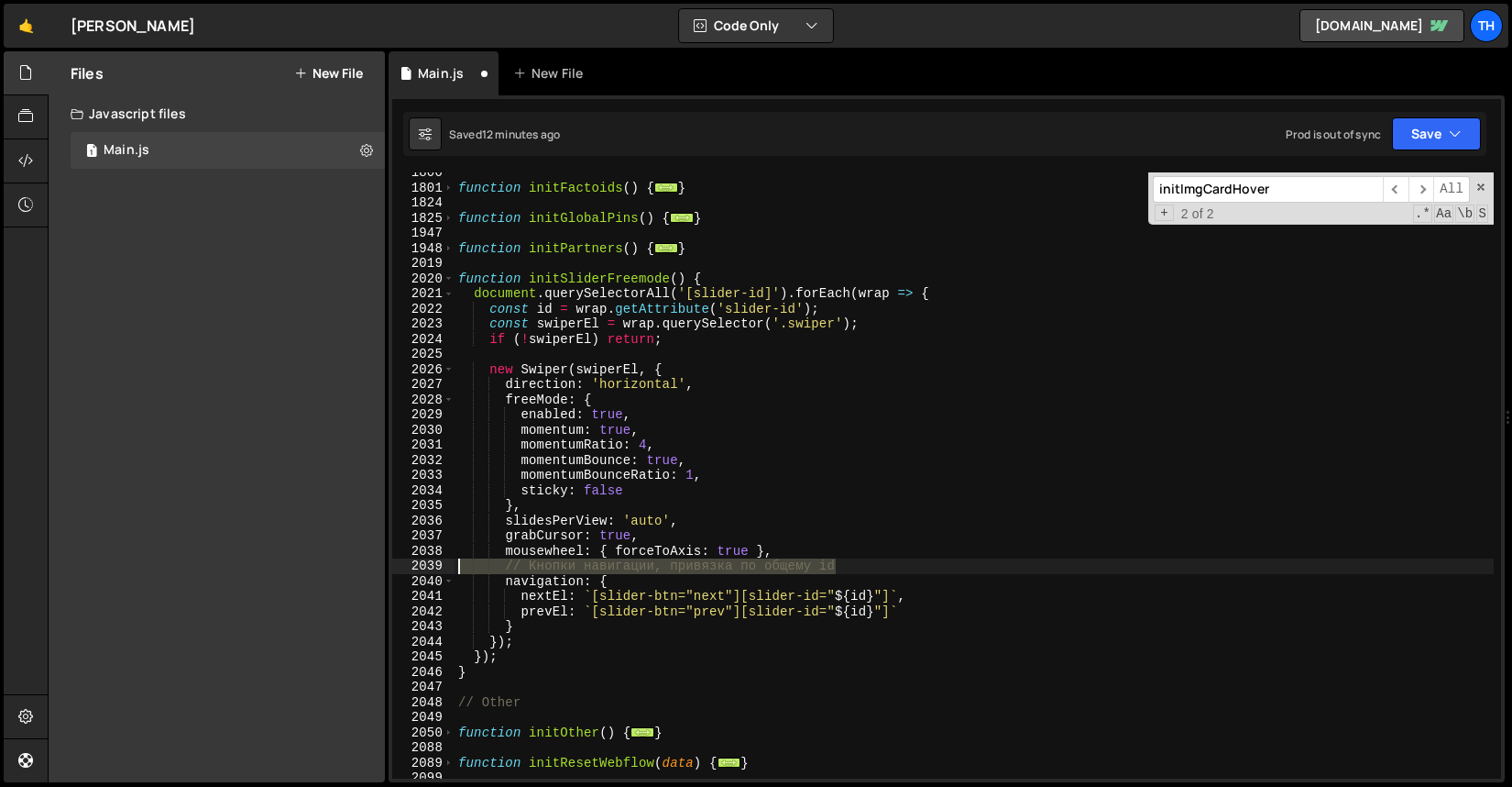
drag, startPoint x: 870, startPoint y: 566, endPoint x: 364, endPoint y: 565, distance: 506.0
click at [364, 565] on div "Files New File Javascript files 1 Main.js 0 CSS files Copy share link Edit File…" at bounding box center [780, 416] width 1465 height 731
type textarea "// Кнопки навигации, привязка по общему id"
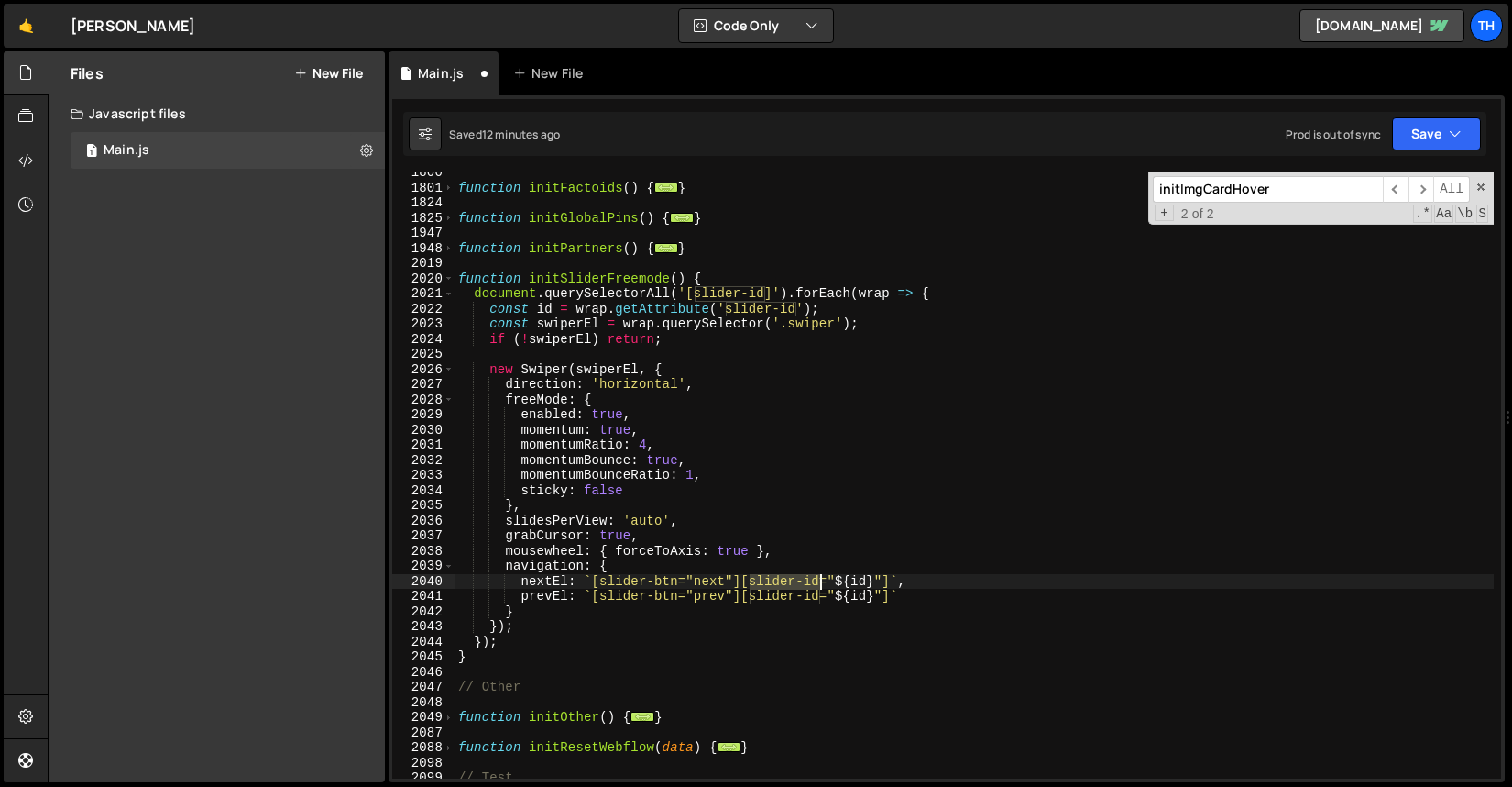
drag, startPoint x: 749, startPoint y: 581, endPoint x: 818, endPoint y: 579, distance: 69.0
click at [818, 579] on div "function initFactoids ( ) { ... } function initGlobalPins ( ) { ... } function …" at bounding box center [975, 484] width 1039 height 636
type textarea "nextEl: `[slider-btn="next"][slider-id="${id}"]`,"
click at [1453, 131] on icon "button" at bounding box center [1455, 133] width 13 height 19
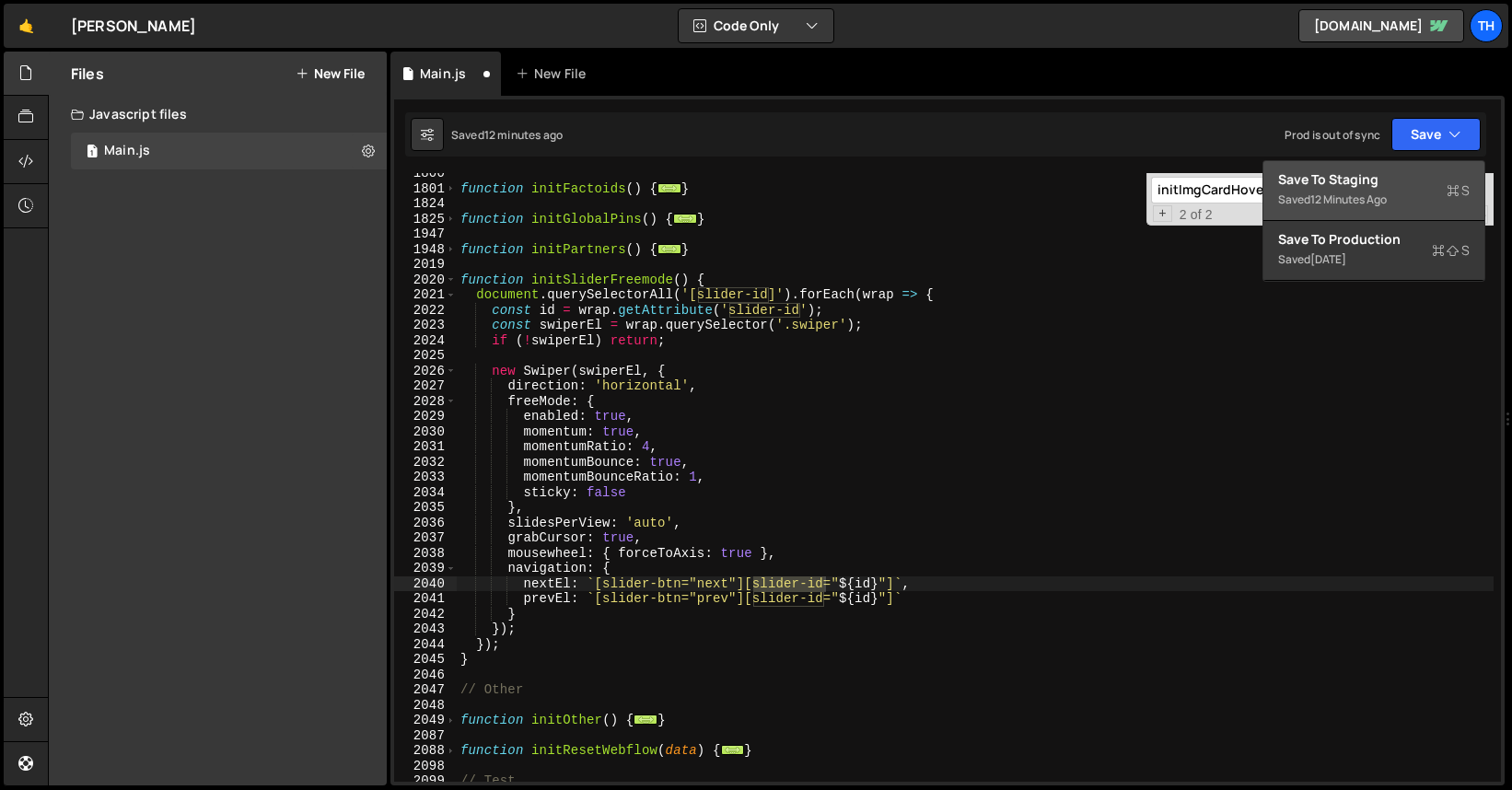
click at [1427, 178] on div "Save to Staging S" at bounding box center [1373, 179] width 192 height 19
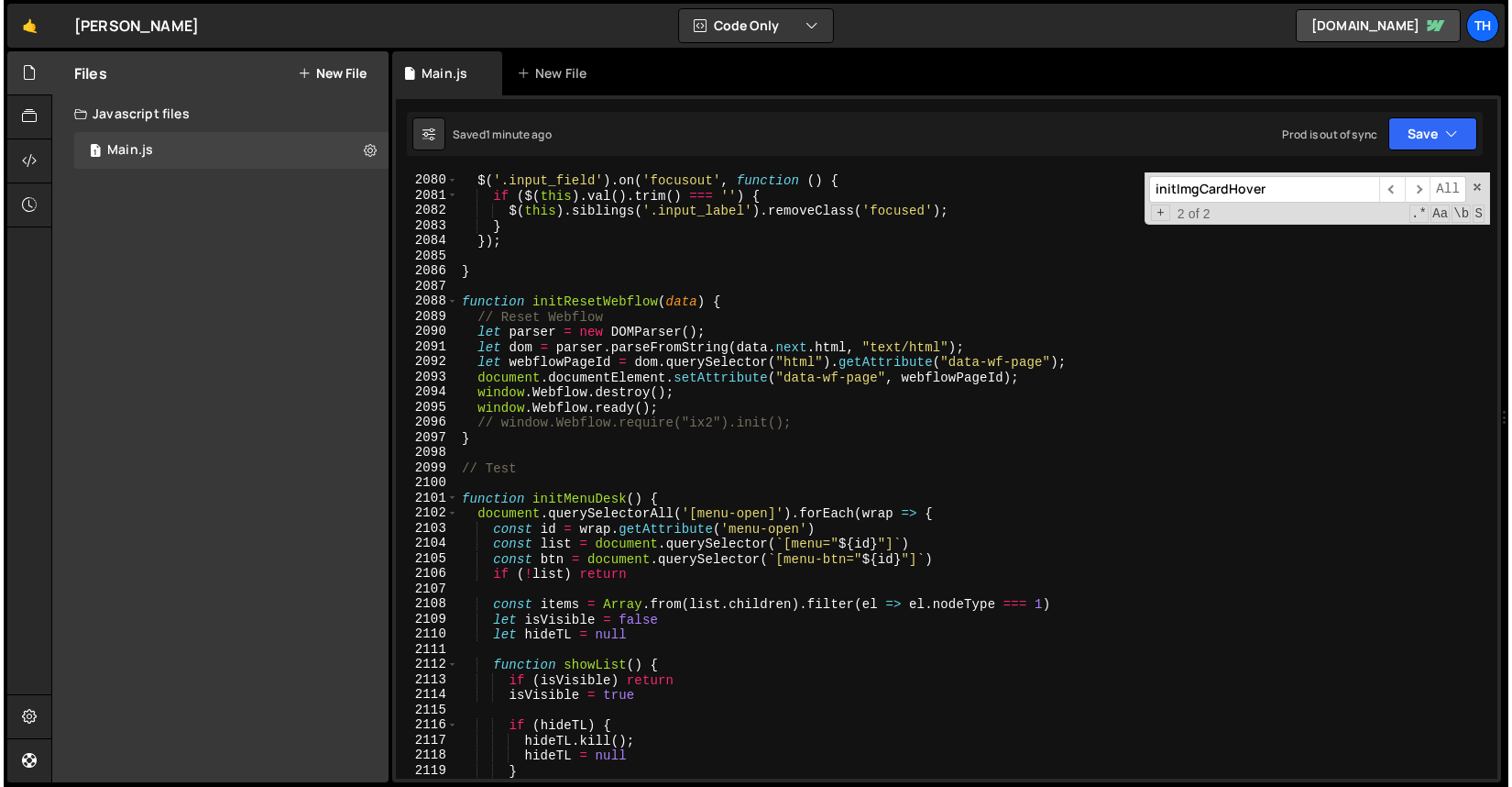
scroll to position [28154, 0]
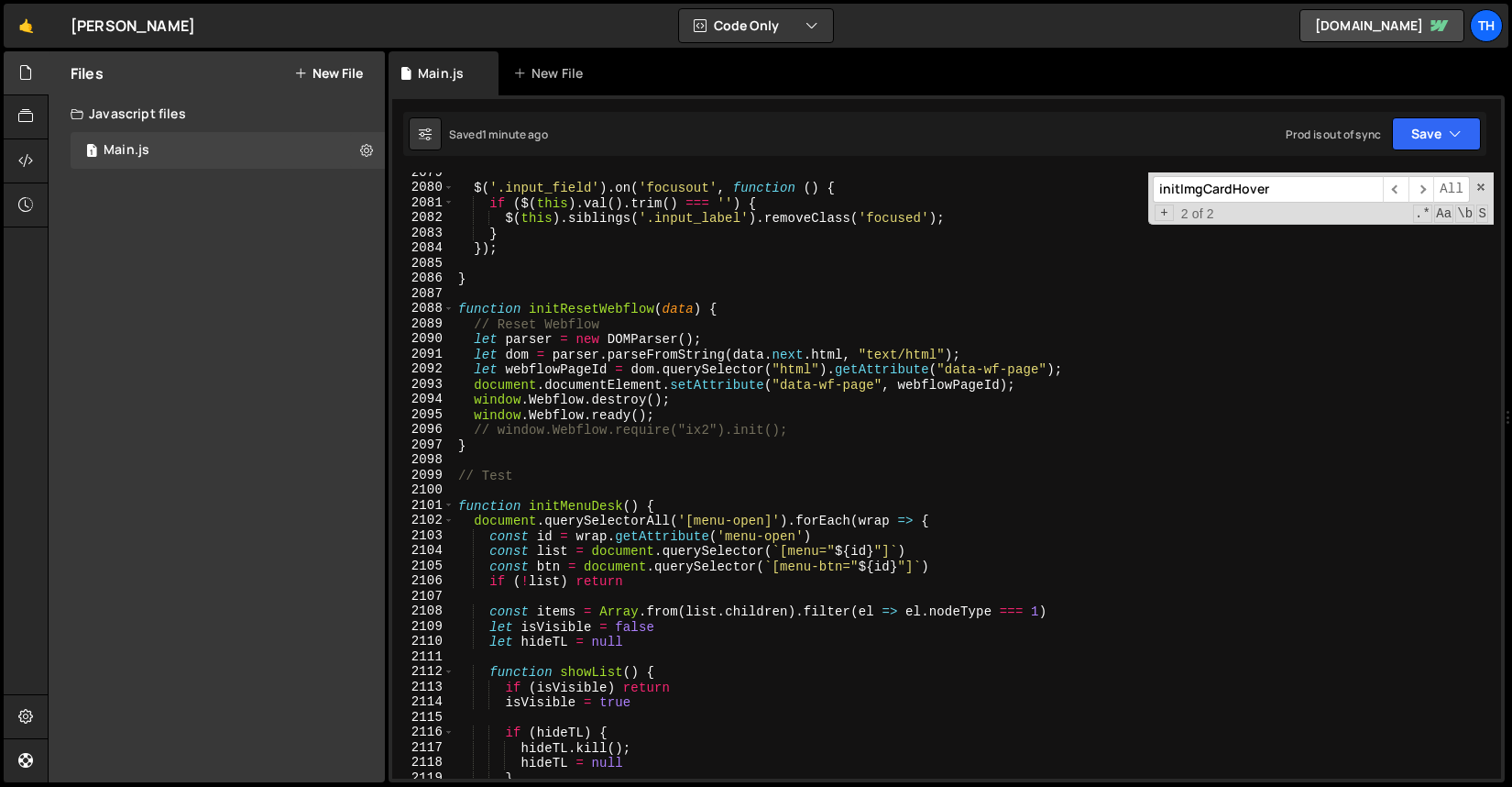
click at [442, 307] on div "2088" at bounding box center [424, 308] width 63 height 16
click at [447, 305] on span at bounding box center [448, 308] width 10 height 16
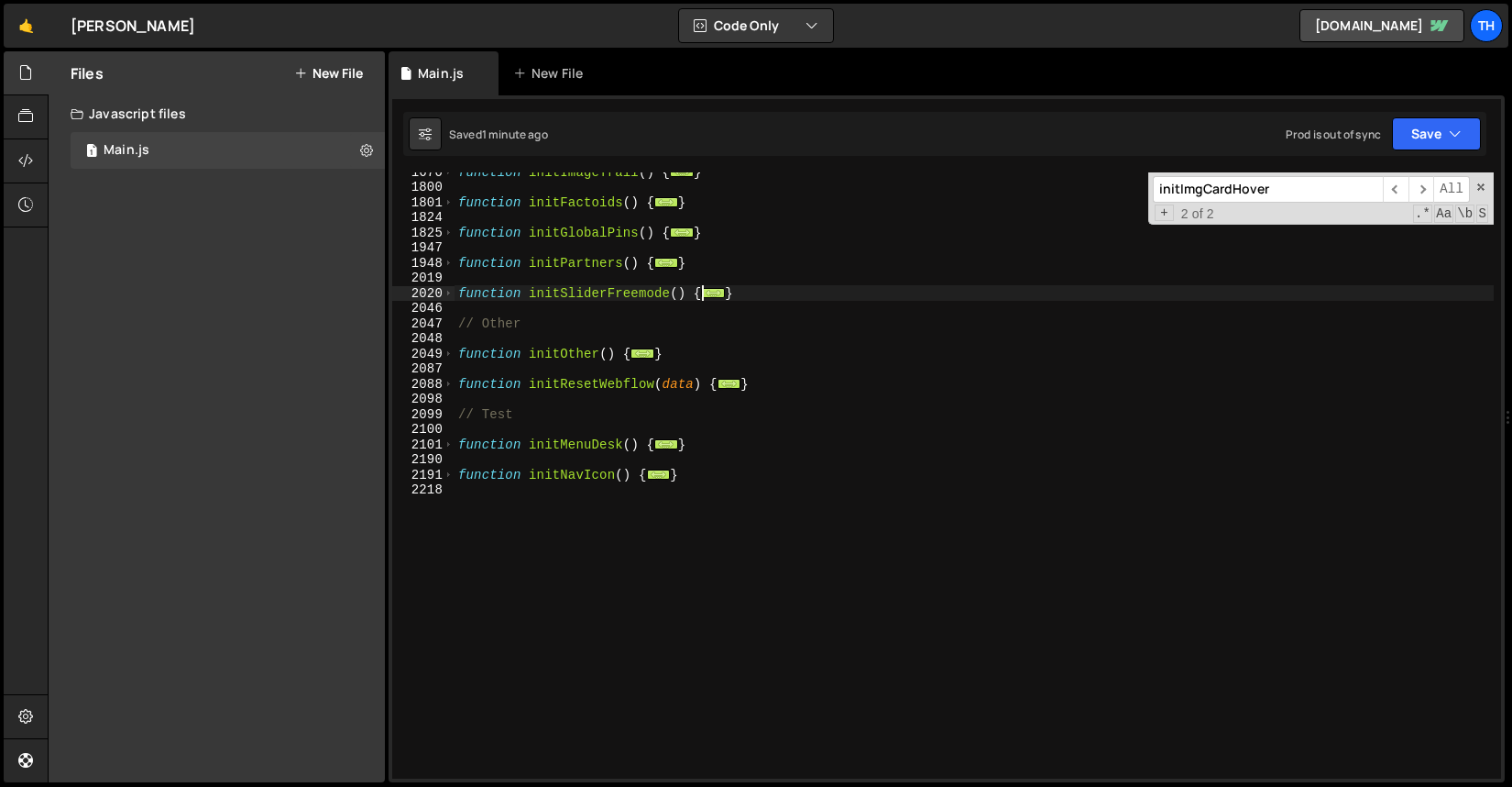
scroll to position [1142, 0]
click at [451, 290] on span at bounding box center [448, 294] width 10 height 16
